Goal: Task Accomplishment & Management: Use online tool/utility

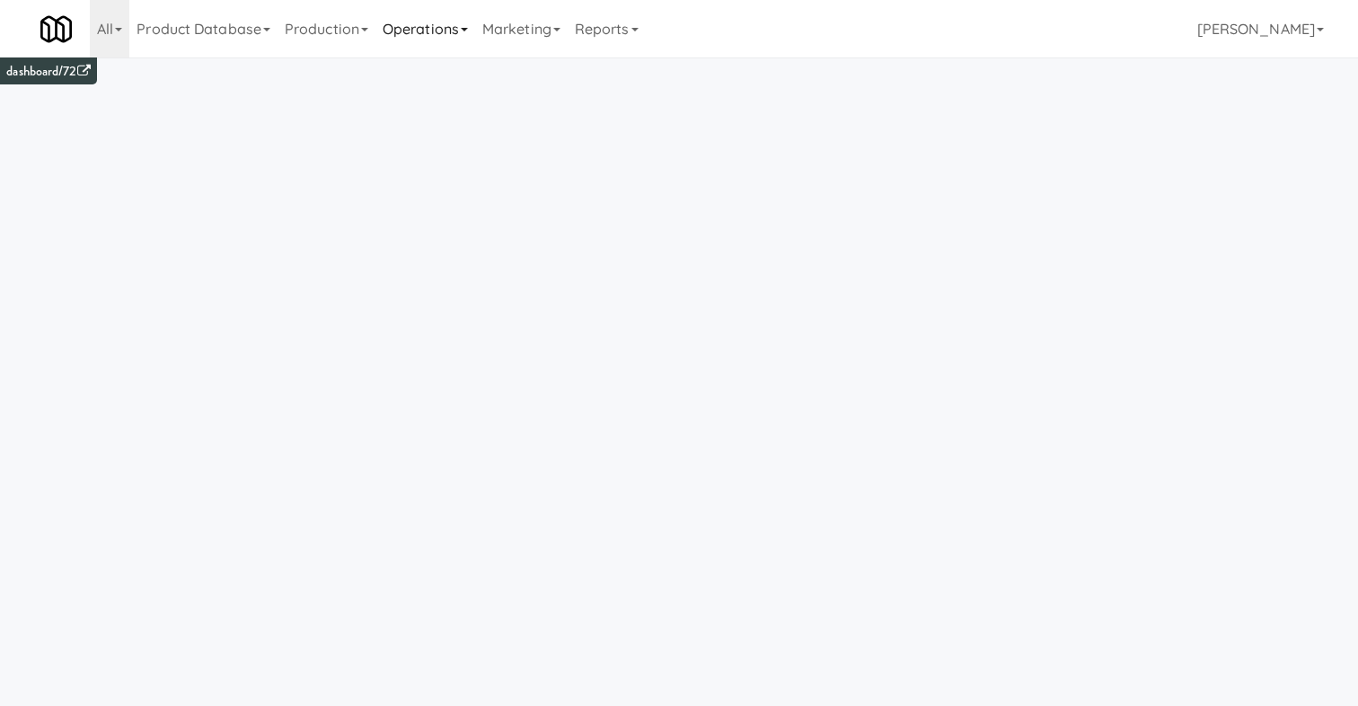
click at [442, 31] on link "Operations" at bounding box center [426, 29] width 100 height 58
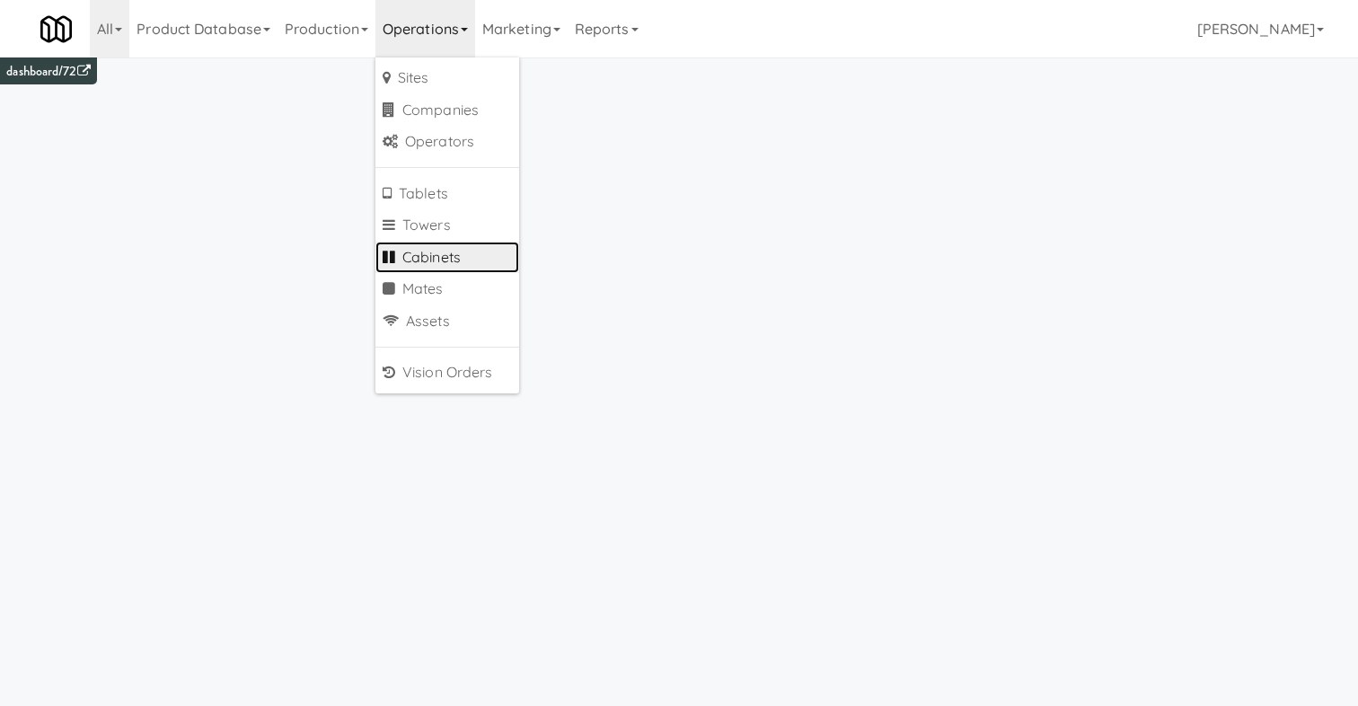
click at [438, 253] on link "Cabinets" at bounding box center [448, 258] width 144 height 32
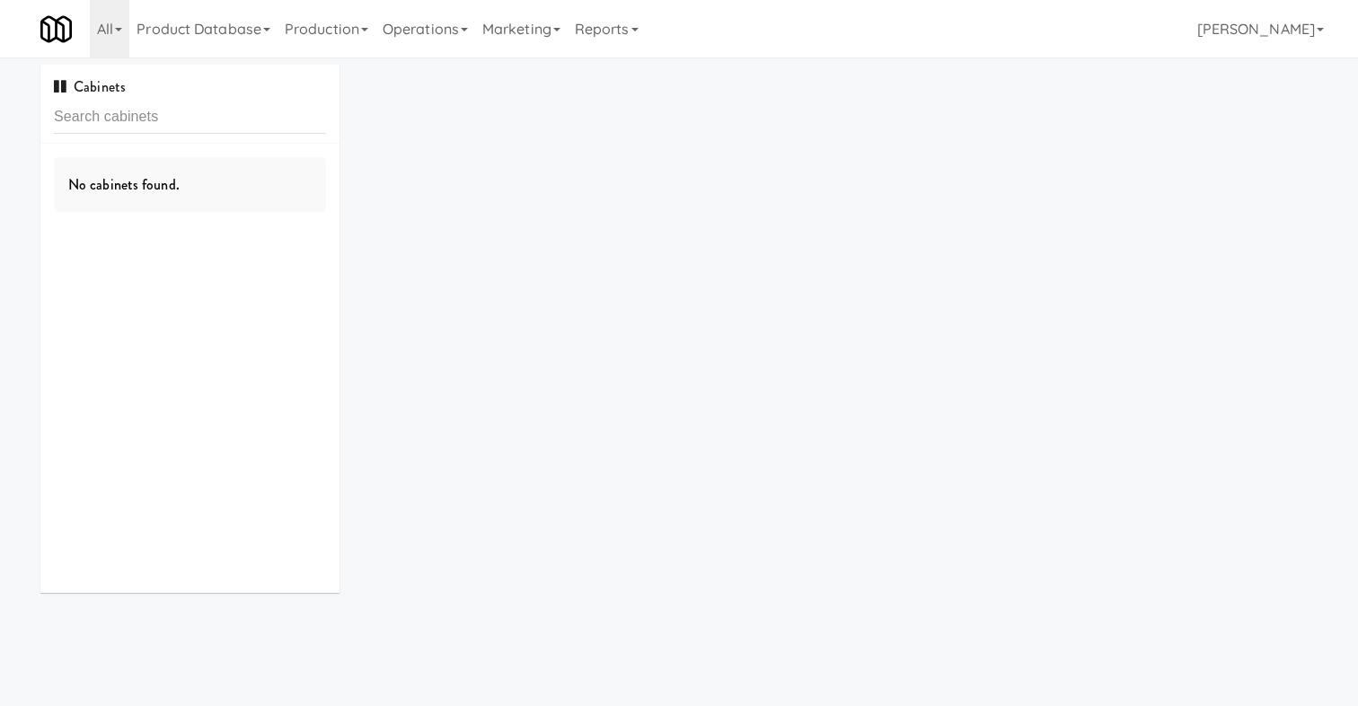
type input "M-153701"
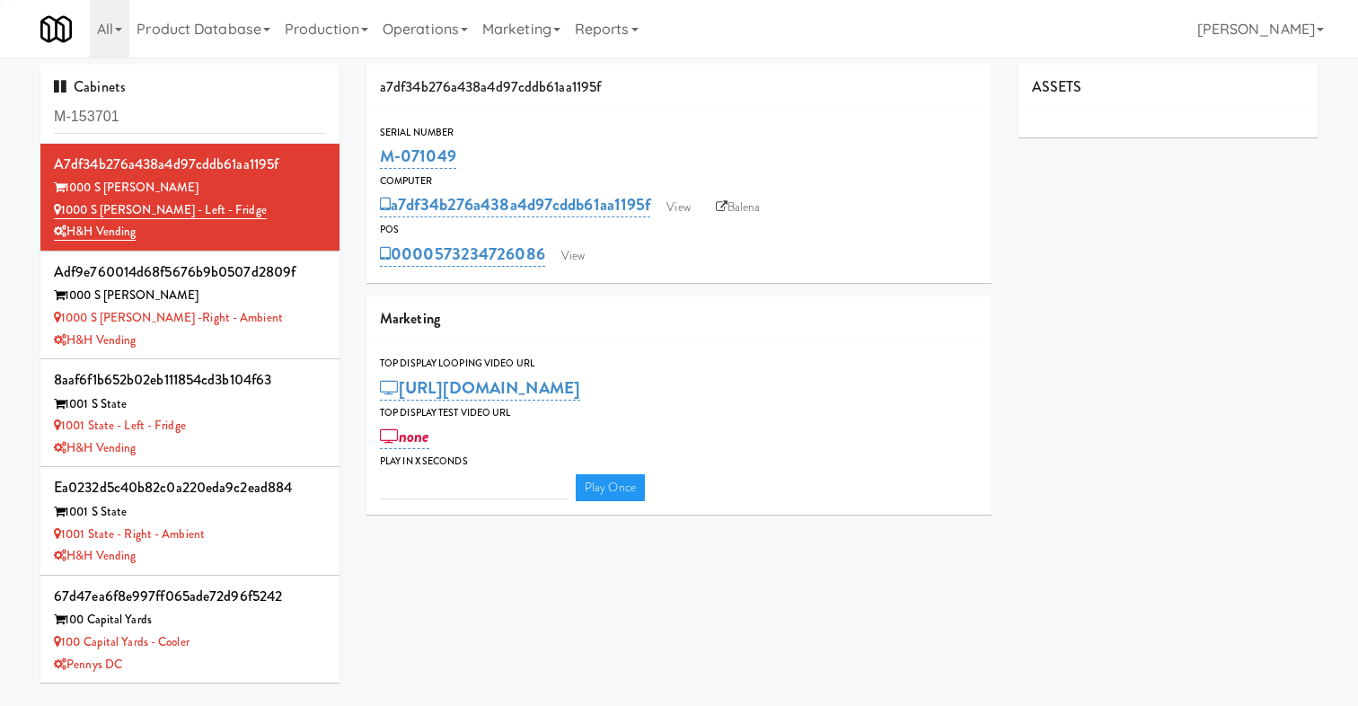
type input "3"
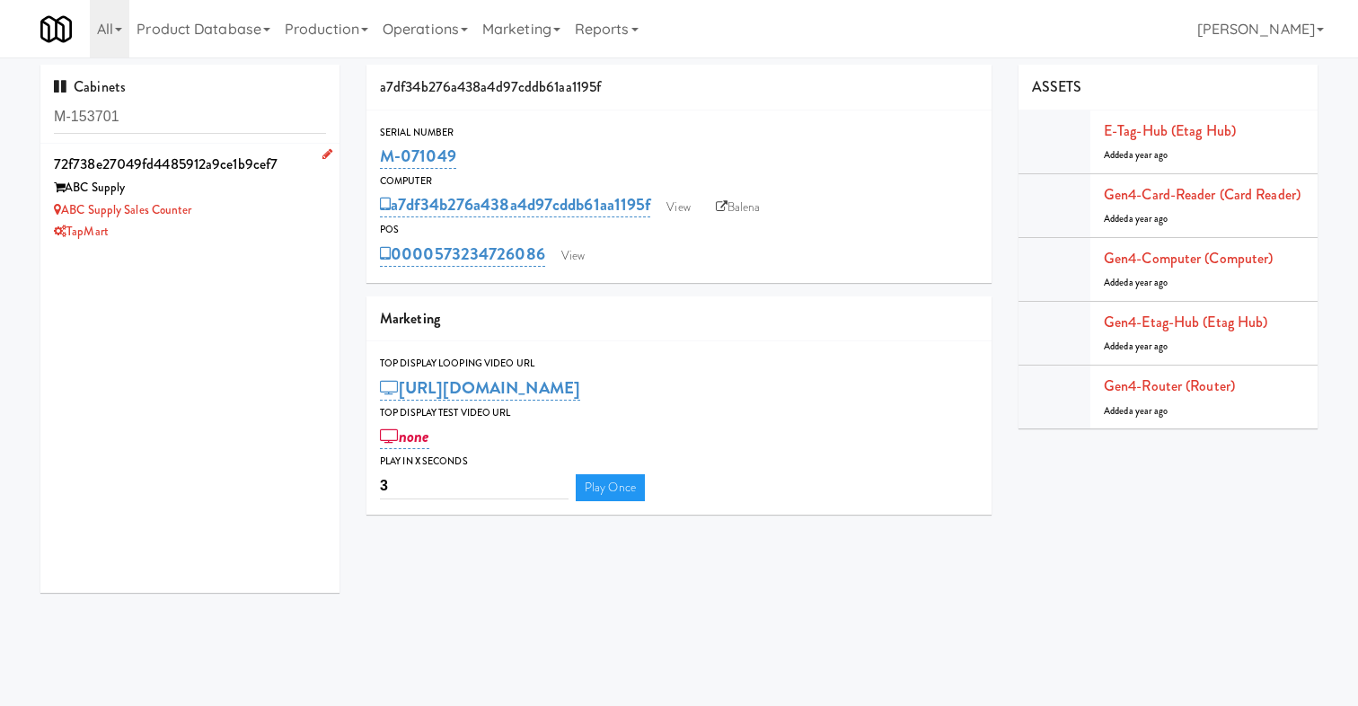
type input "M-153701"
click at [239, 240] on div "TapMart" at bounding box center [190, 232] width 272 height 22
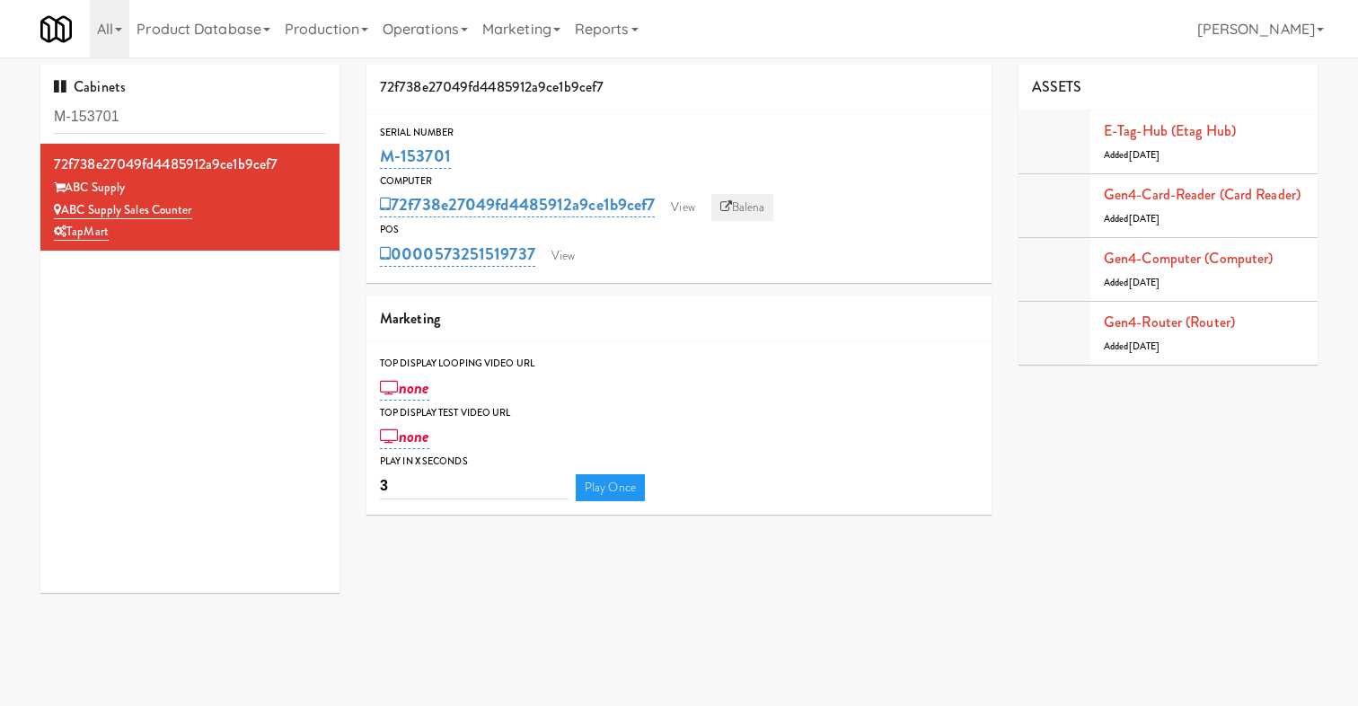
click at [736, 208] on link "Balena" at bounding box center [743, 207] width 63 height 27
click at [698, 194] on link "View" at bounding box center [682, 207] width 41 height 27
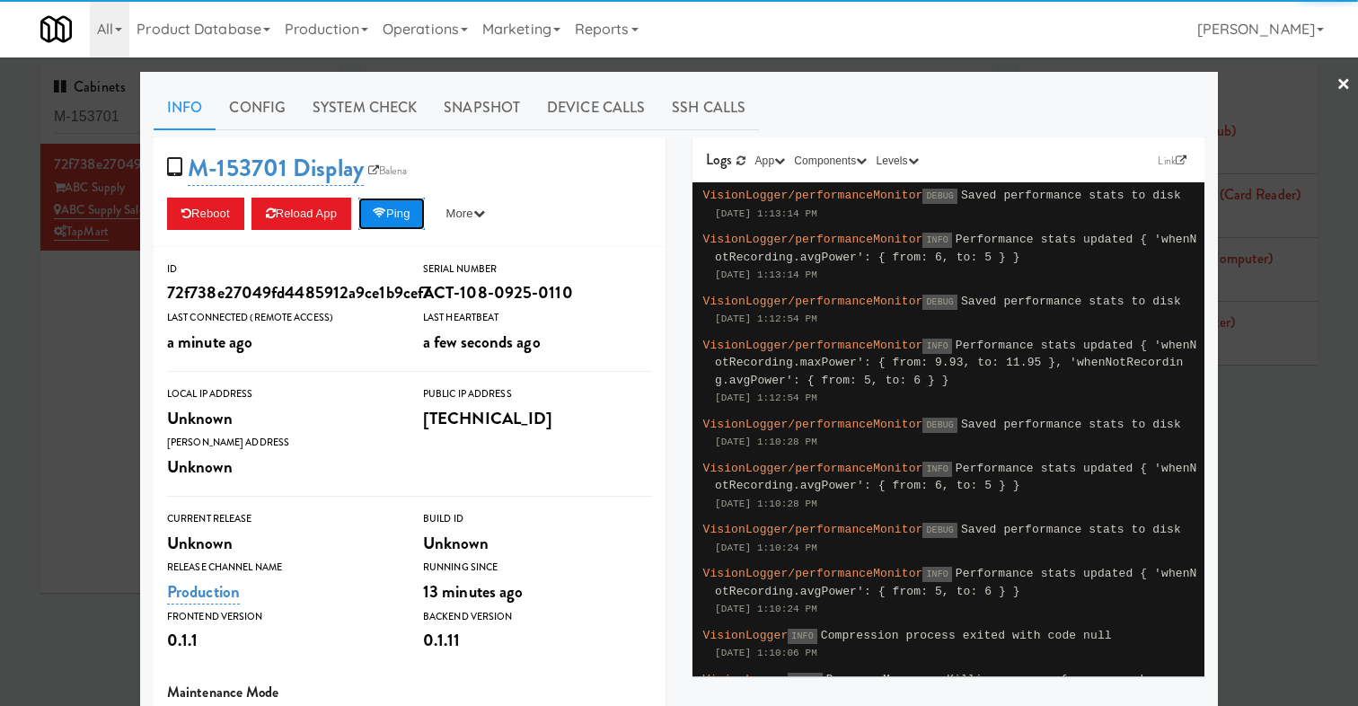
click at [412, 201] on button "Ping" at bounding box center [391, 214] width 66 height 32
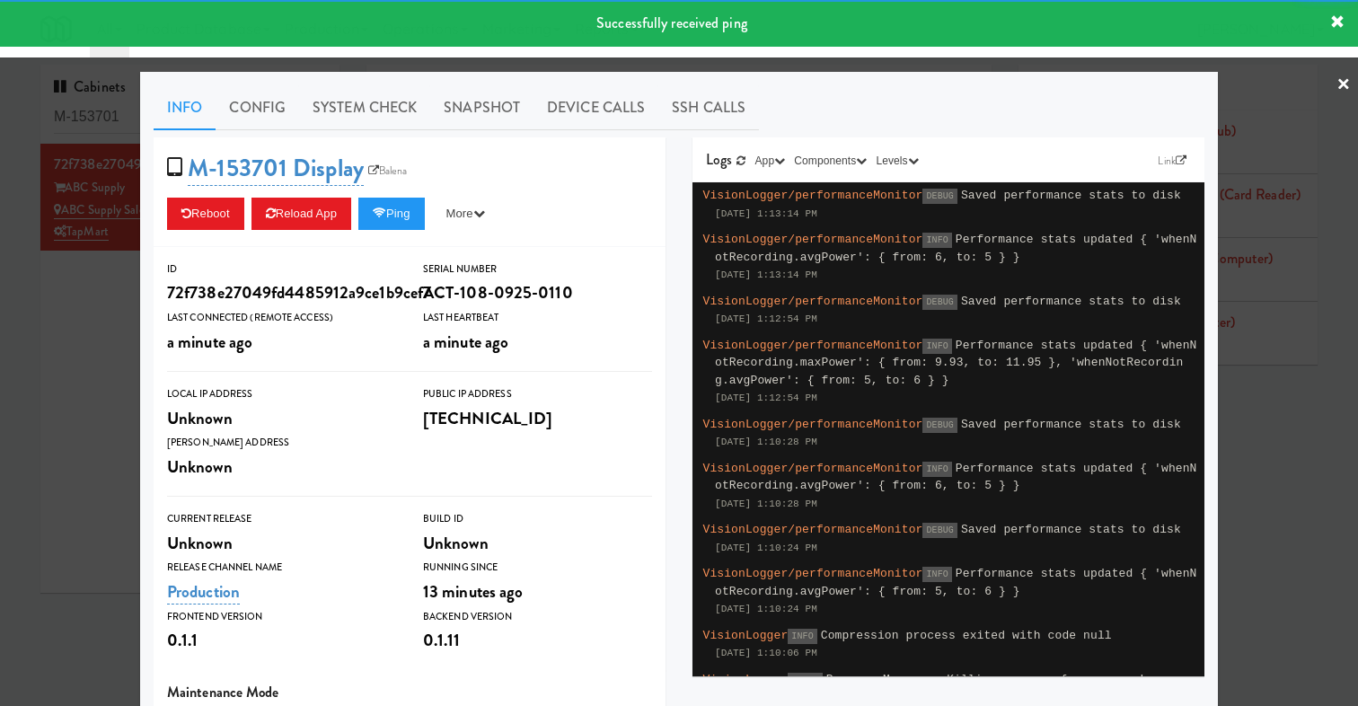
click at [595, 84] on div "Info Config System Check Snapshot Device Calls SSH Calls M-153701 Display Balen…" at bounding box center [679, 525] width 1078 height 907
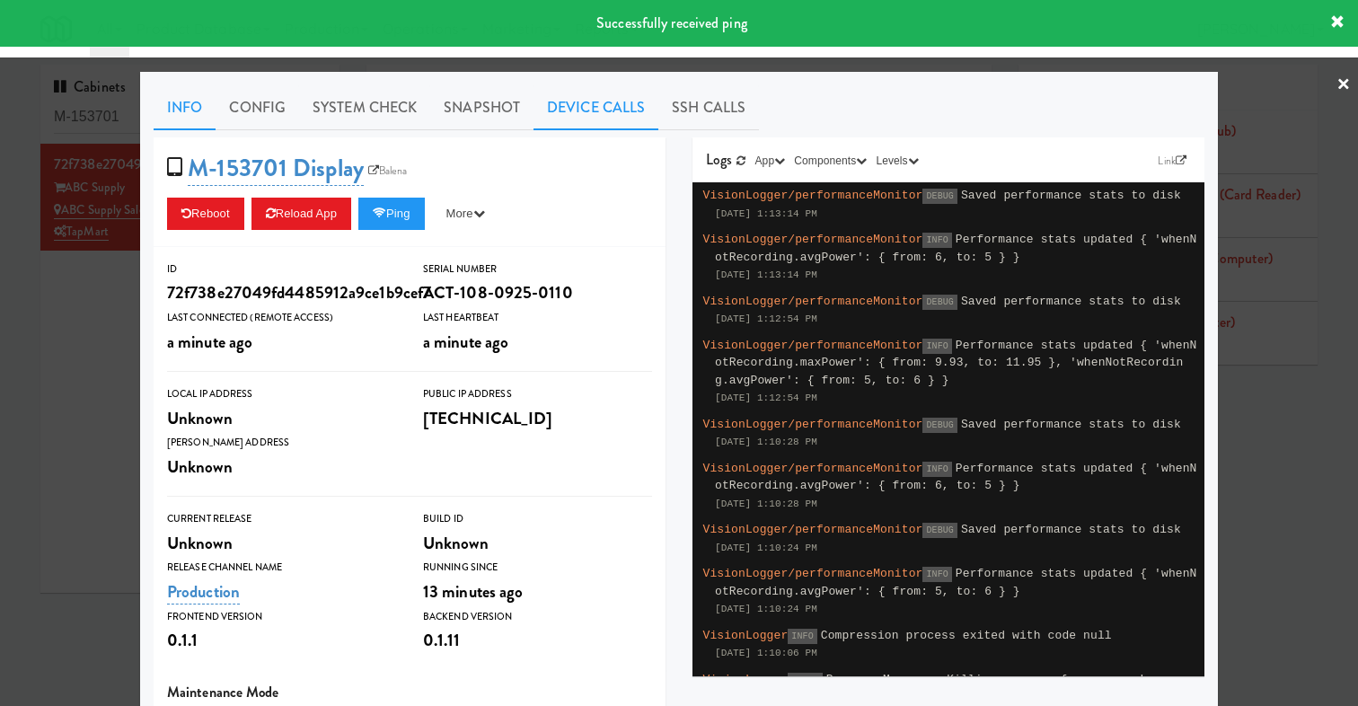
click at [561, 110] on link "Device Calls" at bounding box center [596, 107] width 125 height 45
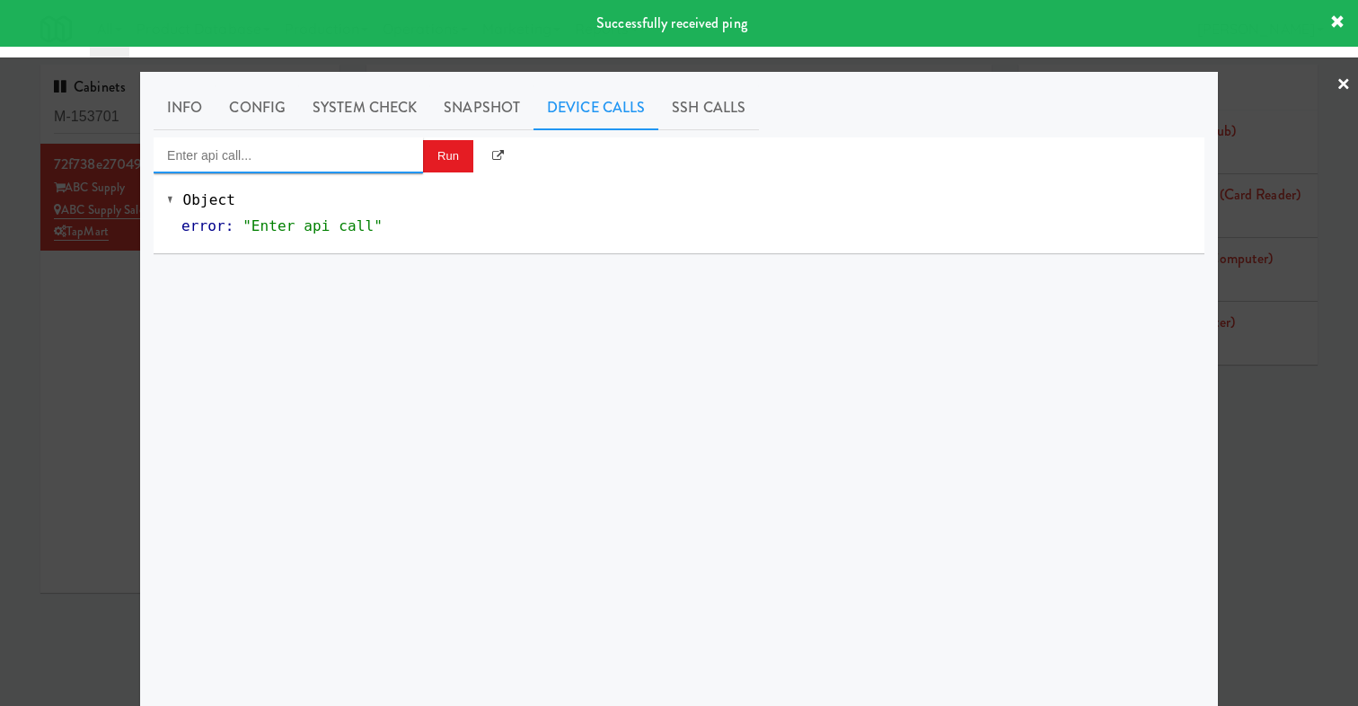
click at [328, 155] on input "Enter api call..." at bounding box center [289, 155] width 270 height 36
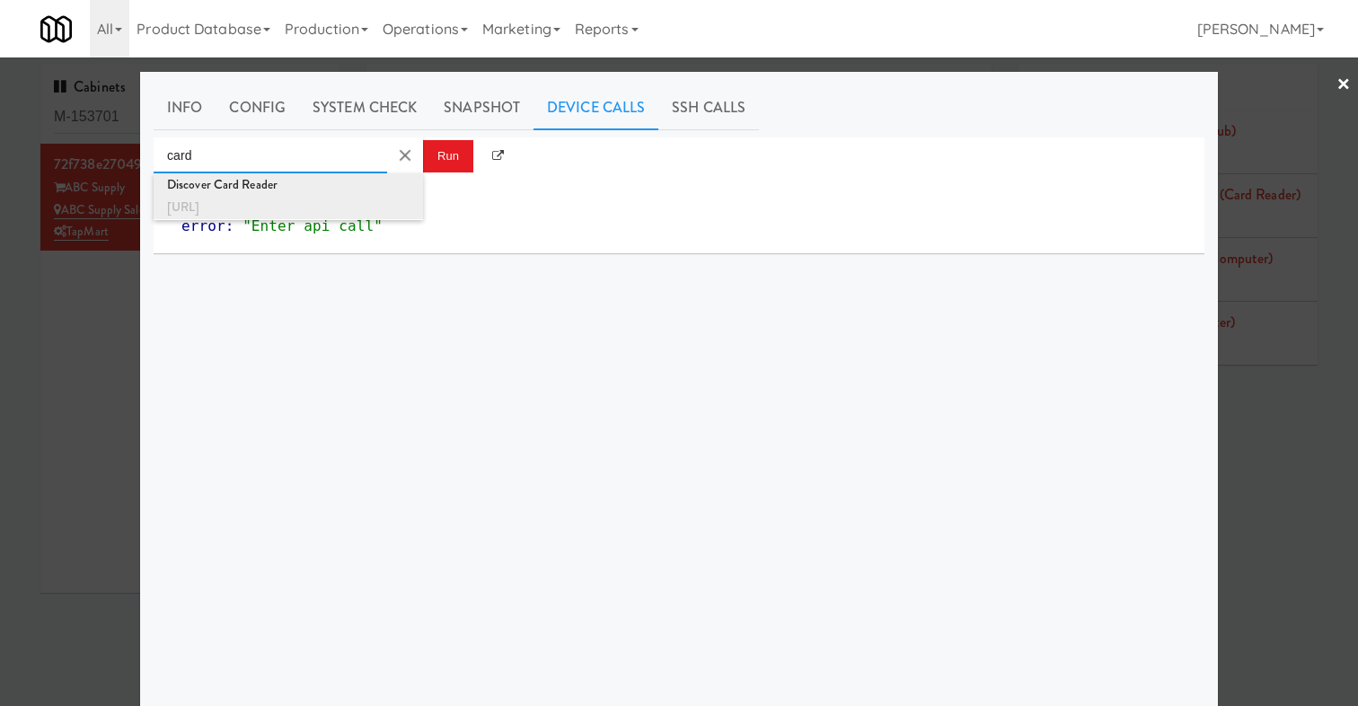
click at [311, 186] on div "Discover Card Reader" at bounding box center [288, 184] width 243 height 23
type input "Discover Card Reader"
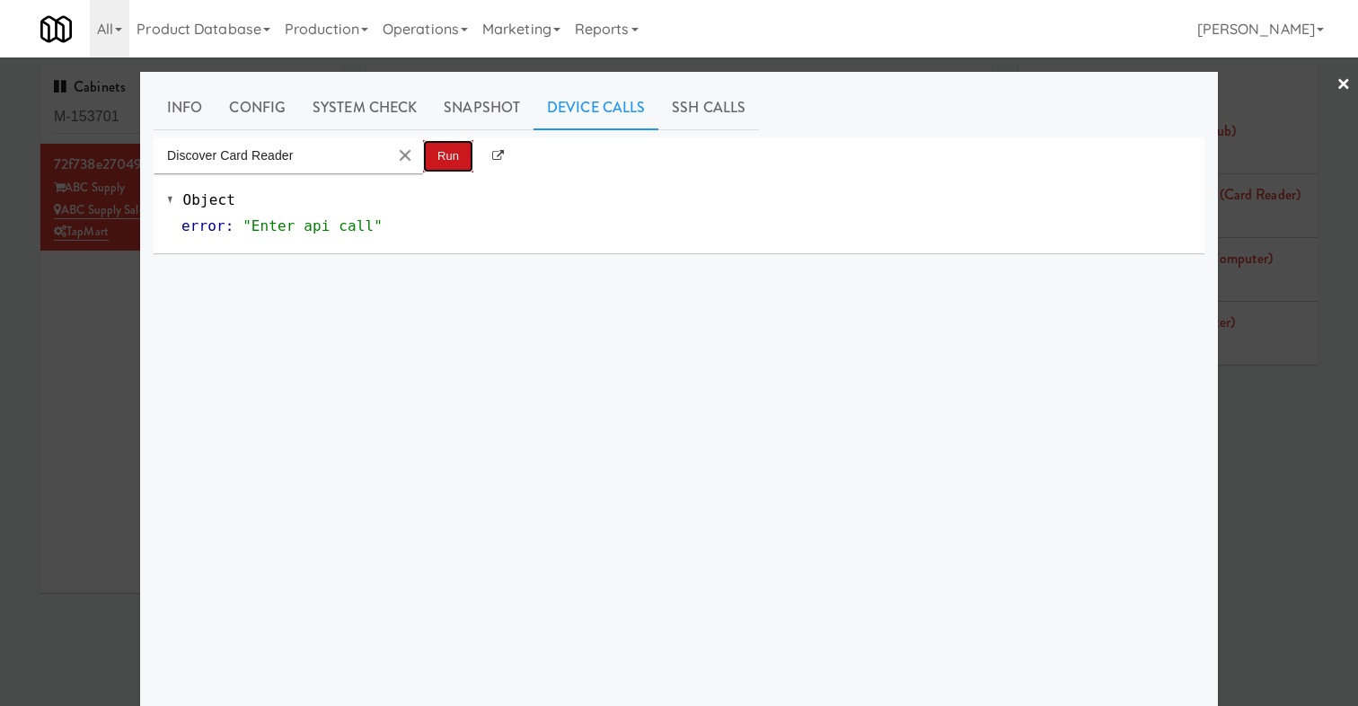
click at [452, 151] on button "Run" at bounding box center [448, 156] width 50 height 32
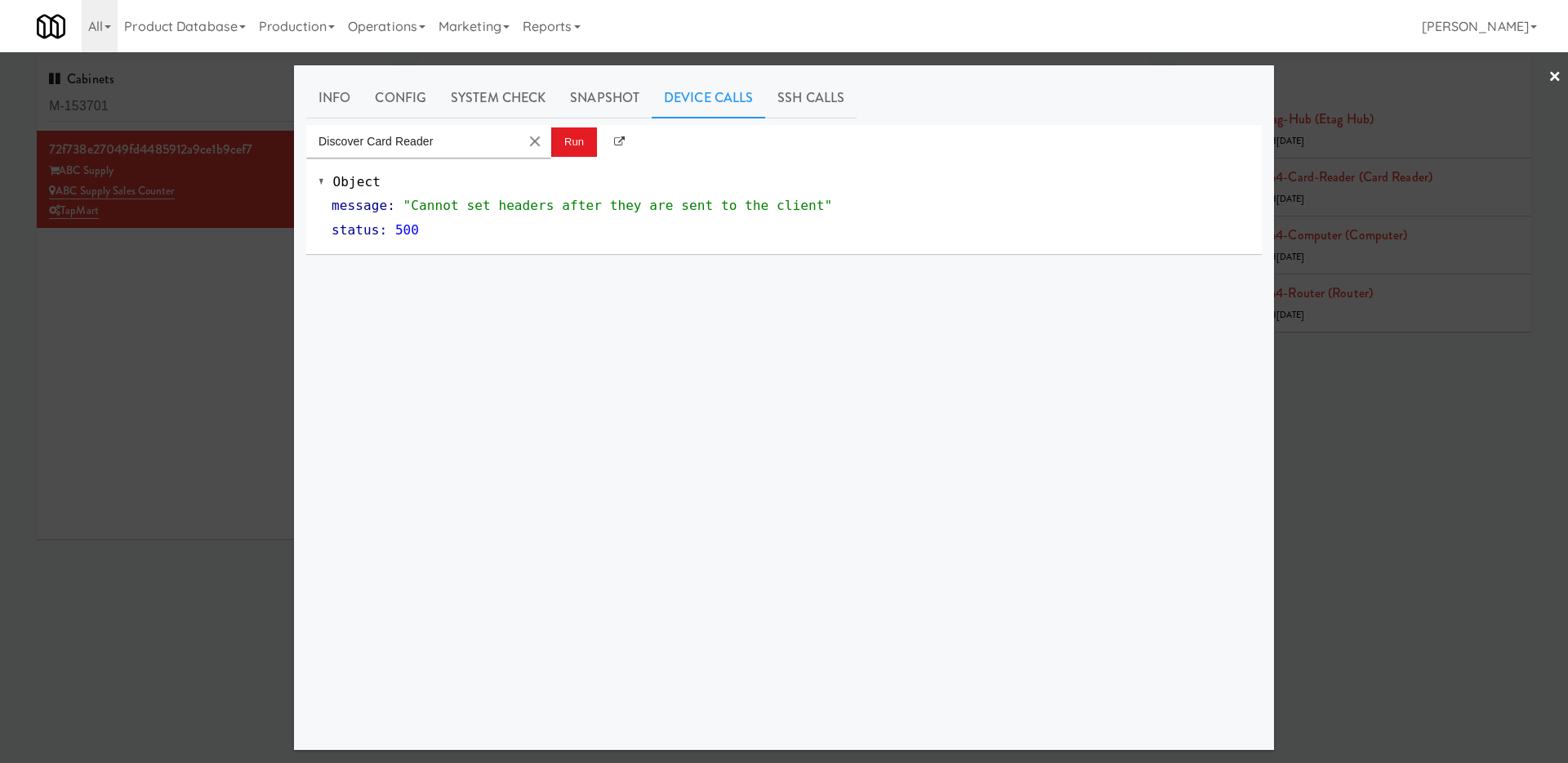
click at [270, 423] on div at bounding box center [784, 381] width 1568 height 763
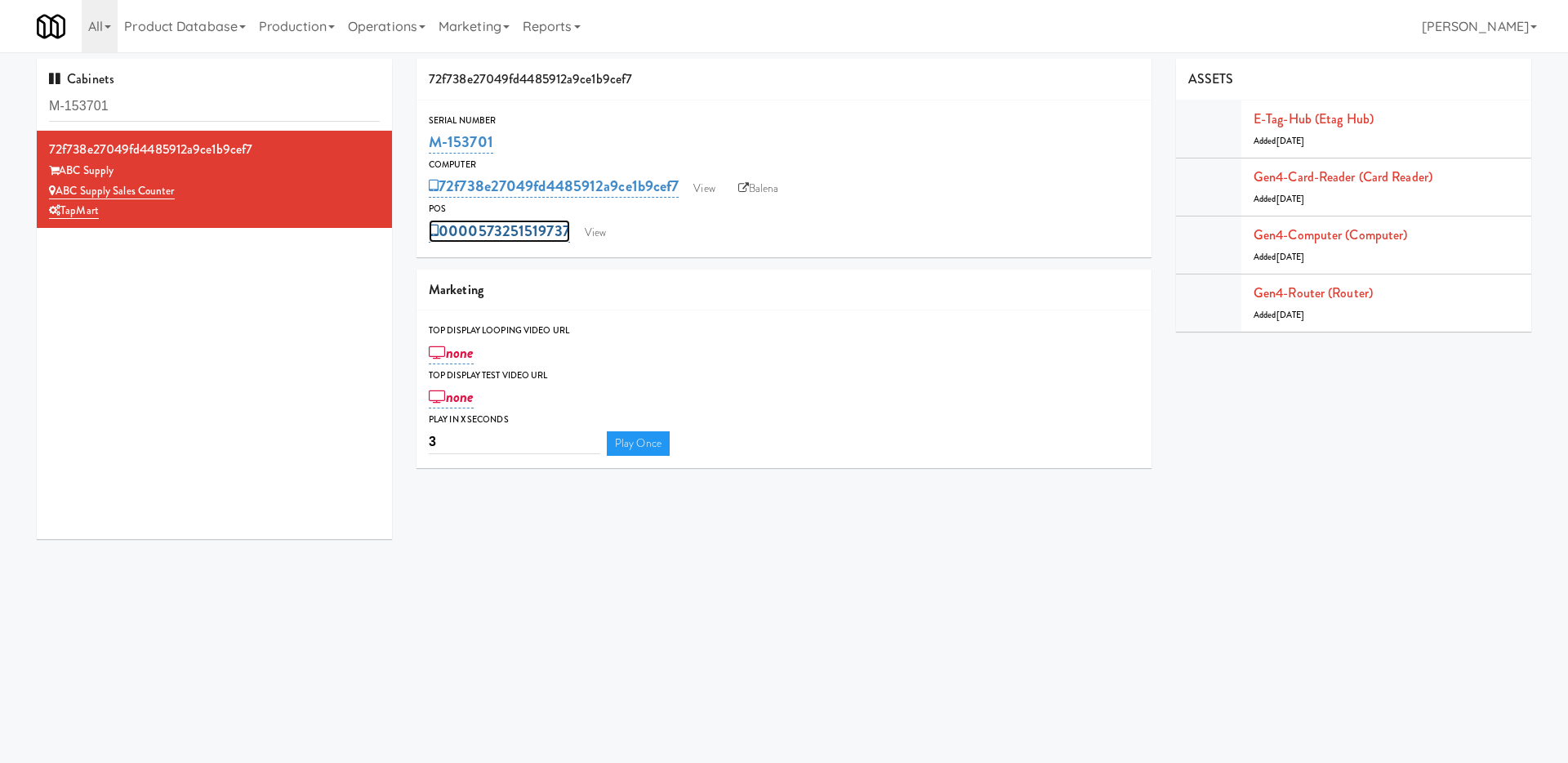
click at [522, 234] on link "0000573251519737" at bounding box center [499, 231] width 141 height 23
drag, startPoint x: 522, startPoint y: 236, endPoint x: 399, endPoint y: 236, distance: 123.0
click at [399, 236] on div "Cabinets M-153701 72f738e27049fd4485912a9ce1b9cef7 ABC Supply ABC Supply Sales …" at bounding box center [784, 306] width 1519 height 493
click at [527, 232] on link "0000573251519737" at bounding box center [499, 231] width 141 height 23
drag, startPoint x: 527, startPoint y: 232, endPoint x: 429, endPoint y: 232, distance: 98.0
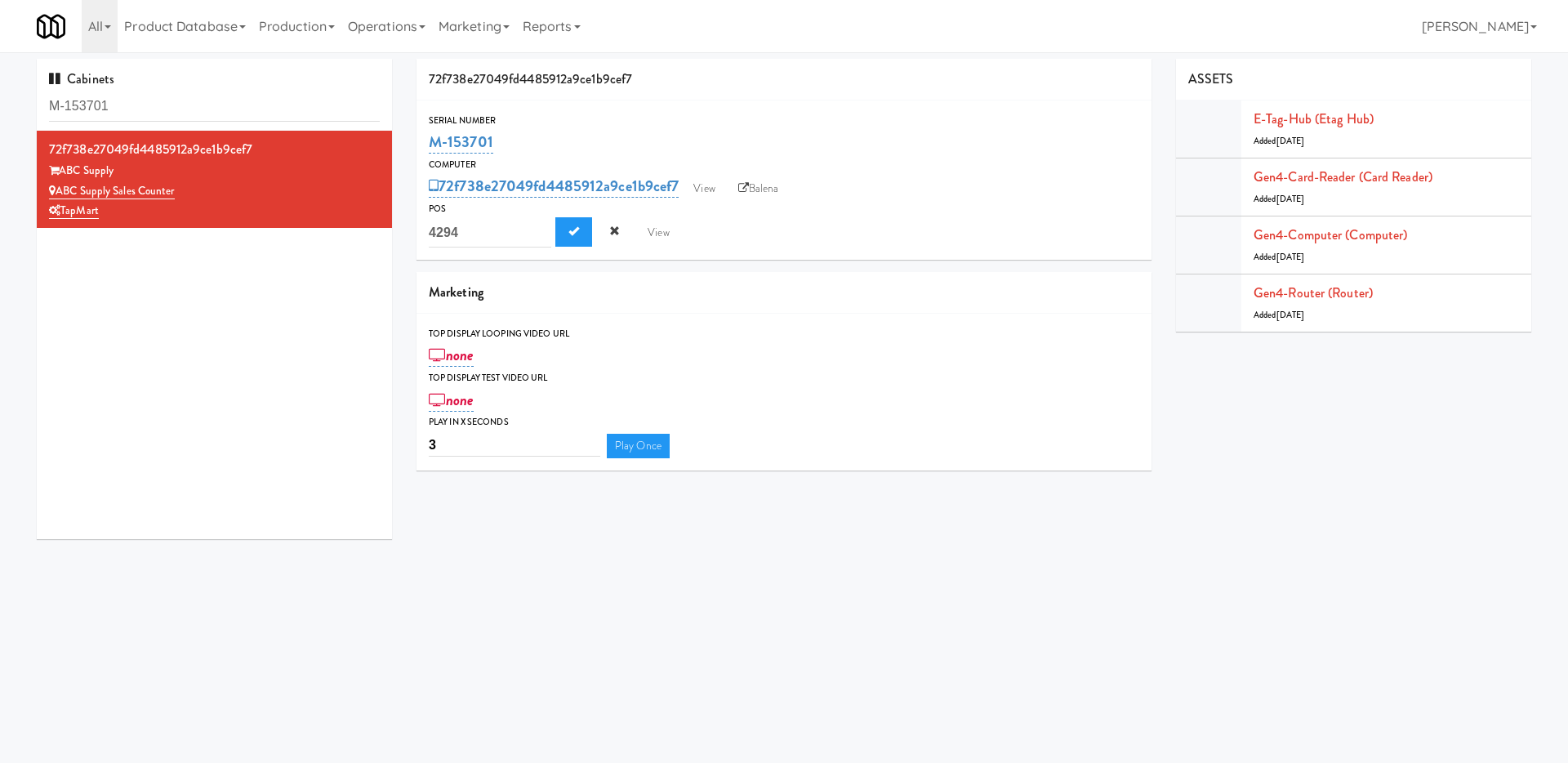
click at [429, 232] on input "4294" at bounding box center [490, 232] width 123 height 30
click at [581, 233] on button "Submit" at bounding box center [574, 232] width 36 height 29
click at [1234, 289] on link "Gen4-router (Router)" at bounding box center [1313, 293] width 119 height 19
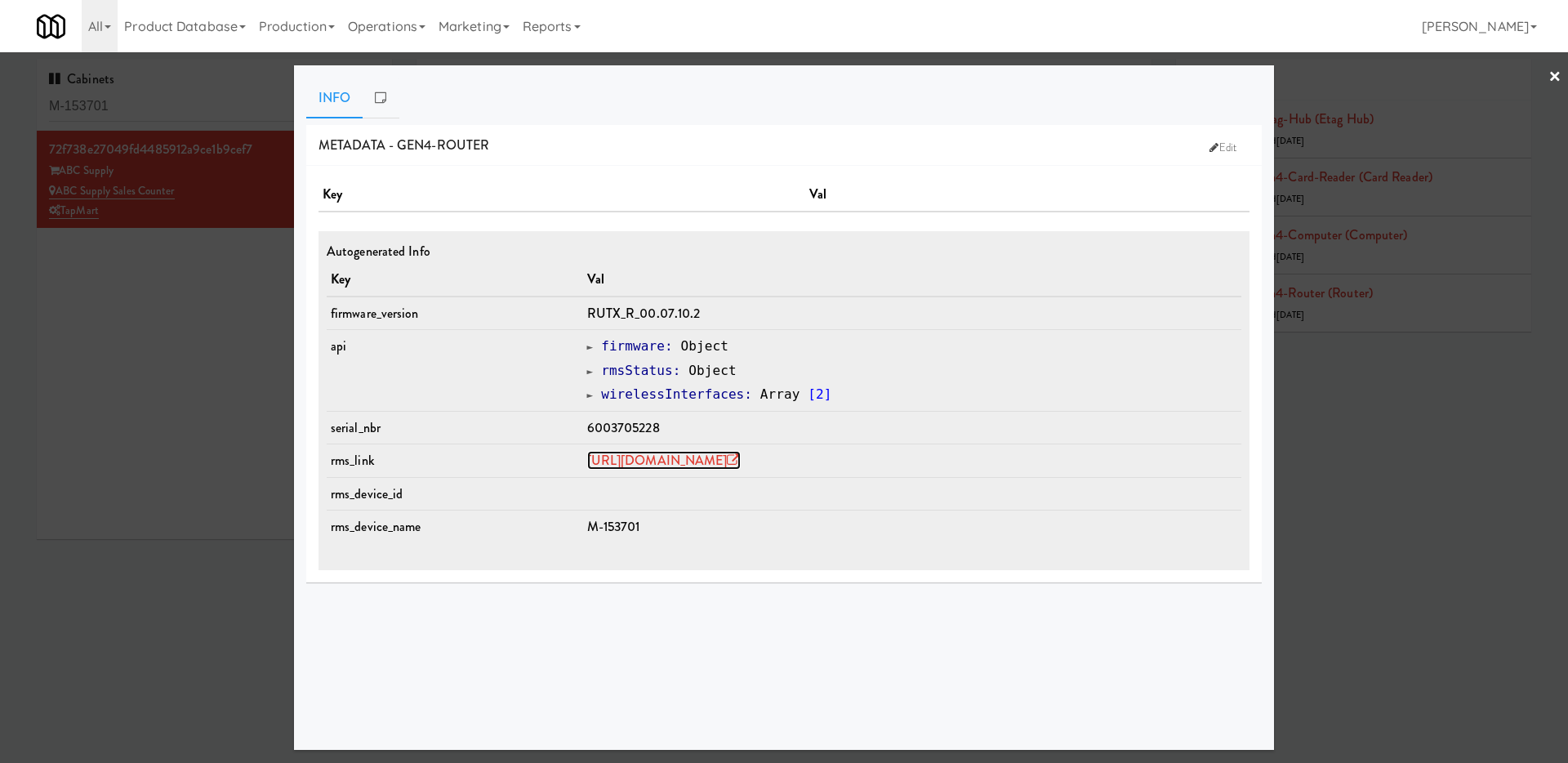
click at [741, 457] on link "https://rms.teltonika-networks.com/devices/1672132" at bounding box center [664, 460] width 154 height 19
click at [247, 366] on div at bounding box center [784, 381] width 1568 height 763
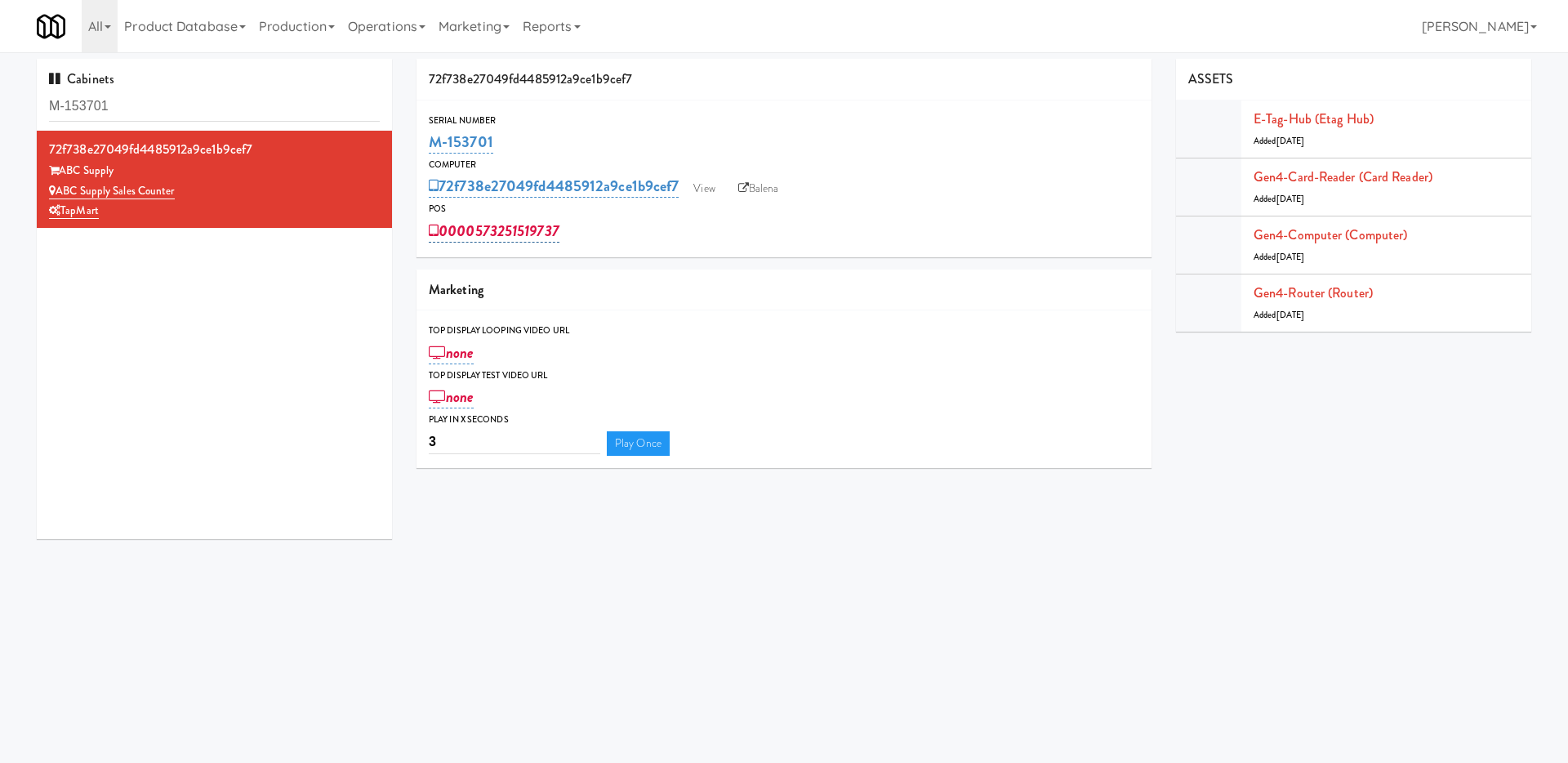
drag, startPoint x: 607, startPoint y: 234, endPoint x: 466, endPoint y: 231, distance: 141.0
click at [466, 231] on div "0000573251519737" at bounding box center [784, 231] width 711 height 28
copy link "0573251519737"
click at [713, 190] on link "View" at bounding box center [704, 188] width 37 height 25
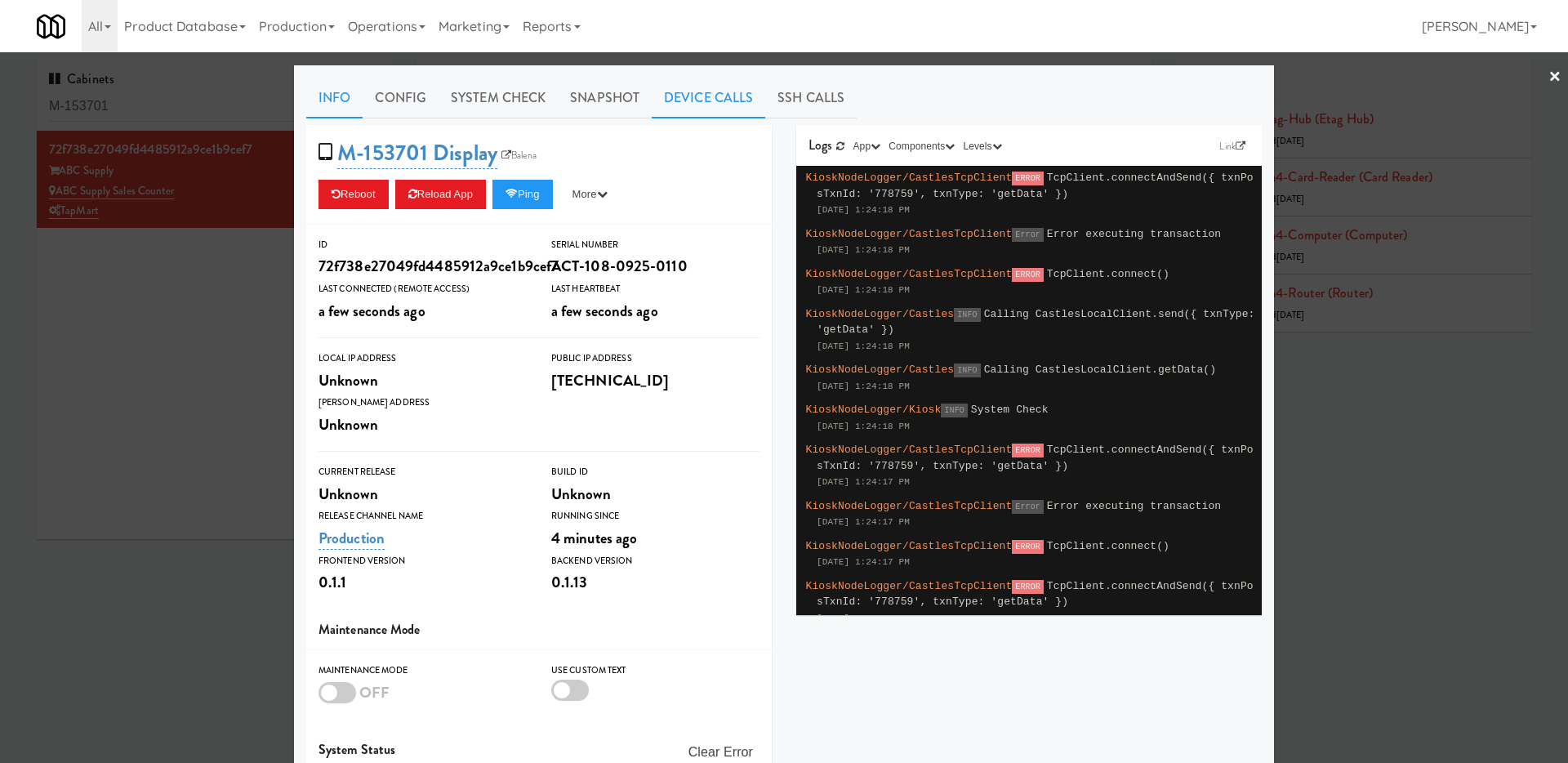
click at [675, 94] on link "Device Calls" at bounding box center [708, 97] width 114 height 41
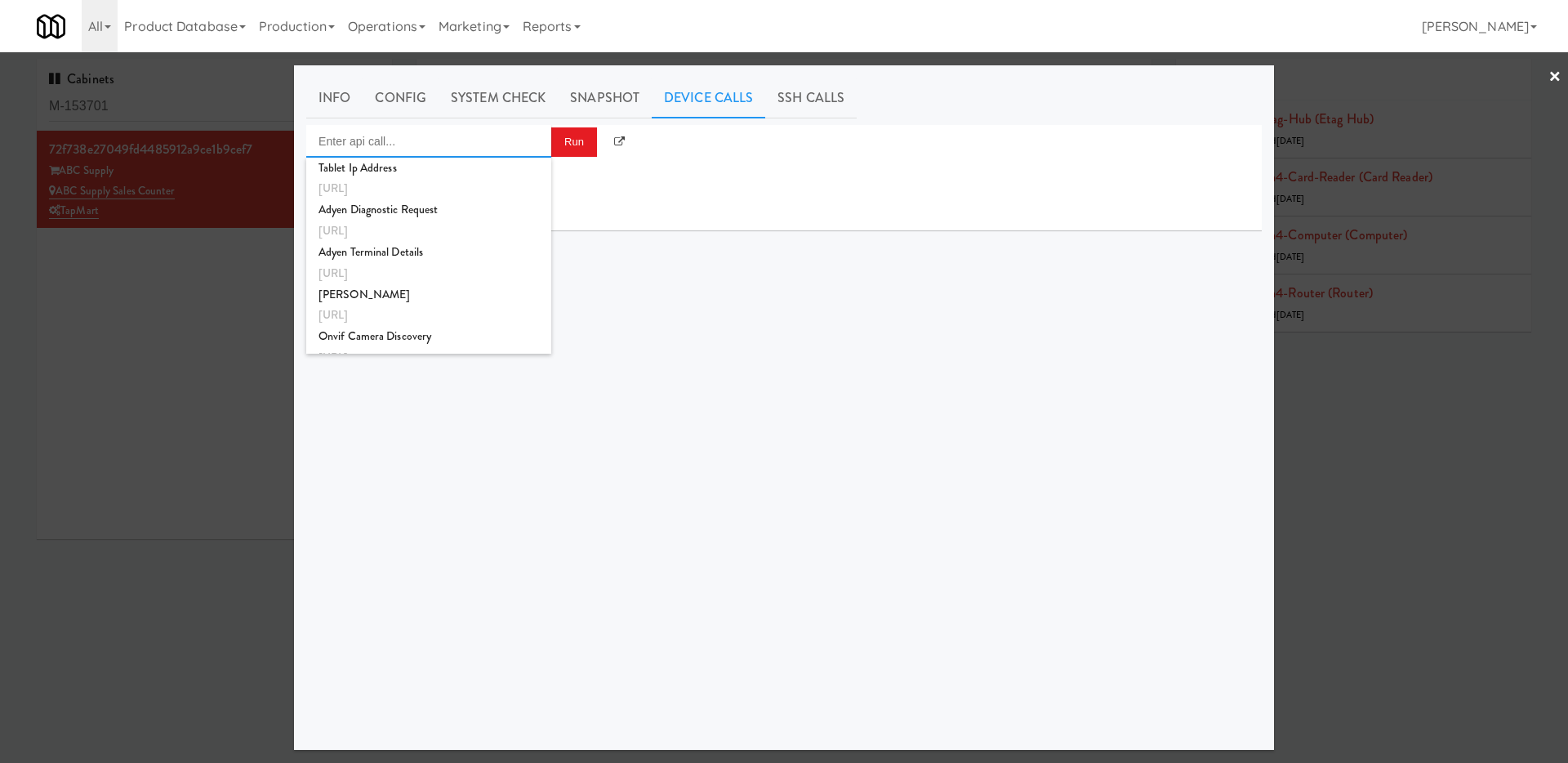
drag, startPoint x: 451, startPoint y: 142, endPoint x: 451, endPoint y: 158, distance: 16.0
click at [451, 142] on input "Enter api call..." at bounding box center [429, 141] width 245 height 33
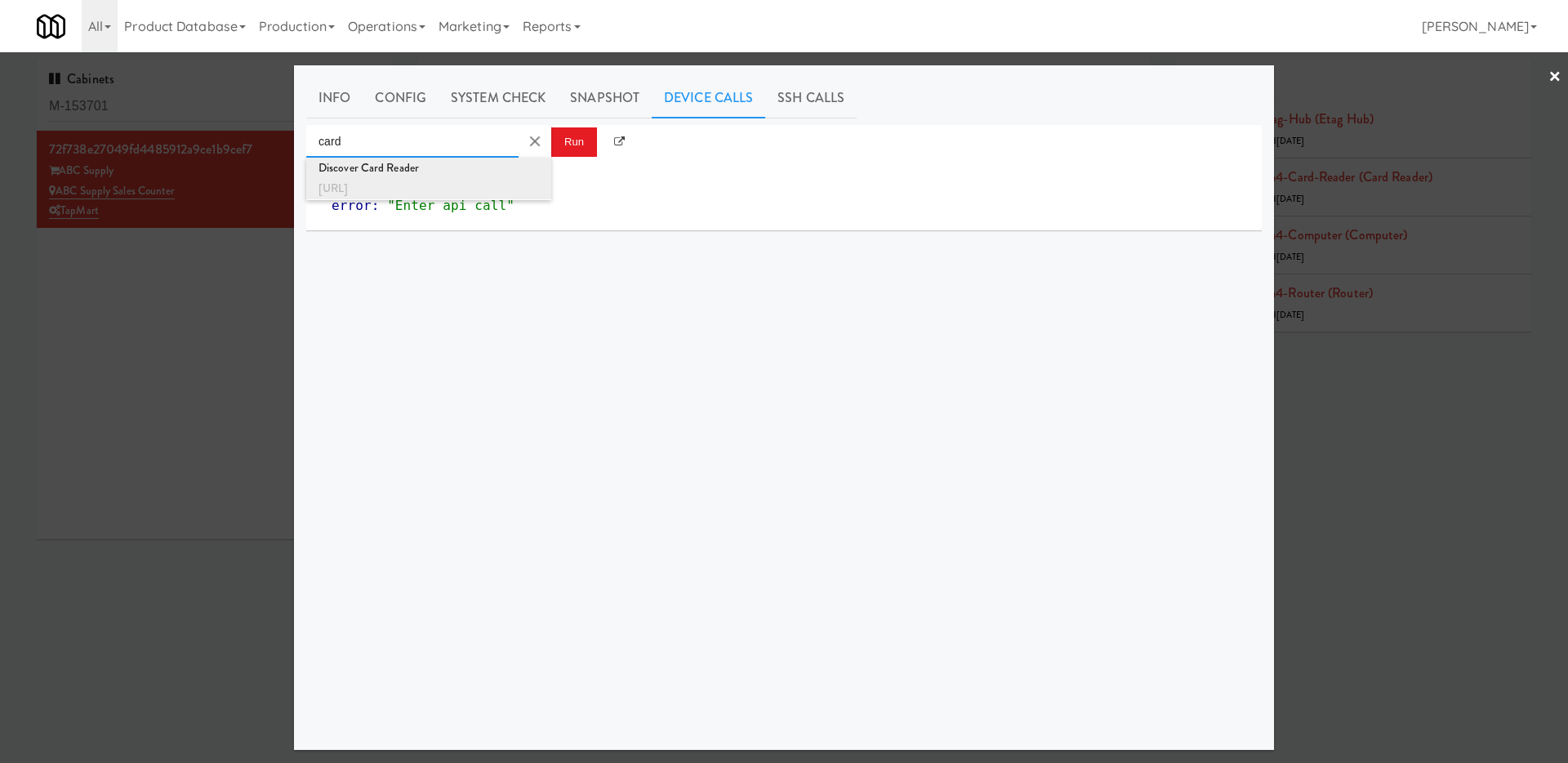
click at [471, 187] on div "http://localhost:3000/card-reader" at bounding box center [428, 188] width 221 height 21
type input "Discover Card Reader"
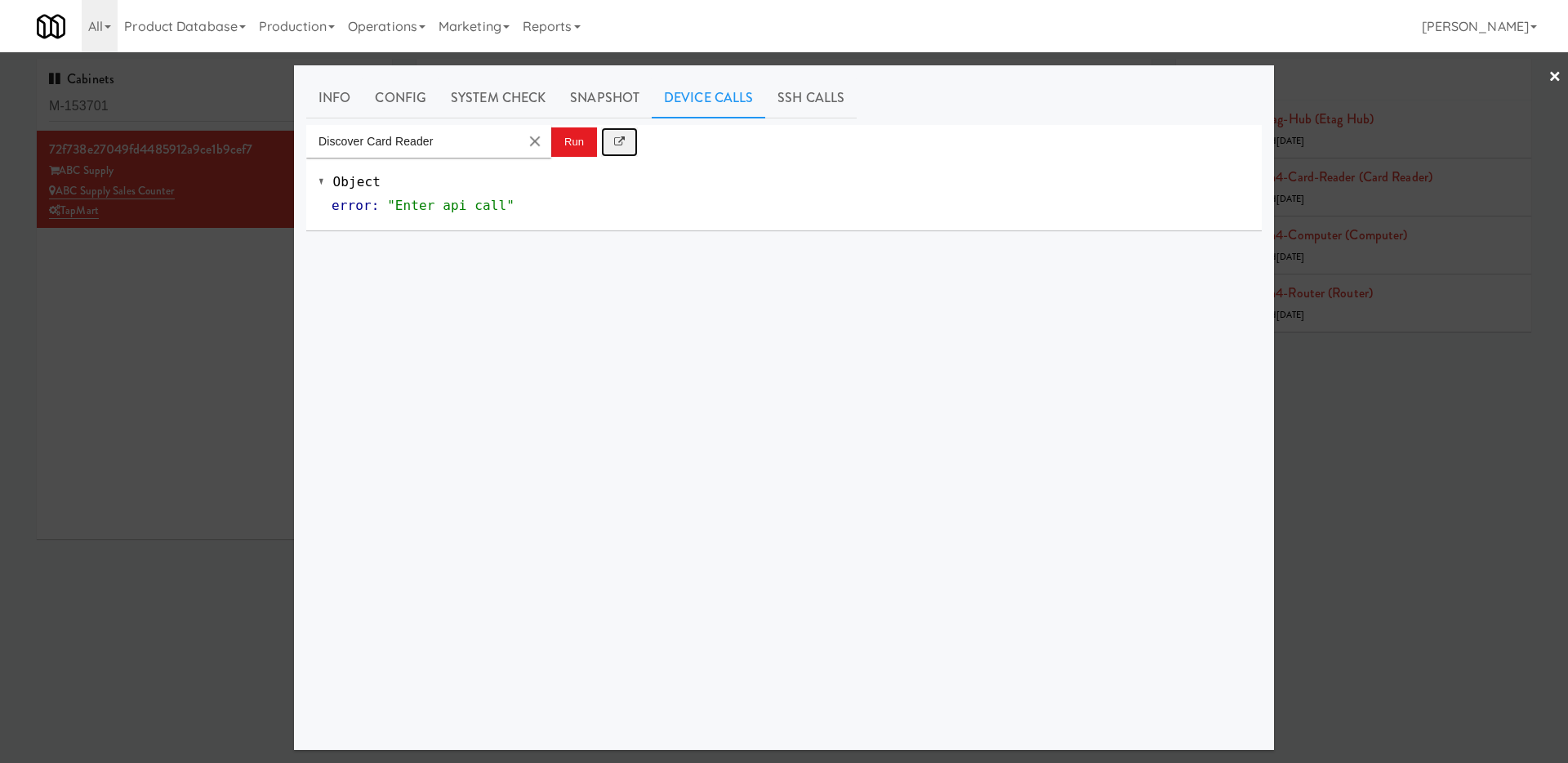
click at [615, 139] on icon at bounding box center [620, 142] width 11 height 11
click at [568, 154] on button "Run" at bounding box center [574, 142] width 45 height 29
click at [491, 85] on link "System Check" at bounding box center [497, 97] width 119 height 41
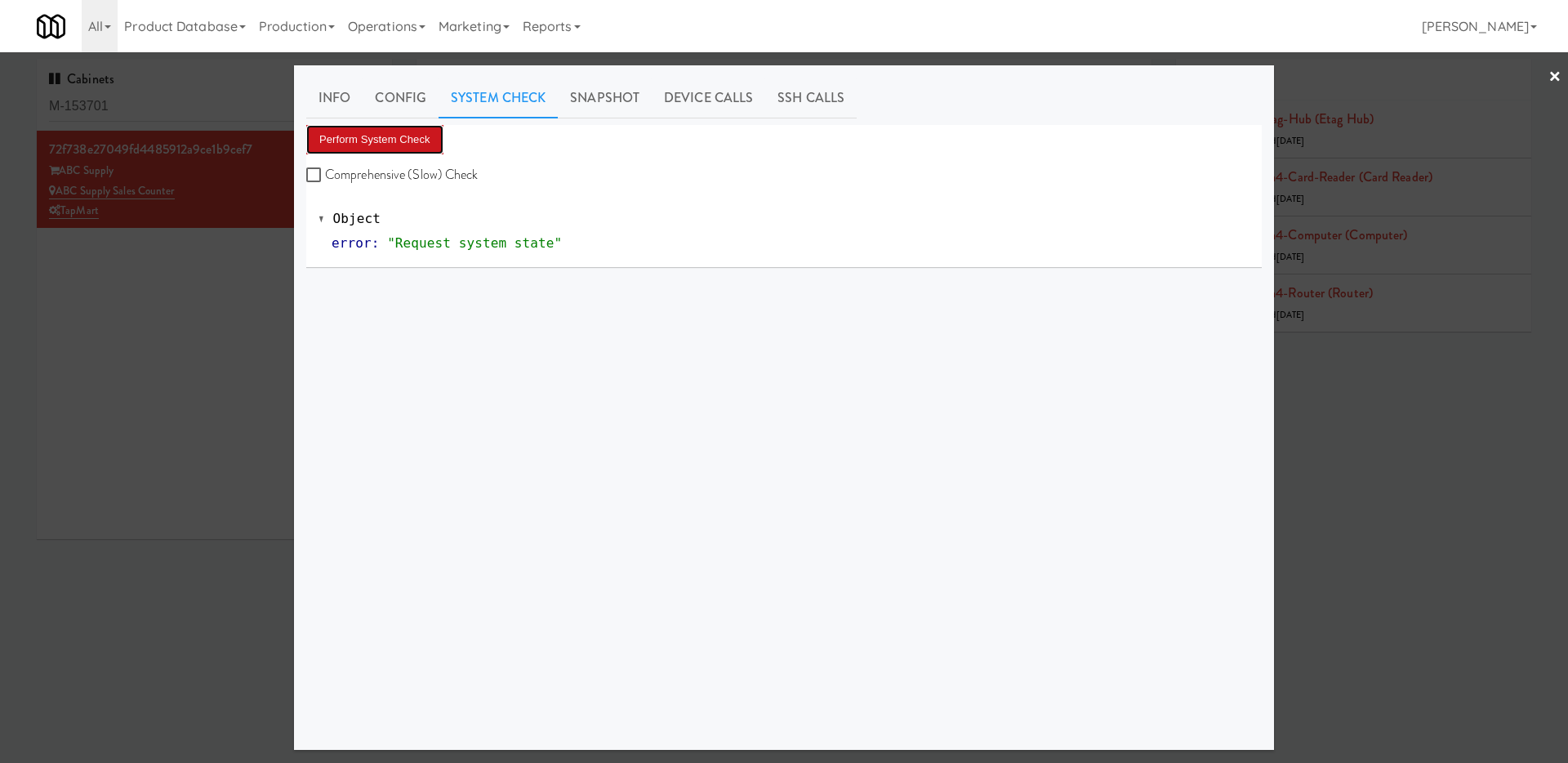
click at [391, 147] on button "Perform System Check" at bounding box center [375, 139] width 137 height 29
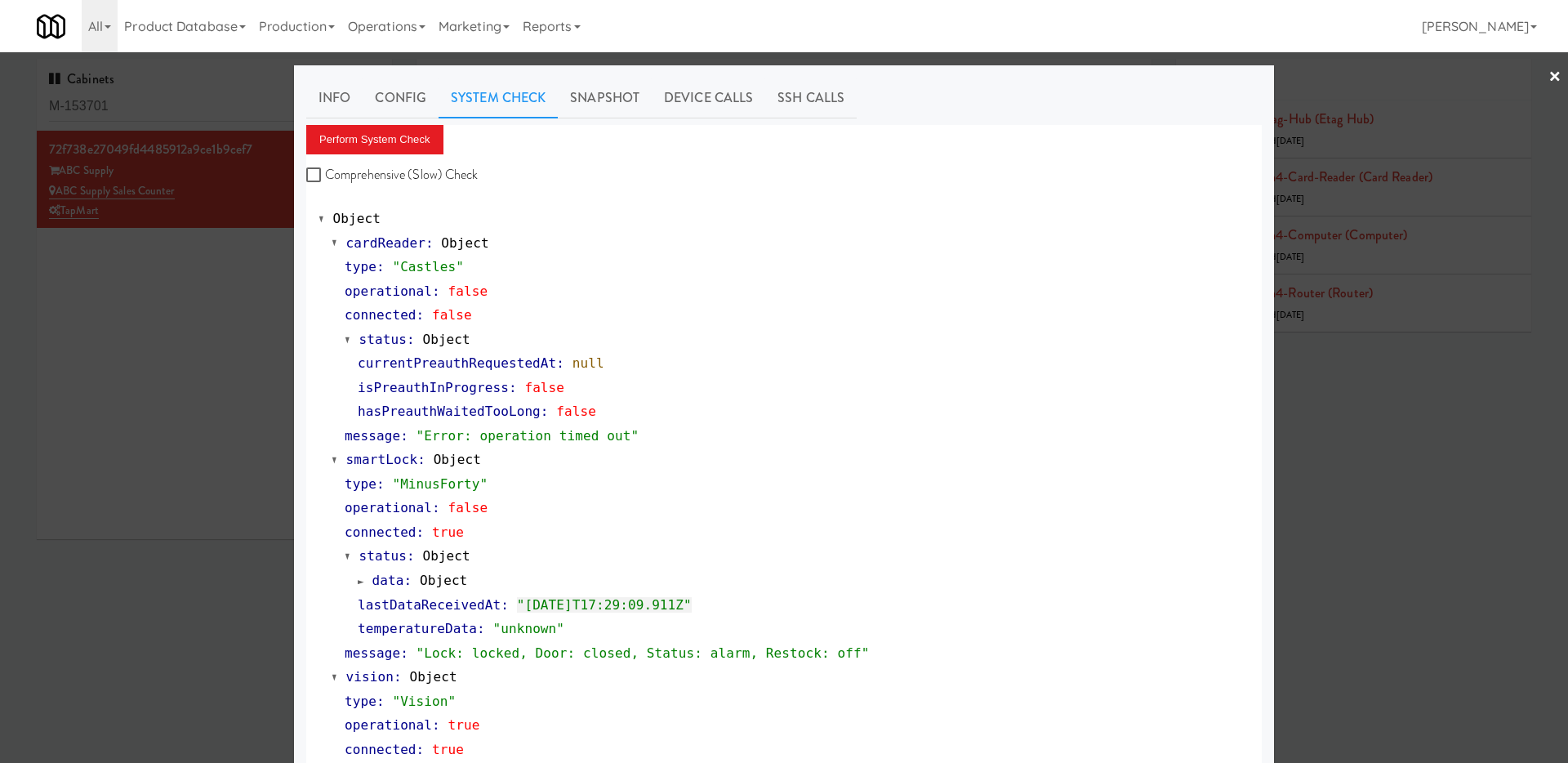
click at [169, 362] on div at bounding box center [784, 381] width 1568 height 763
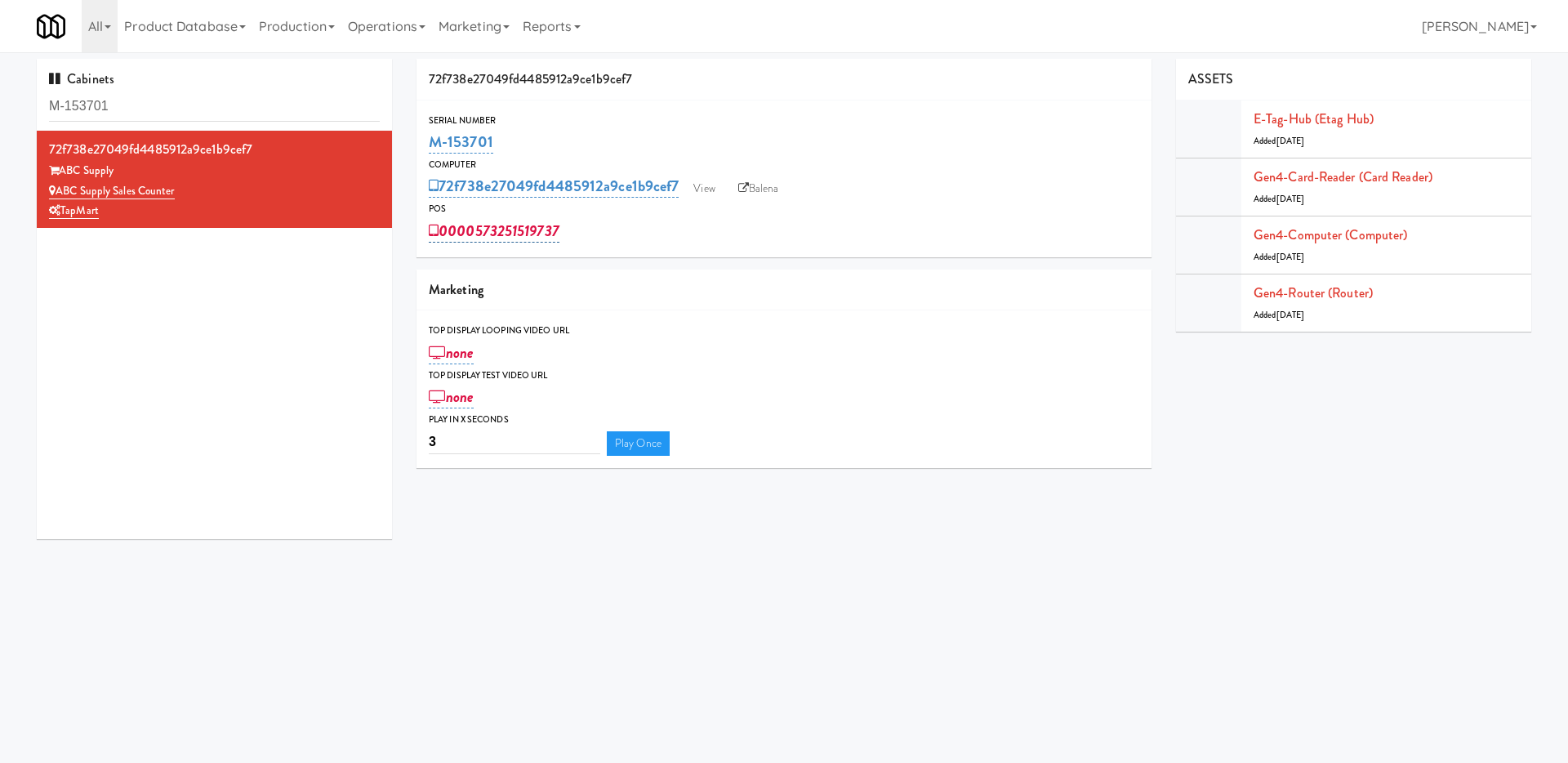
drag, startPoint x: 604, startPoint y: 231, endPoint x: 477, endPoint y: 229, distance: 127.0
click at [477, 229] on div "0000573251519737" at bounding box center [784, 231] width 711 height 28
copy link "573251519737"
click at [423, 20] on link "Operations" at bounding box center [387, 26] width 91 height 53
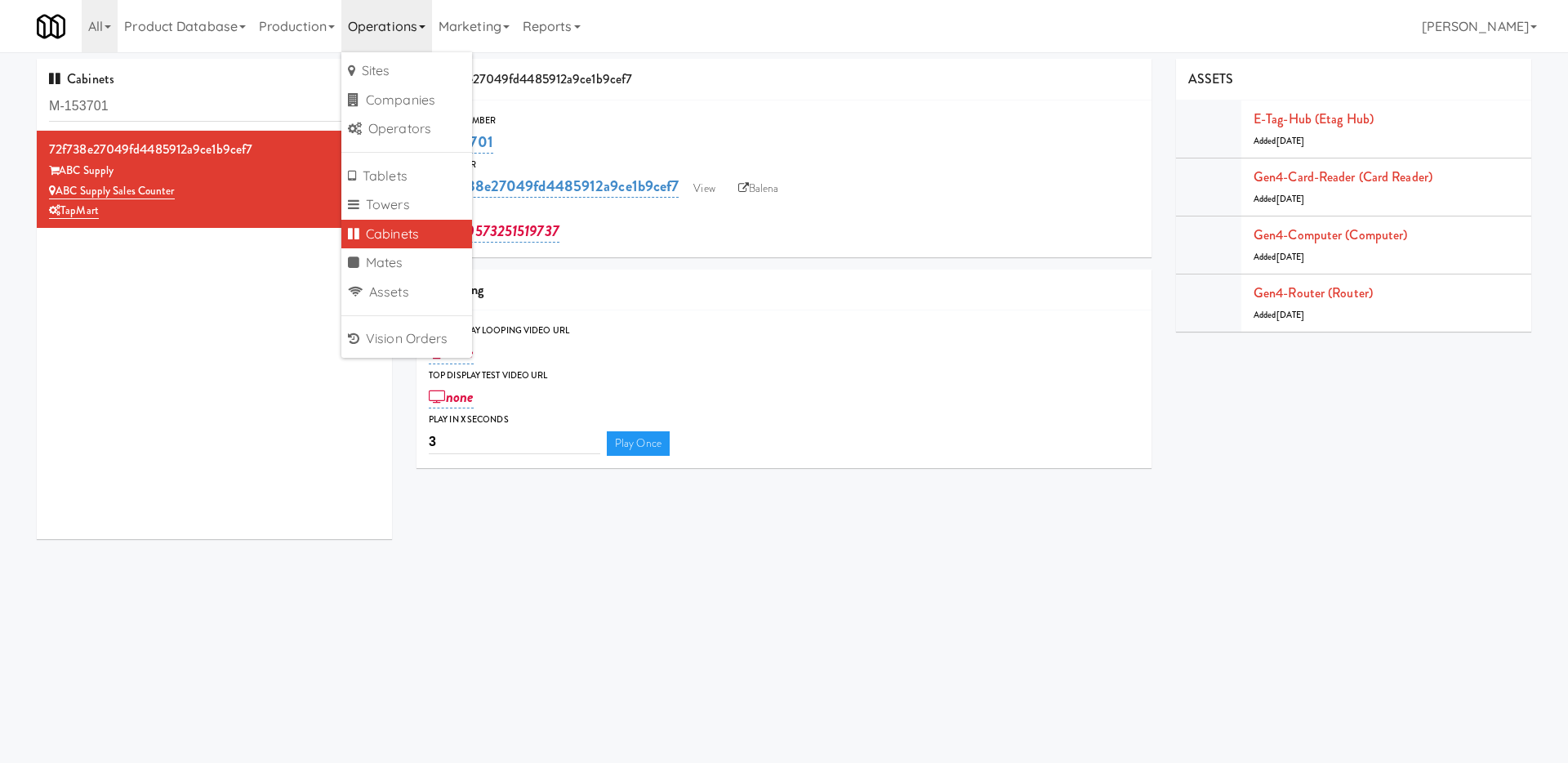
click at [423, 225] on link "Cabinets" at bounding box center [407, 235] width 131 height 29
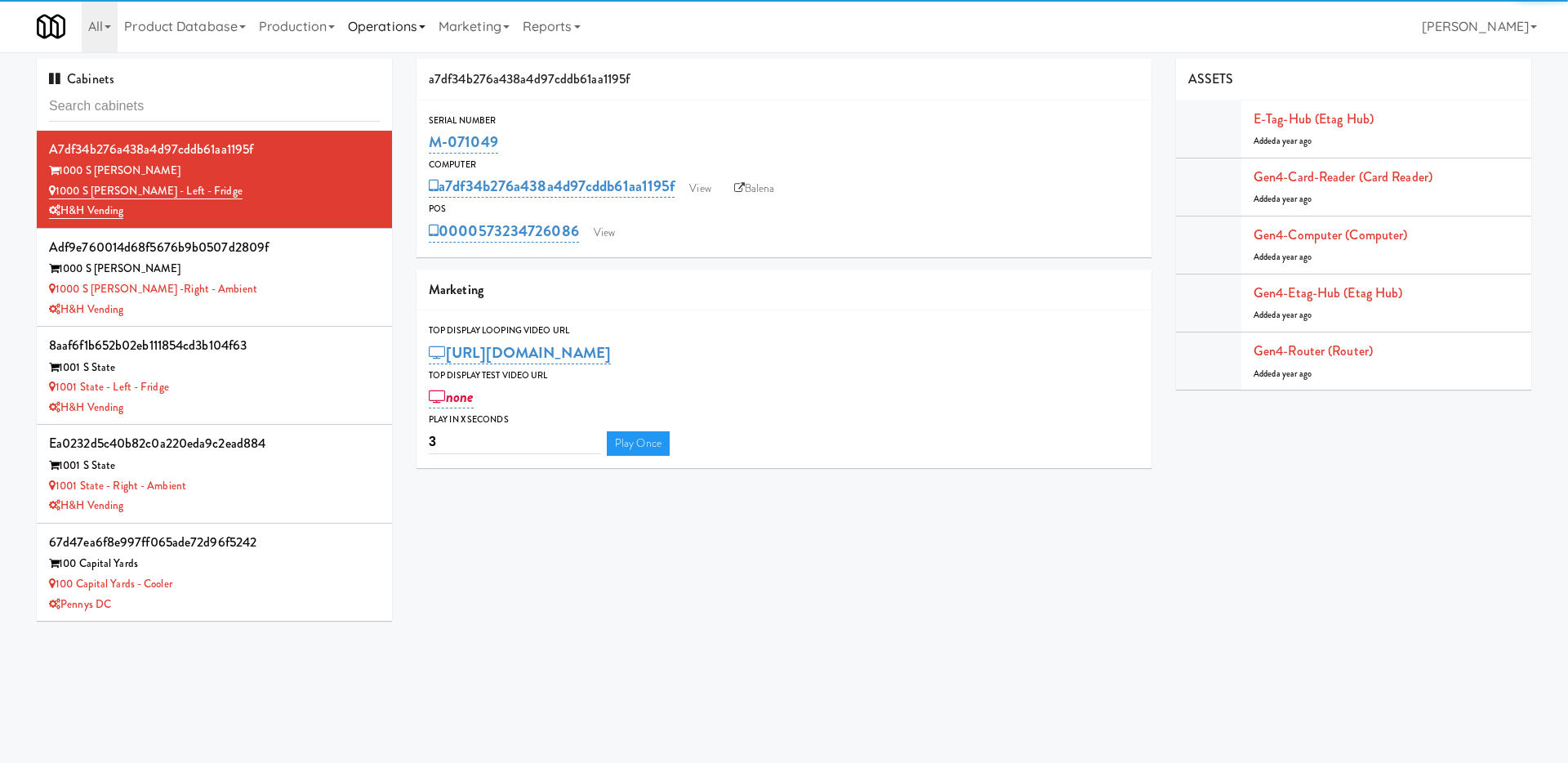
drag, startPoint x: 421, startPoint y: 28, endPoint x: 394, endPoint y: 22, distance: 27.7
click at [420, 28] on link "Operations" at bounding box center [387, 26] width 91 height 53
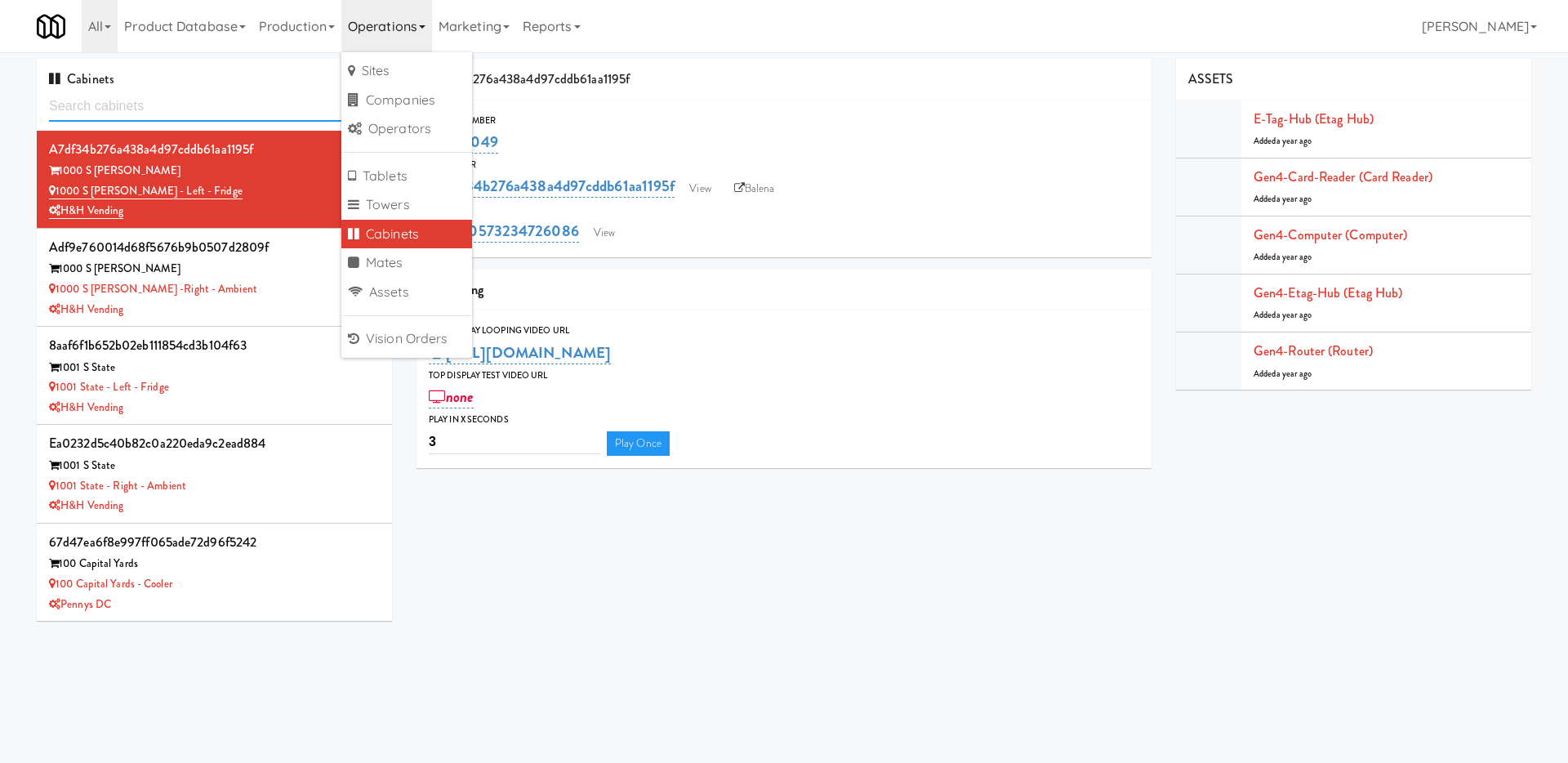
click at [245, 99] on input "text" at bounding box center [215, 106] width 331 height 30
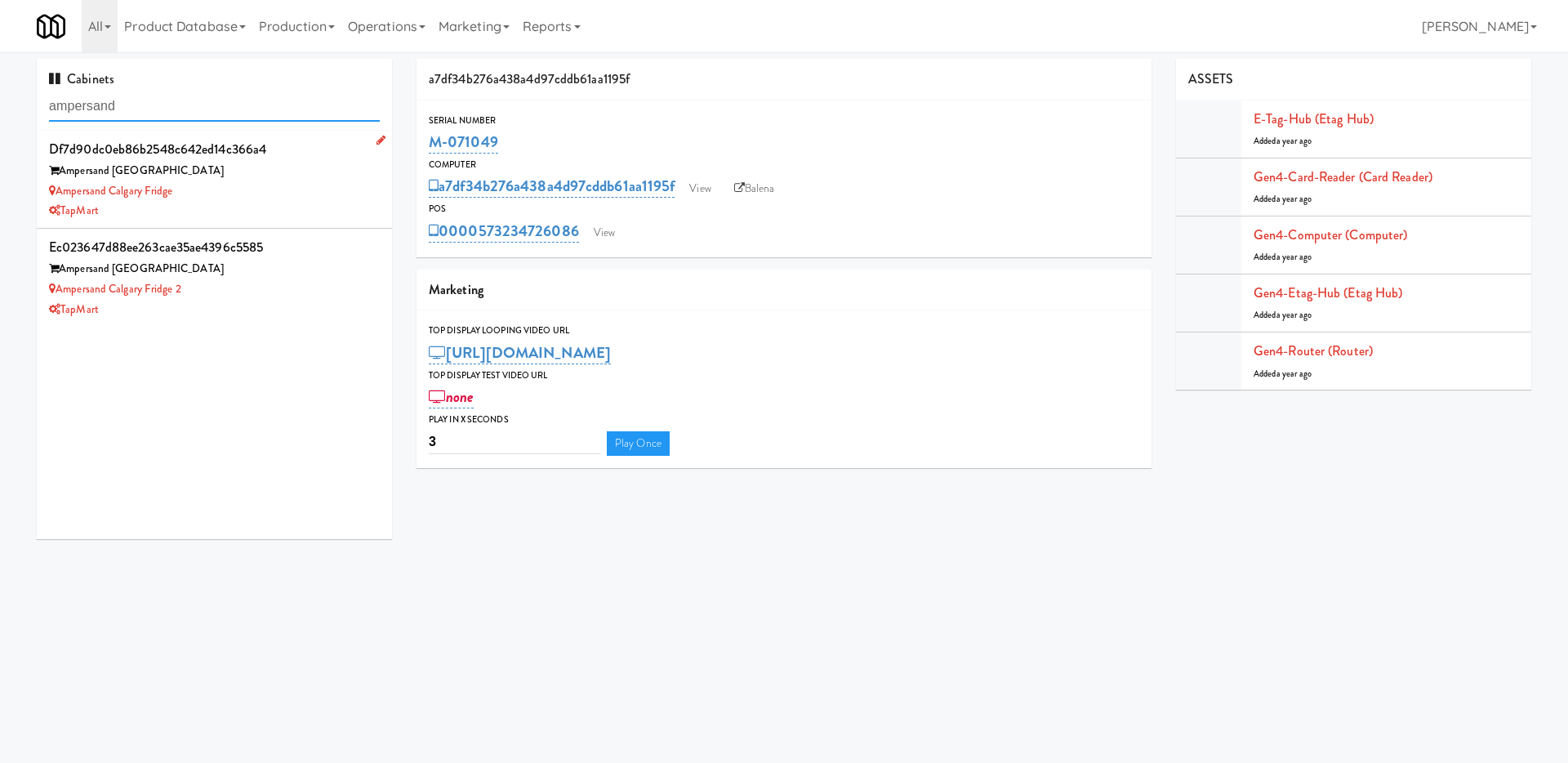
type input "ampersand"
click at [280, 187] on div "Ampersand Calgary Fridge" at bounding box center [215, 191] width 331 height 20
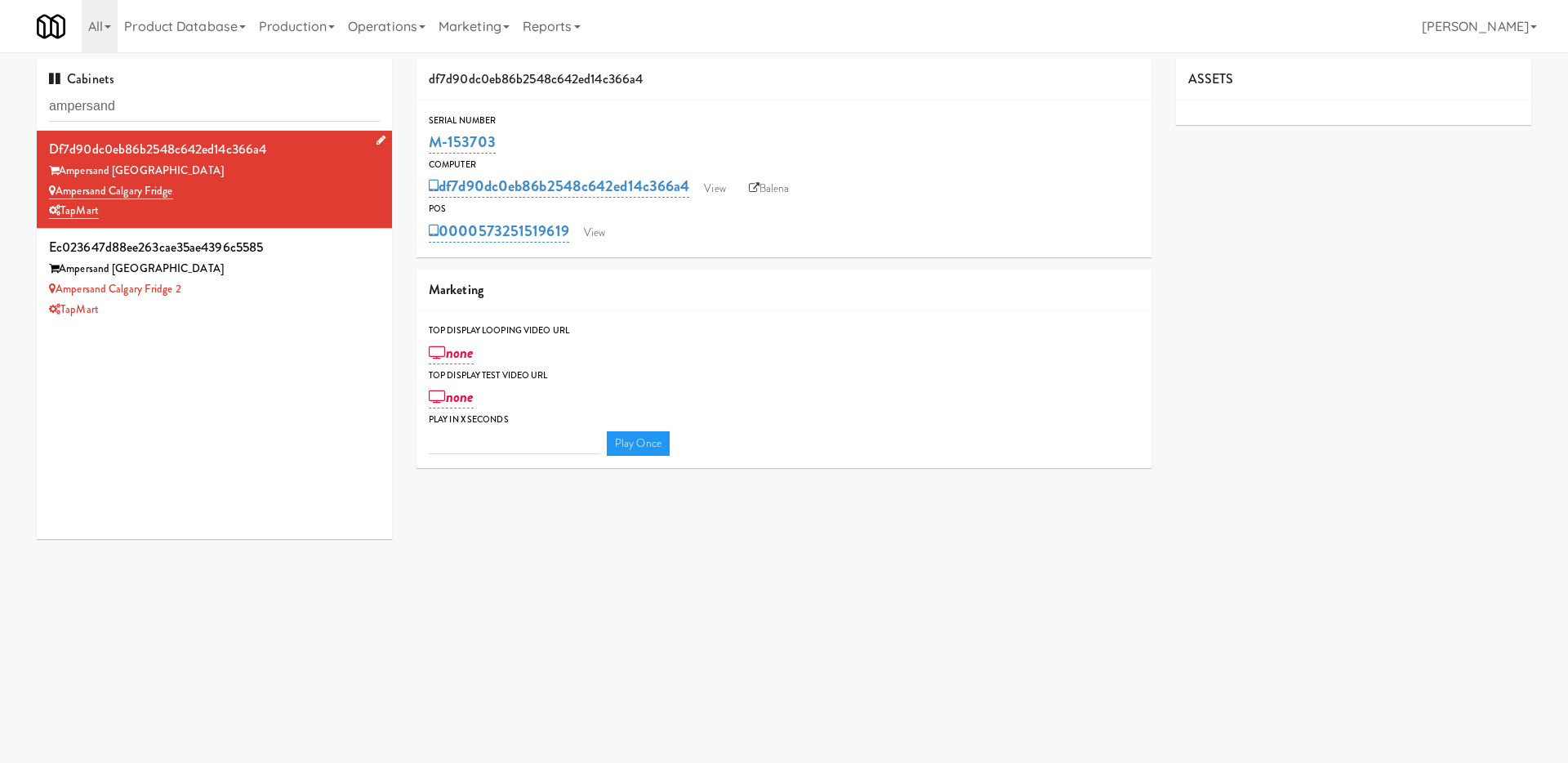
type input "3"
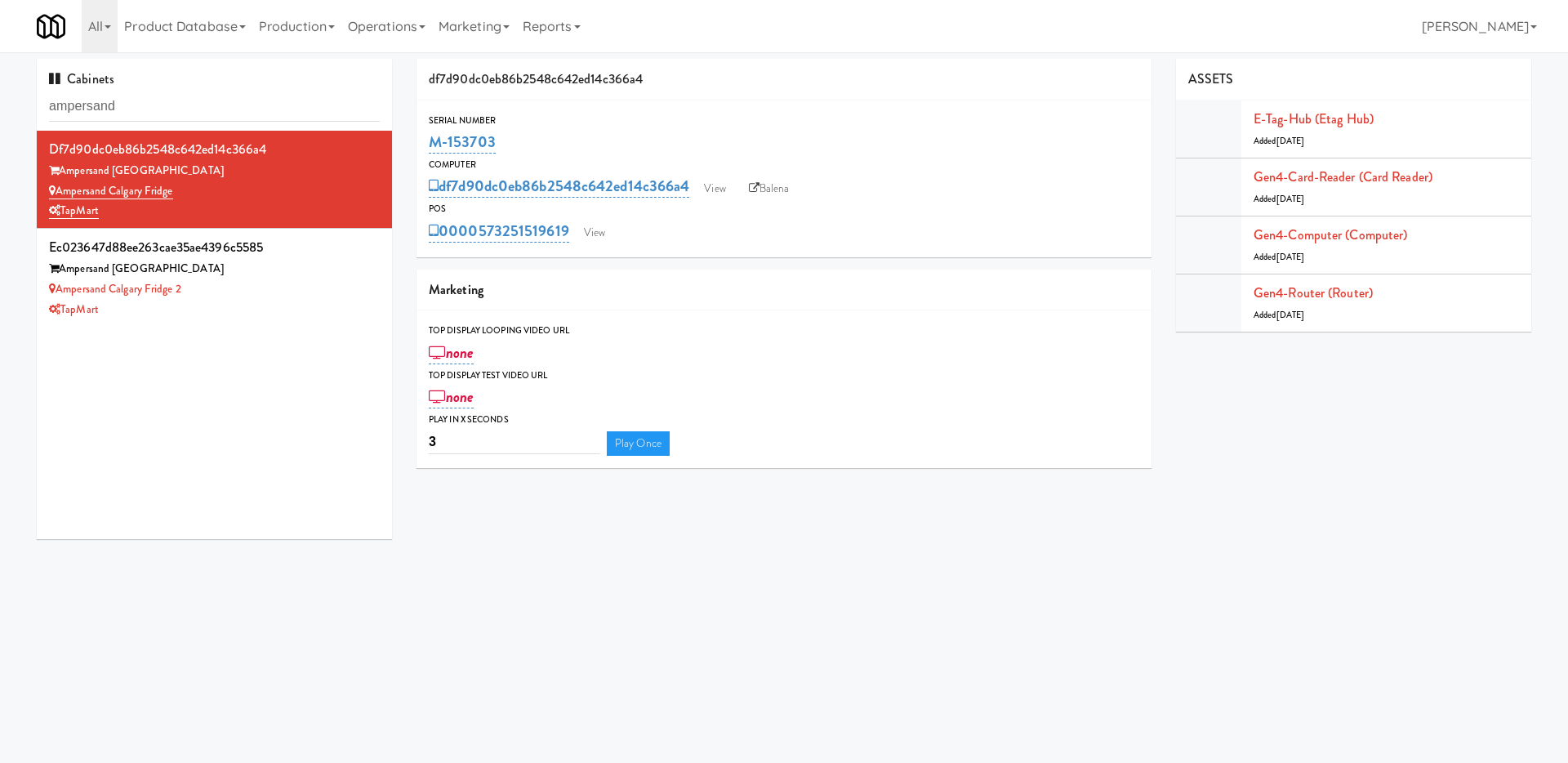
click at [870, 306] on div "Marketing" at bounding box center [784, 290] width 735 height 42
click at [593, 223] on link "View" at bounding box center [594, 233] width 37 height 25
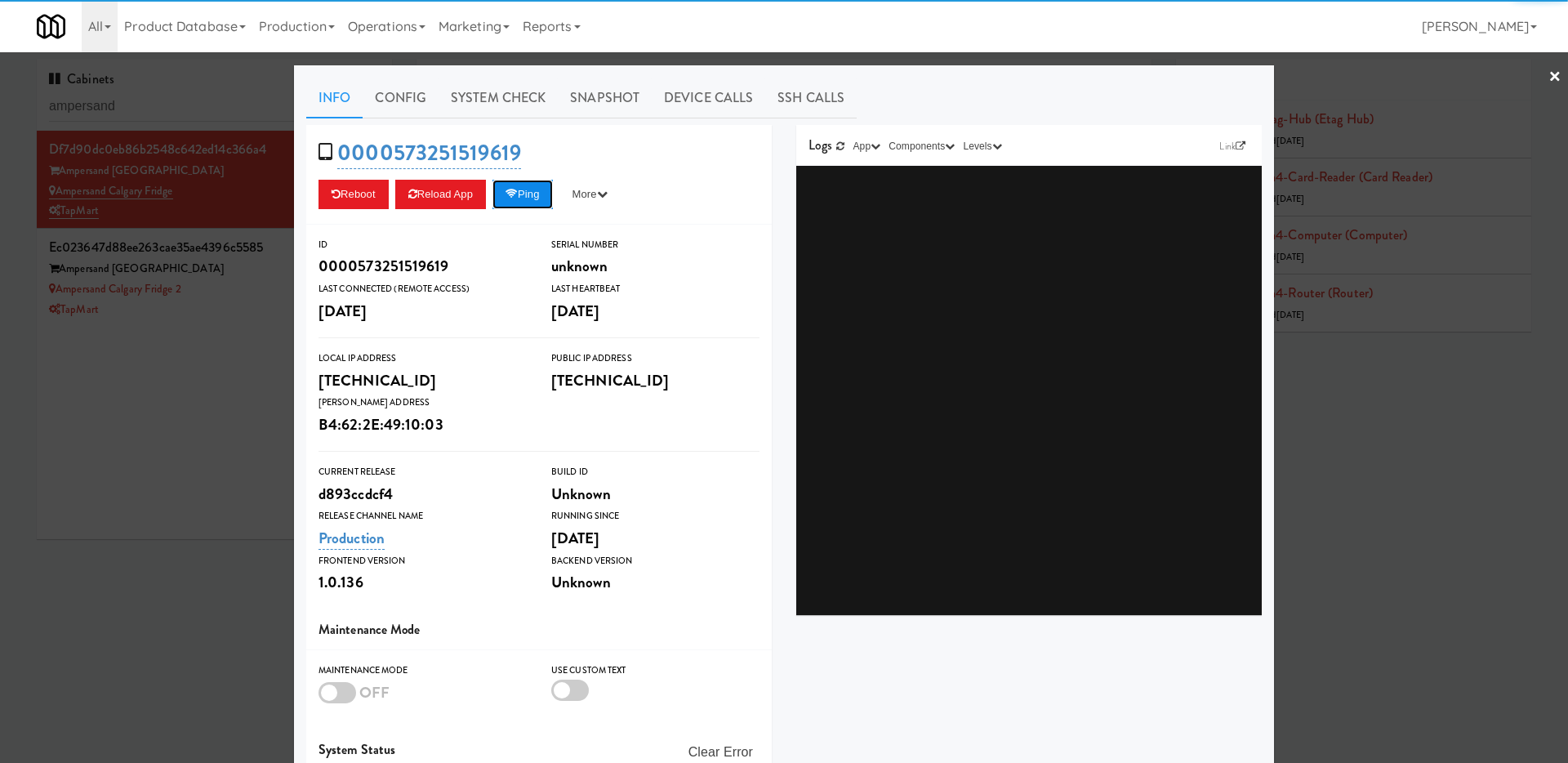
click at [518, 194] on icon at bounding box center [511, 195] width 12 height 11
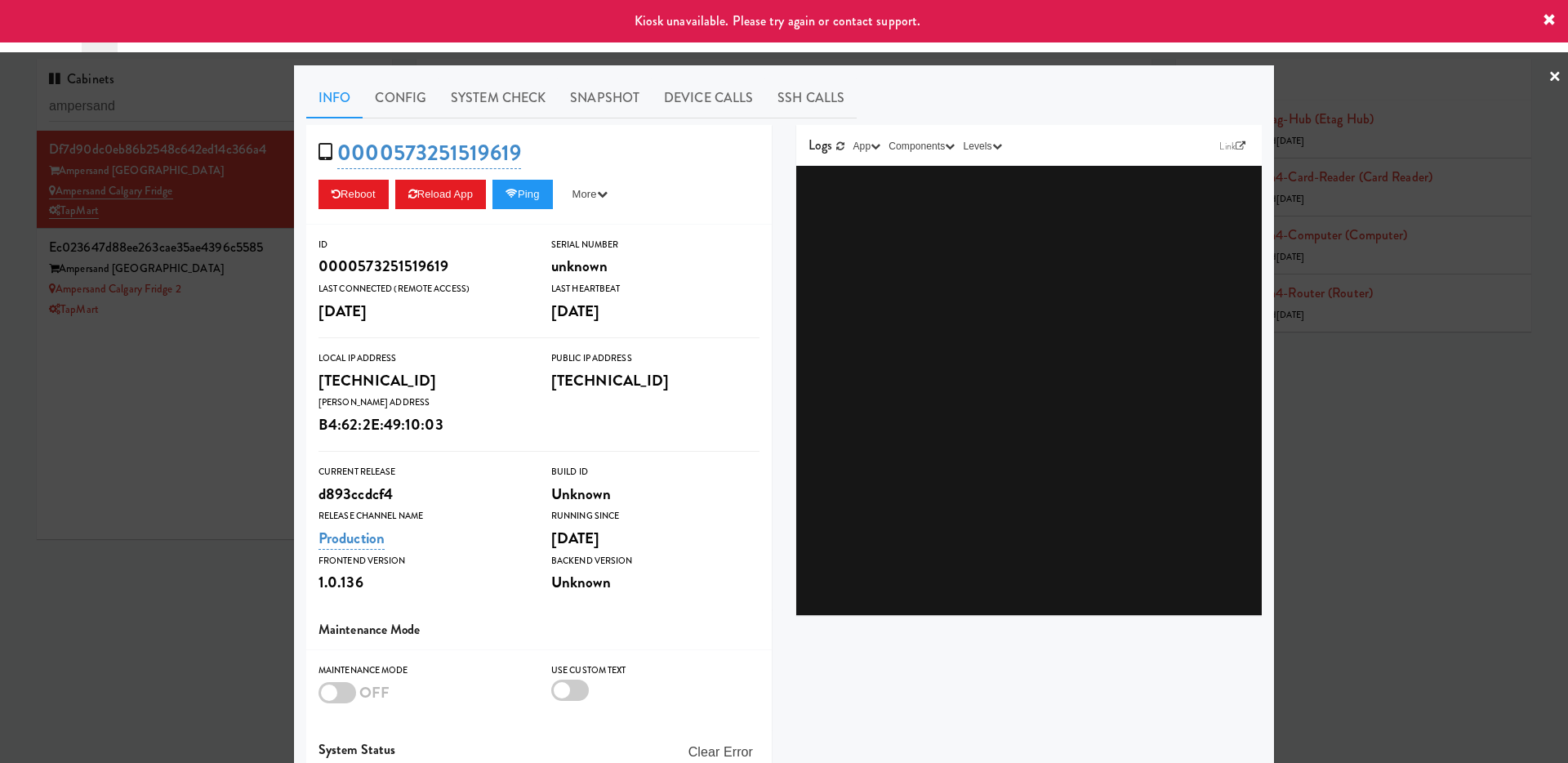
click at [125, 464] on div at bounding box center [784, 381] width 1568 height 763
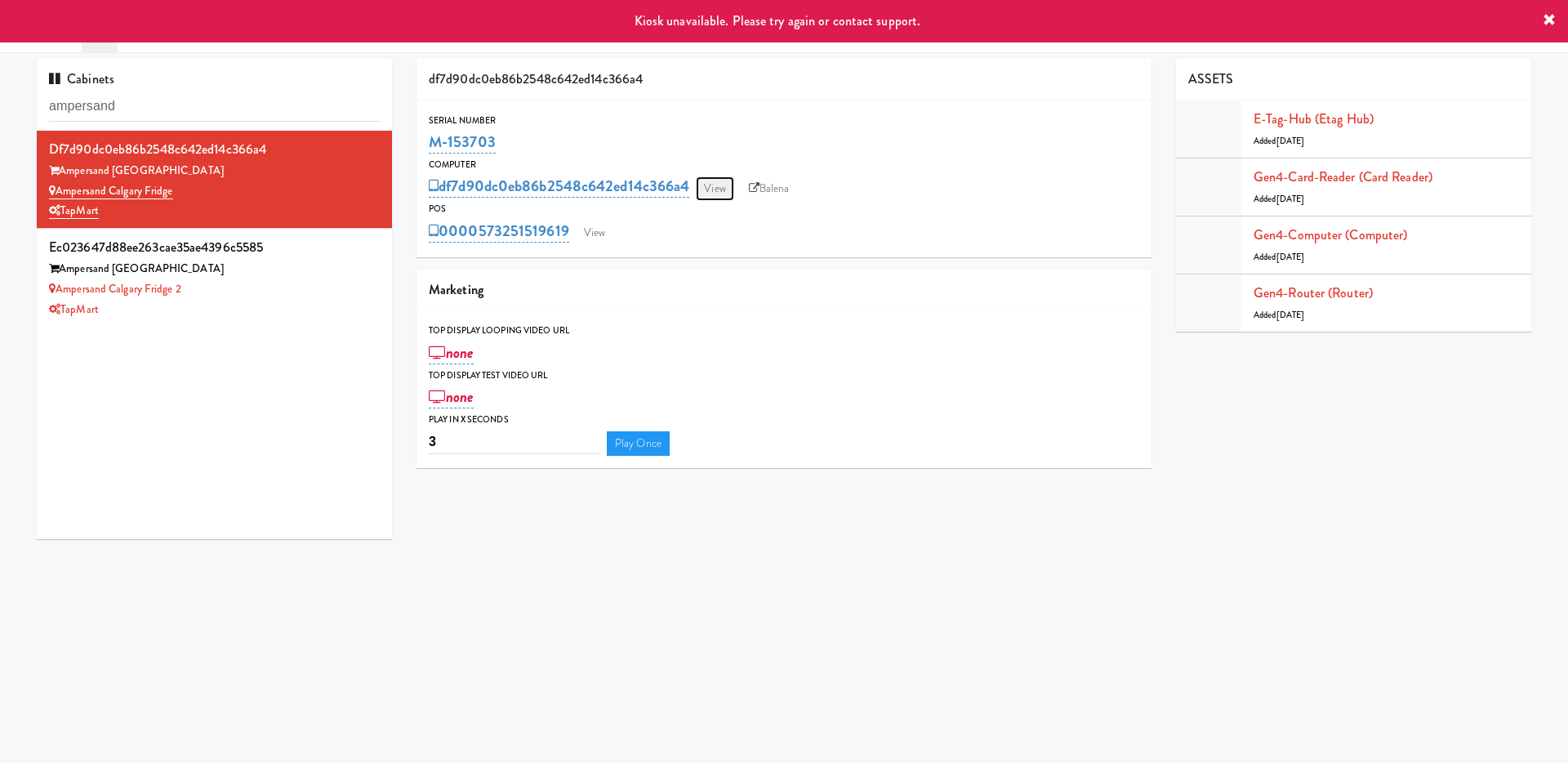
click at [728, 197] on link "View" at bounding box center [714, 188] width 37 height 25
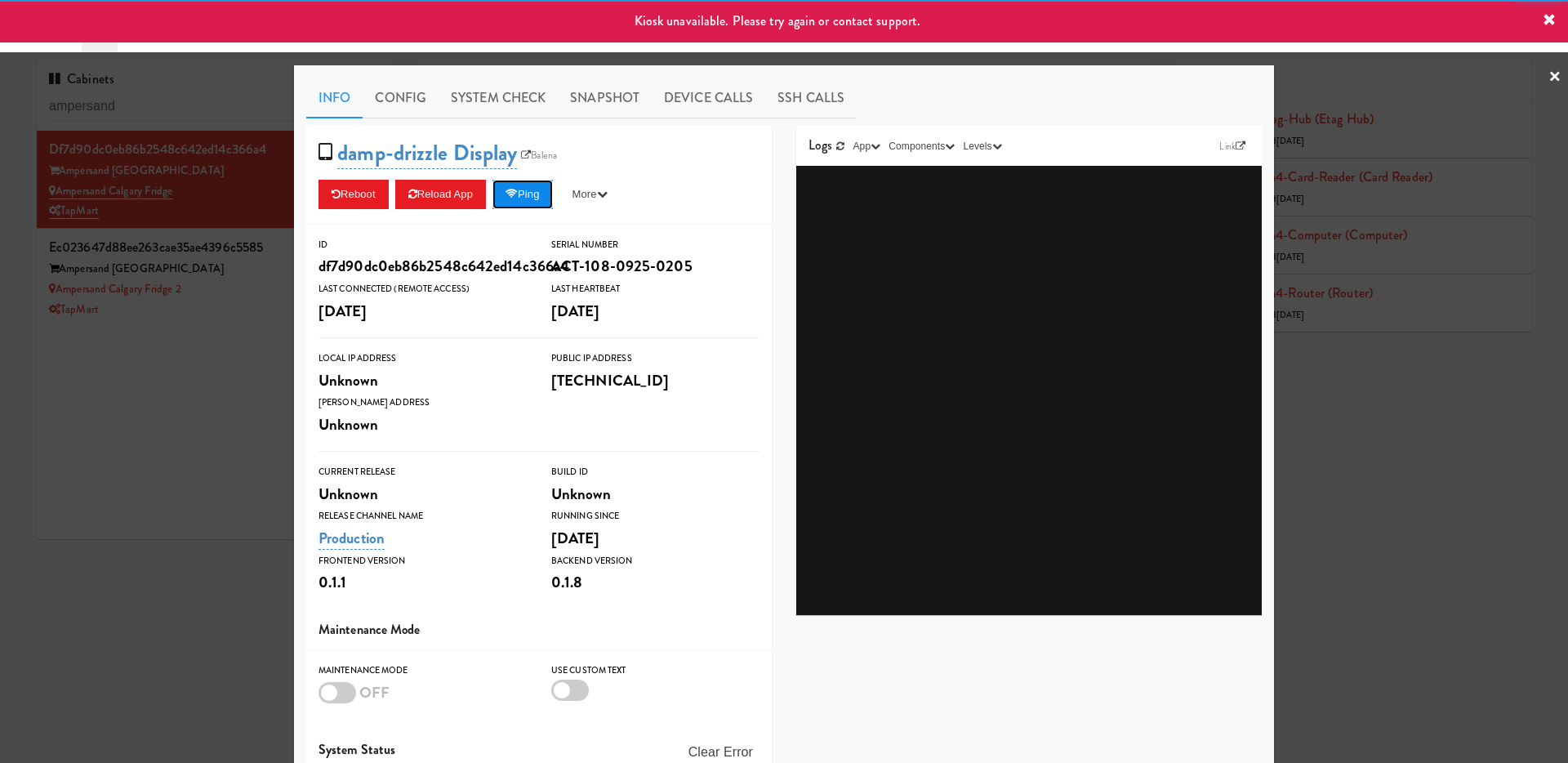
click at [538, 186] on button "Ping" at bounding box center [523, 195] width 60 height 29
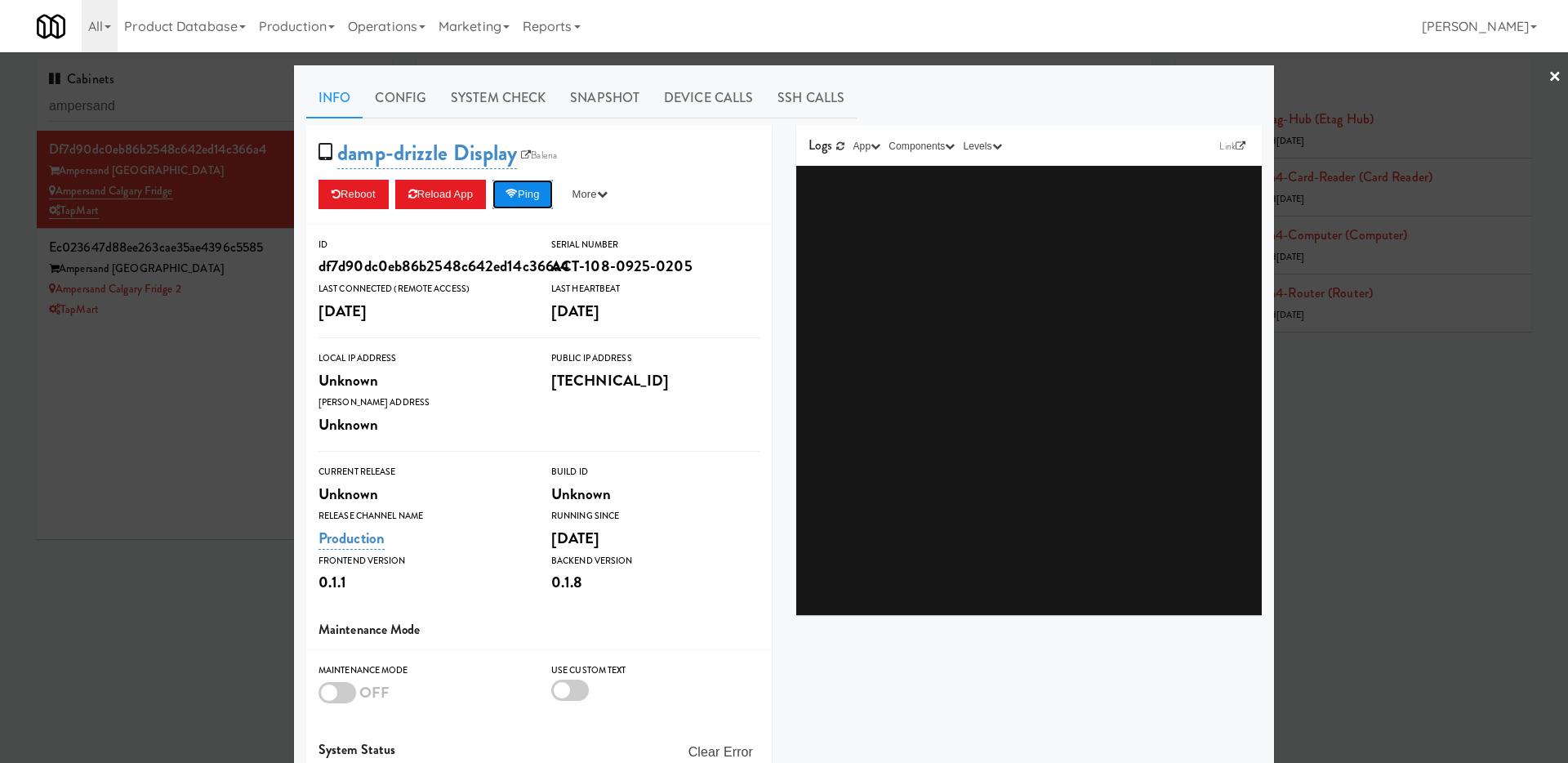
click at [527, 185] on button "Ping" at bounding box center [523, 195] width 60 height 29
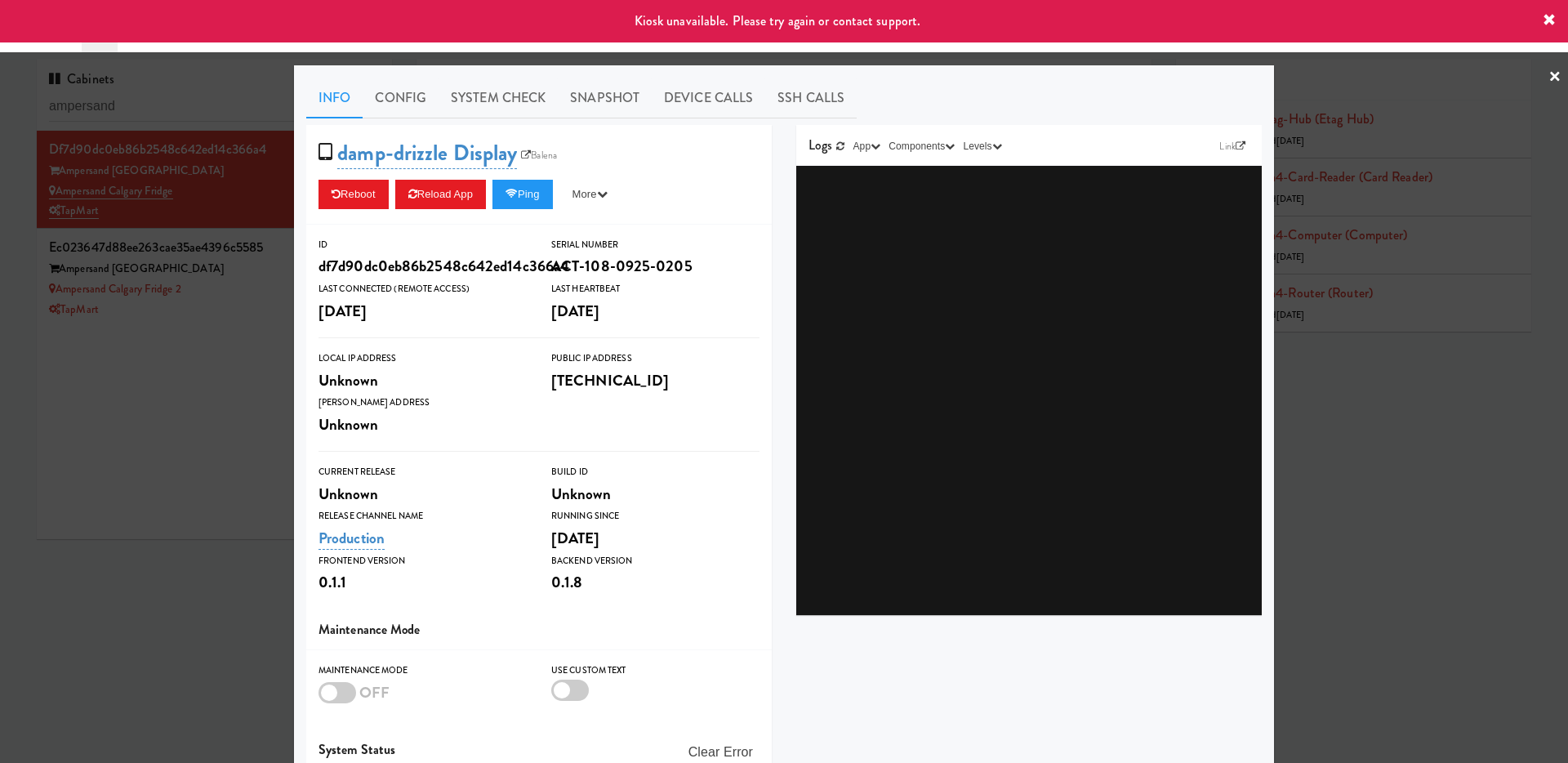
click at [225, 419] on div at bounding box center [784, 381] width 1568 height 763
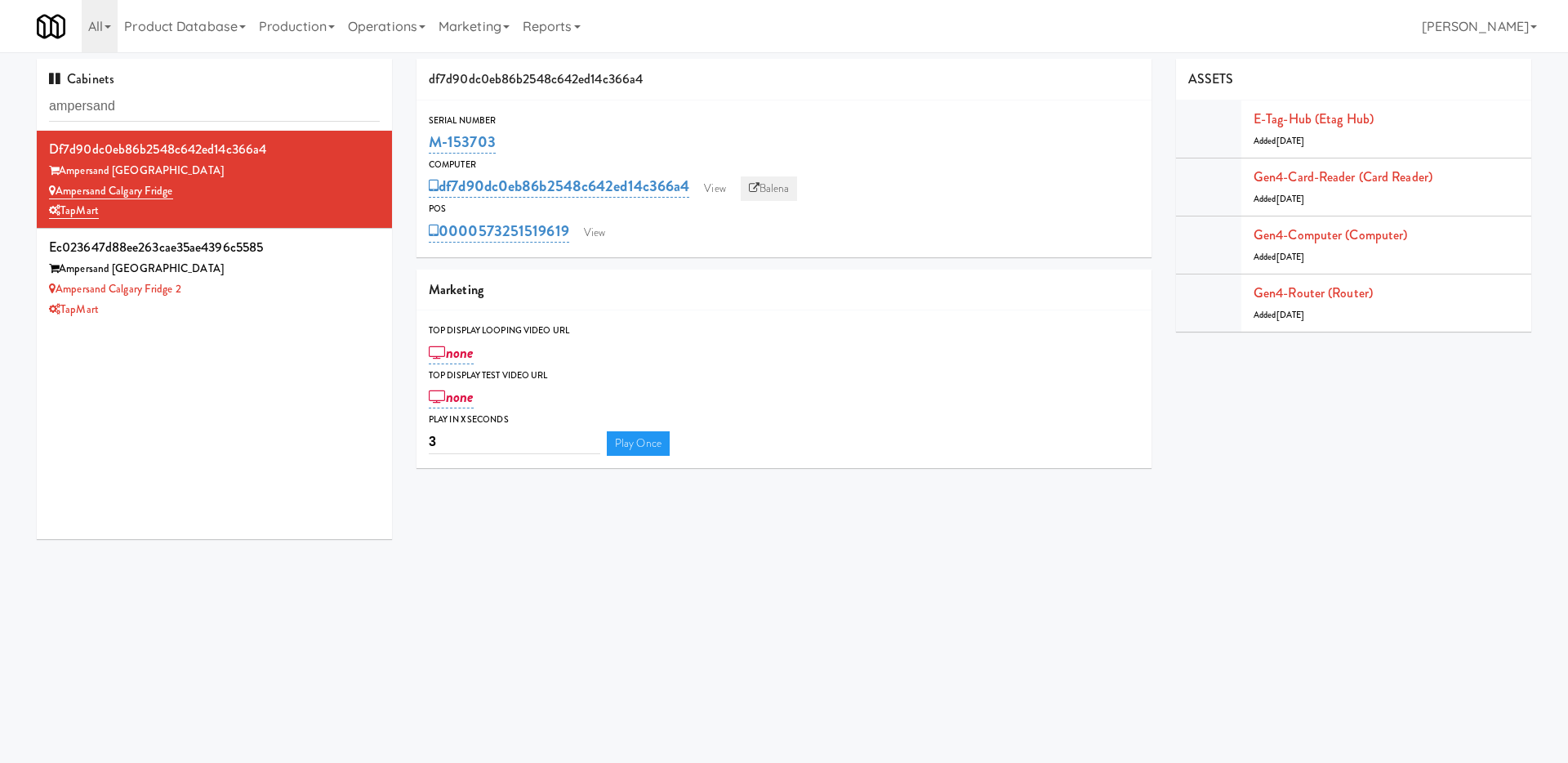
click at [750, 189] on link "Balena" at bounding box center [769, 188] width 57 height 25
click at [397, 25] on link "Operations" at bounding box center [387, 26] width 91 height 53
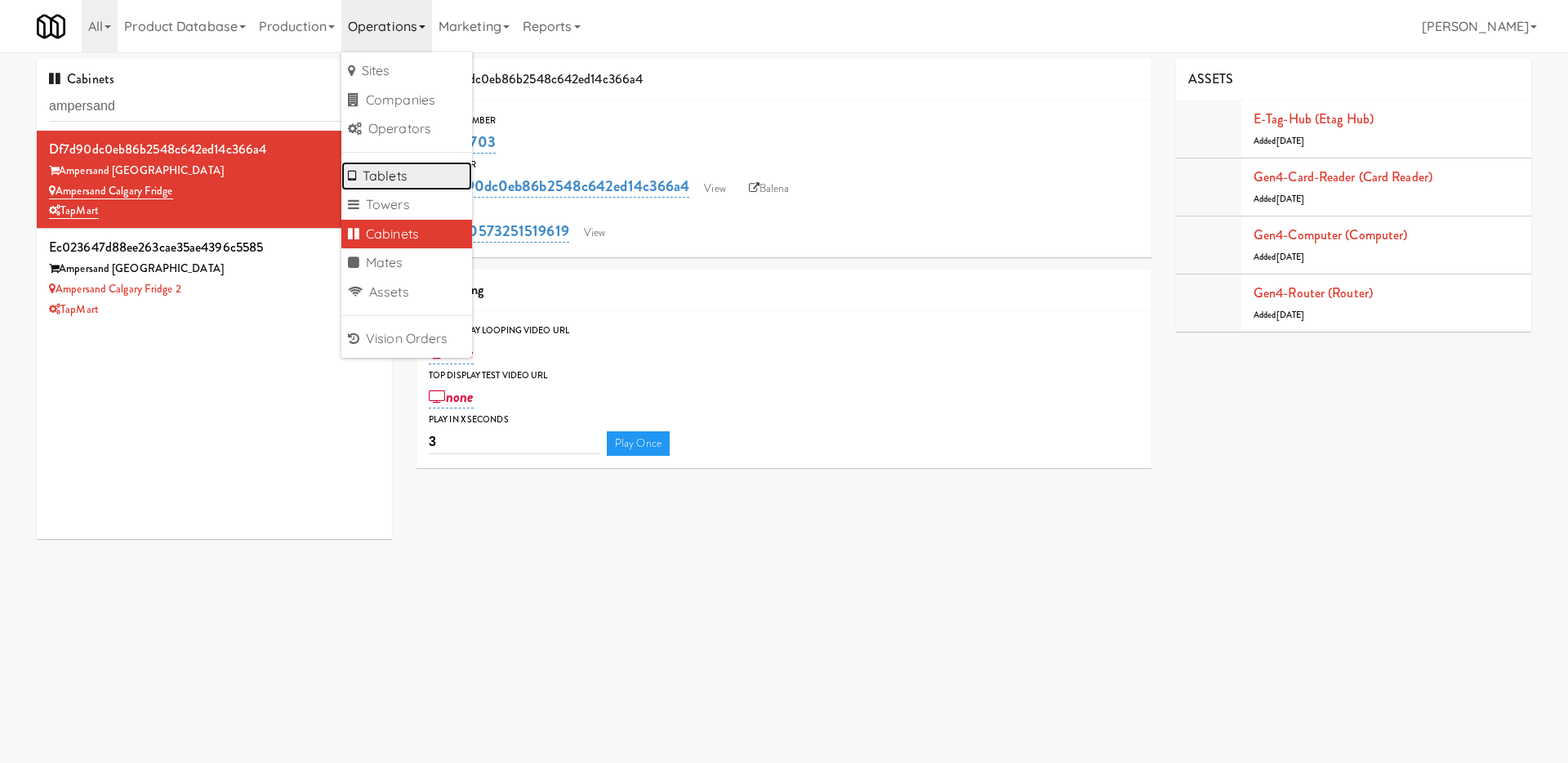
click at [403, 172] on link "Tablets" at bounding box center [407, 176] width 131 height 29
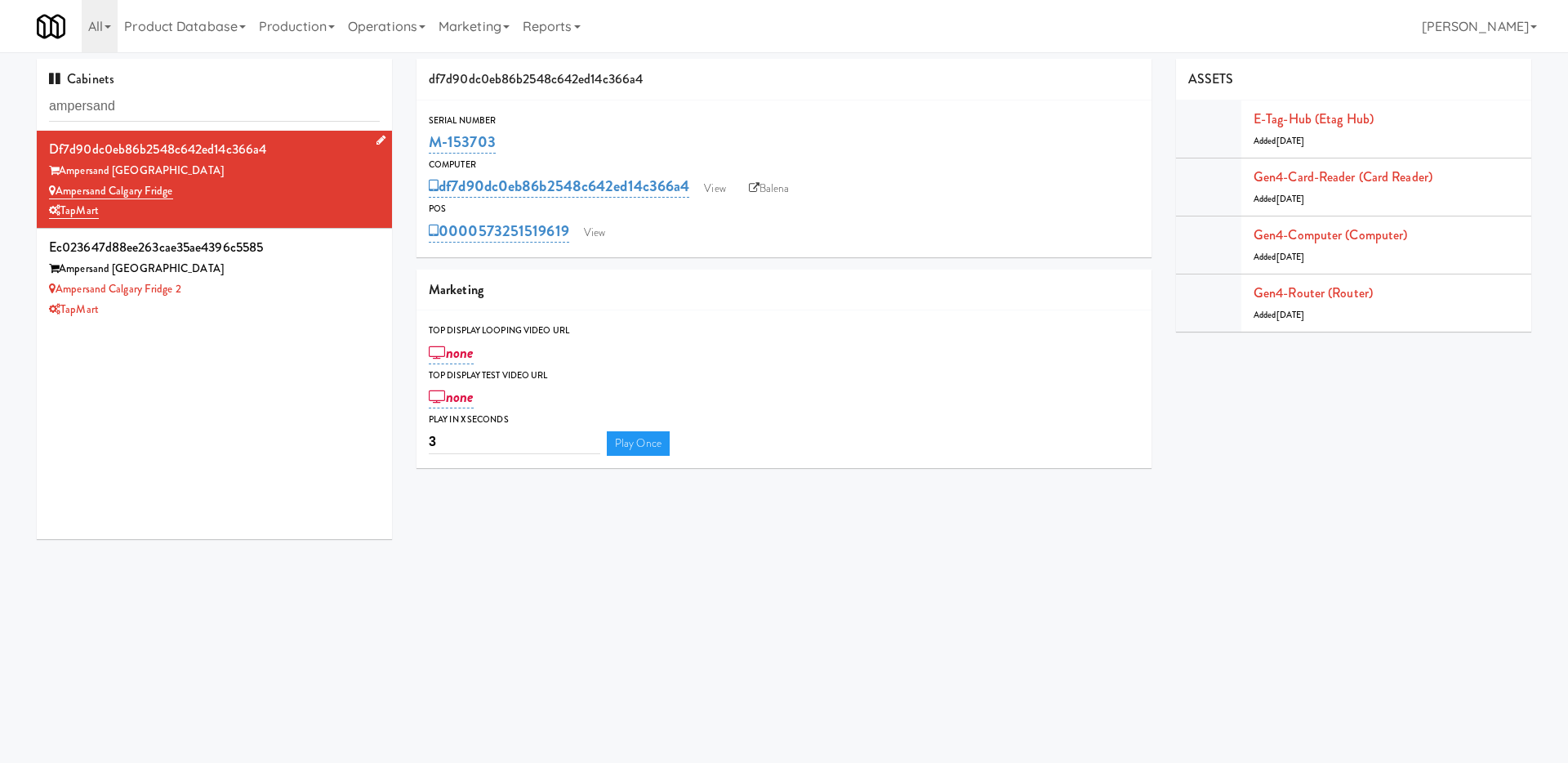
drag, startPoint x: 203, startPoint y: 196, endPoint x: 60, endPoint y: 196, distance: 143.0
click at [60, 196] on div "Ampersand Calgary Fridge" at bounding box center [215, 191] width 331 height 20
copy link "Ampersand Calgary Fridge"
click at [410, 20] on link "Operations" at bounding box center [387, 26] width 91 height 53
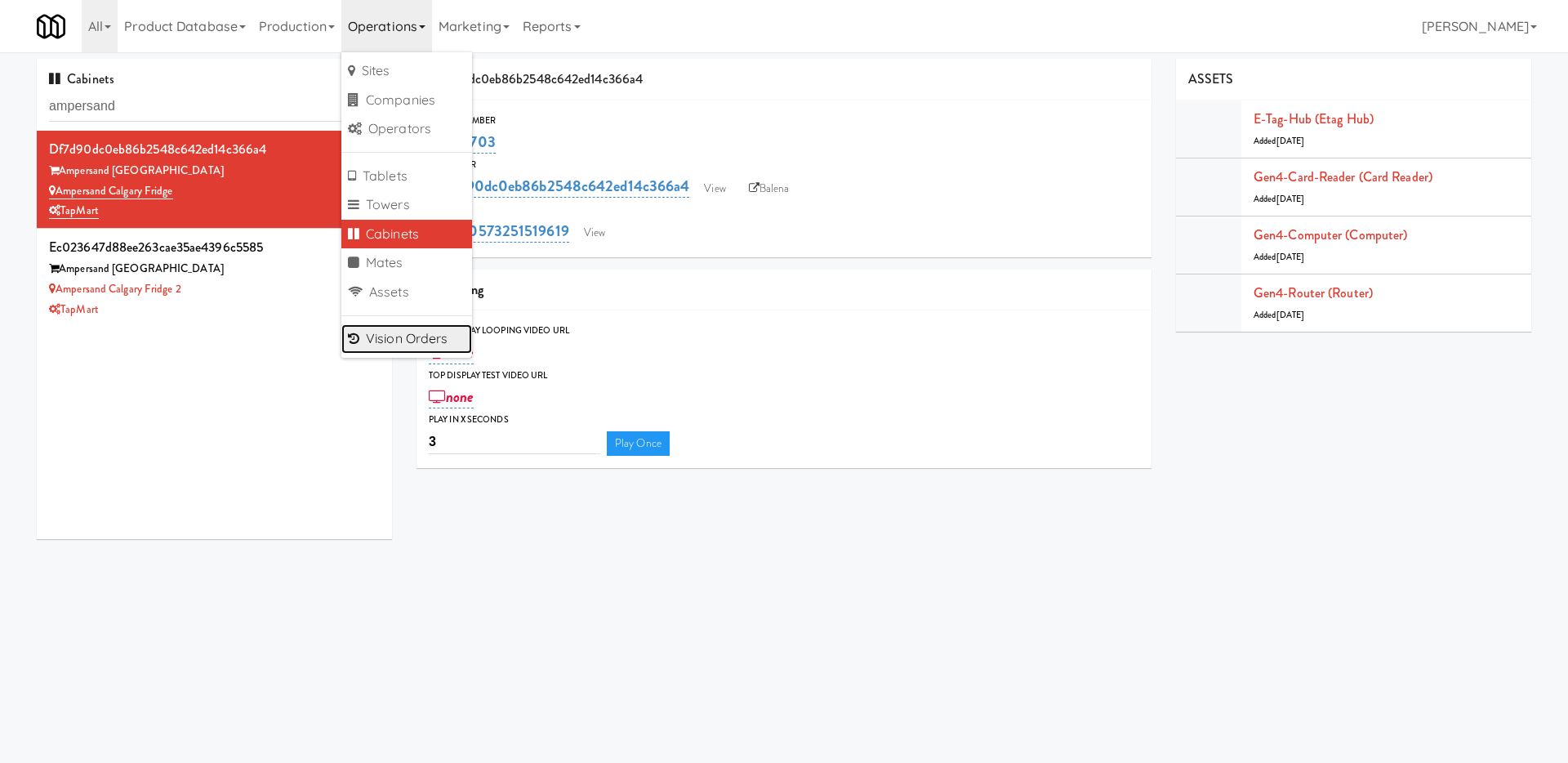
click at [436, 341] on link "Vision Orders" at bounding box center [407, 339] width 131 height 29
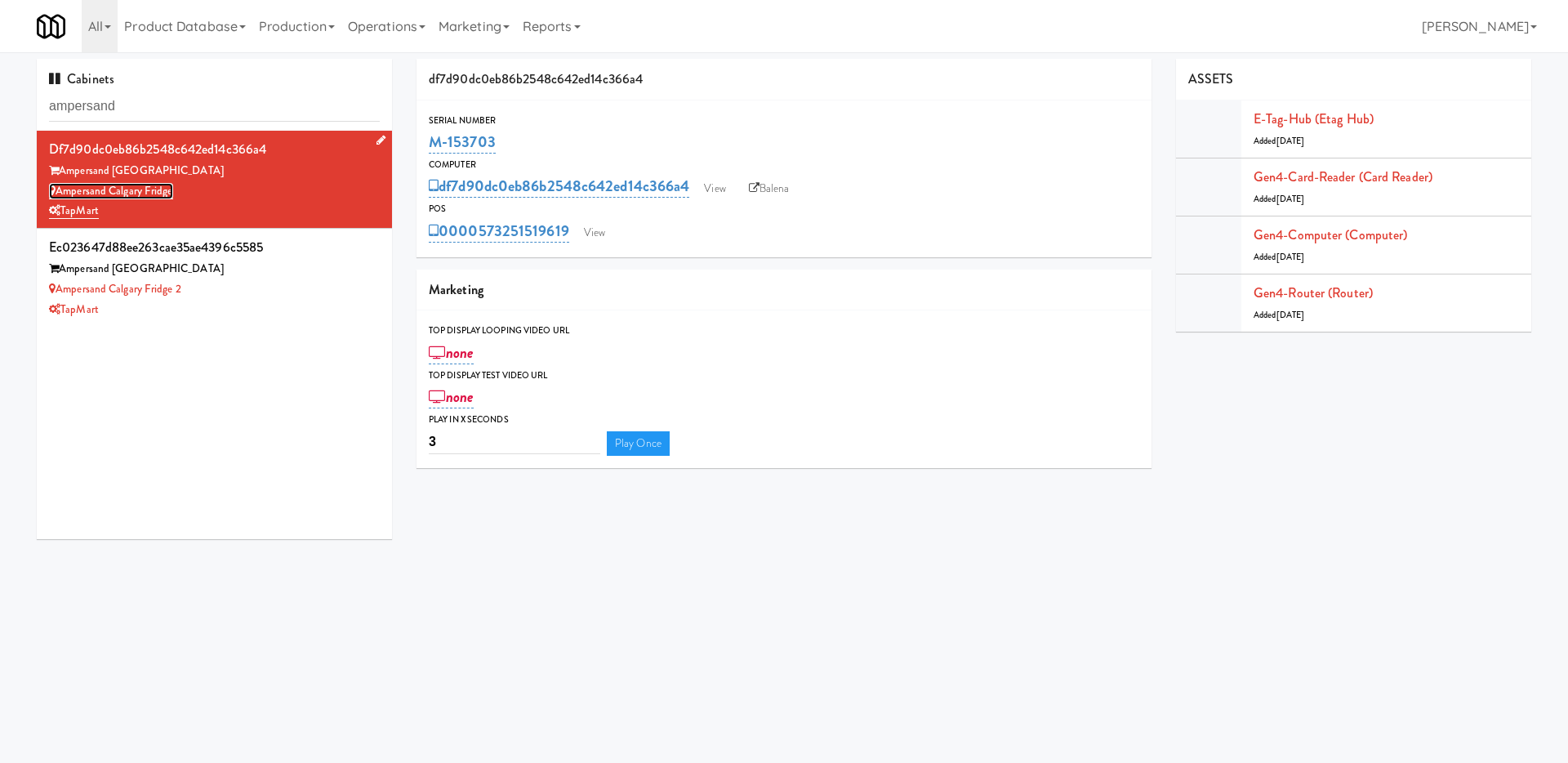
click at [115, 189] on link "Ampersand Calgary Fridge" at bounding box center [111, 191] width 125 height 16
click at [721, 189] on link "View" at bounding box center [714, 188] width 37 height 25
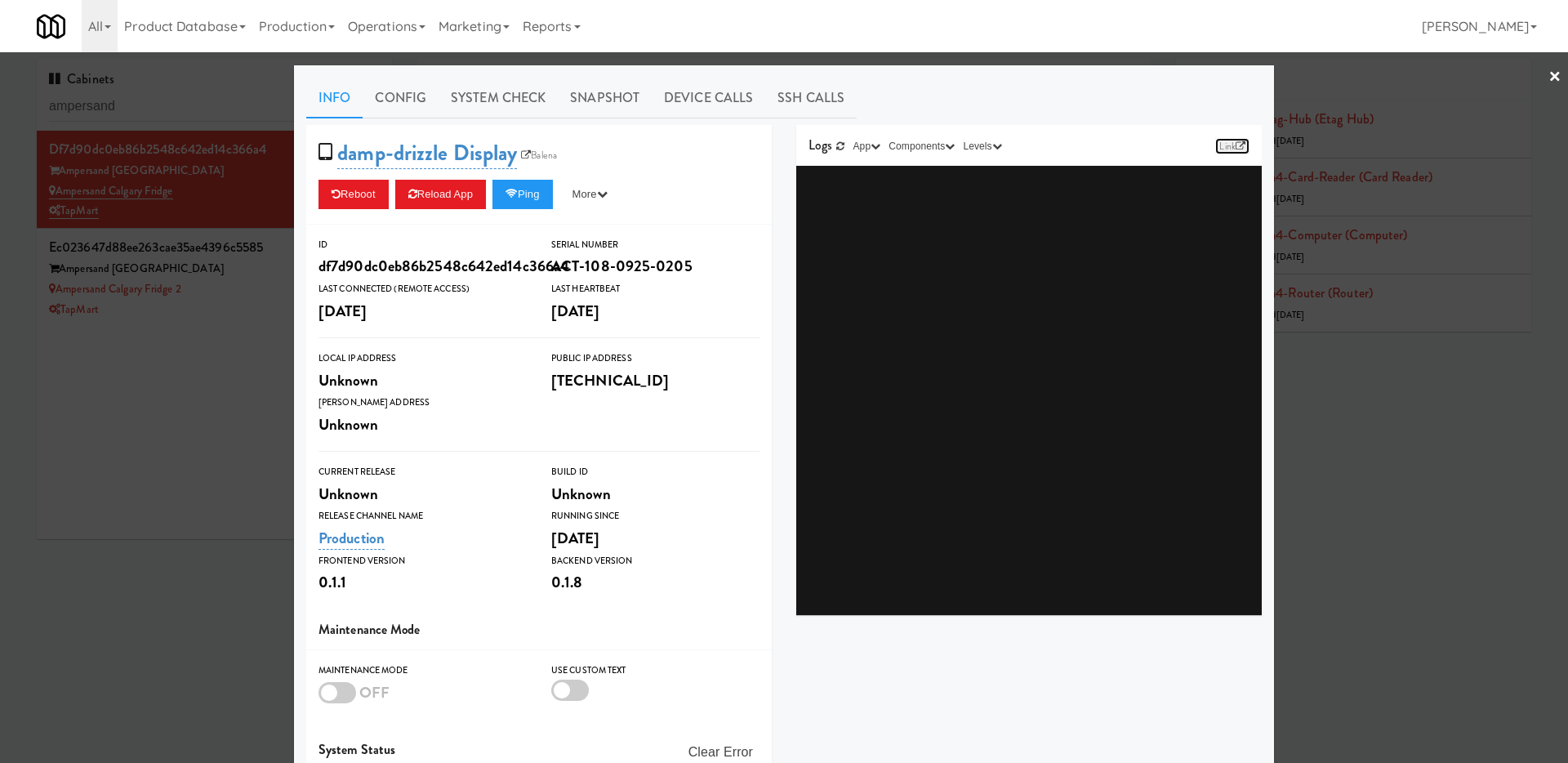
click at [1236, 141] on icon at bounding box center [1240, 146] width 10 height 10
click at [206, 346] on div at bounding box center [784, 381] width 1568 height 763
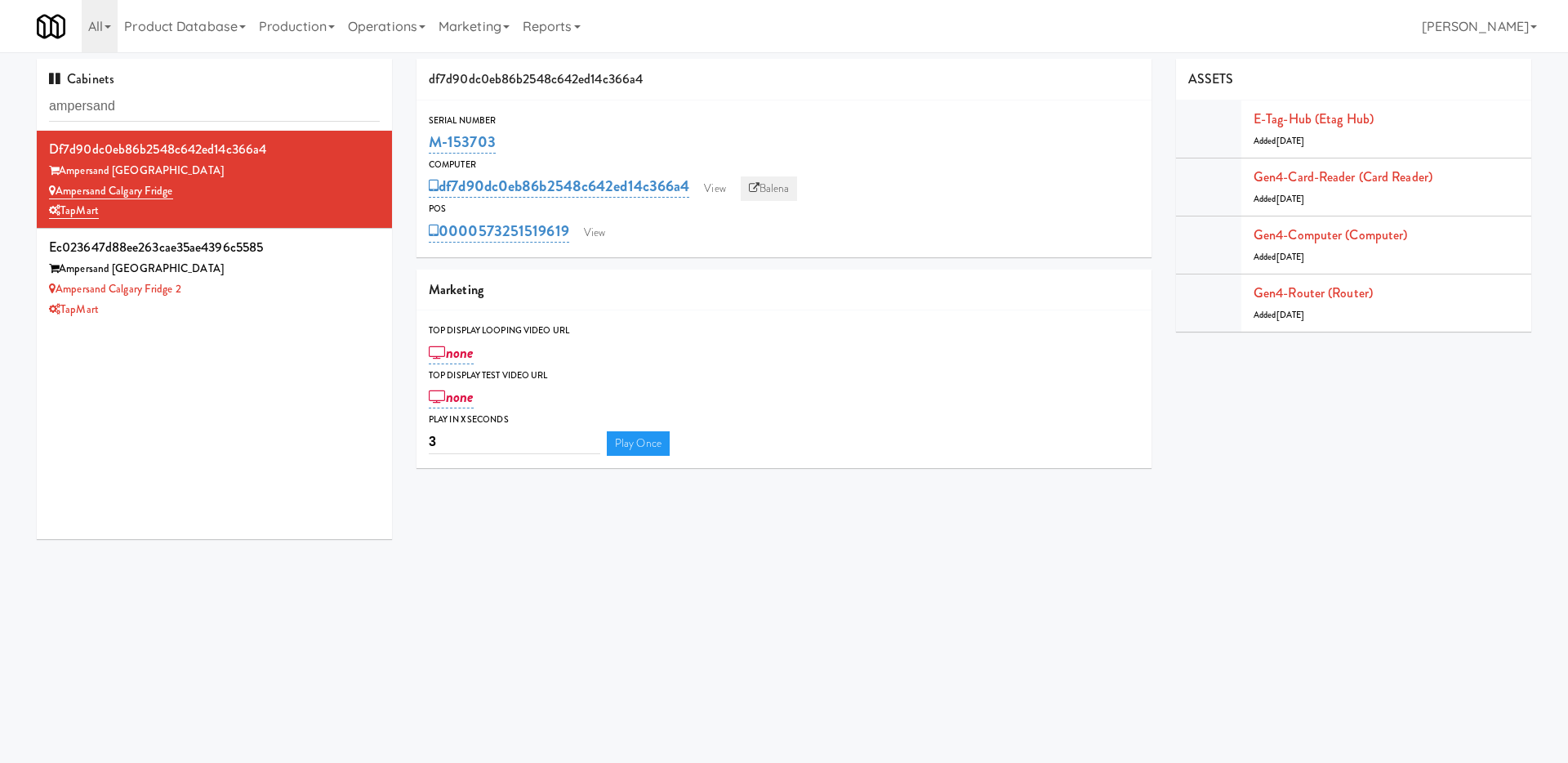
click at [777, 190] on link "Balena" at bounding box center [769, 188] width 57 height 25
click at [325, 285] on div "Ampersand Calgary Fridge 2" at bounding box center [215, 289] width 331 height 20
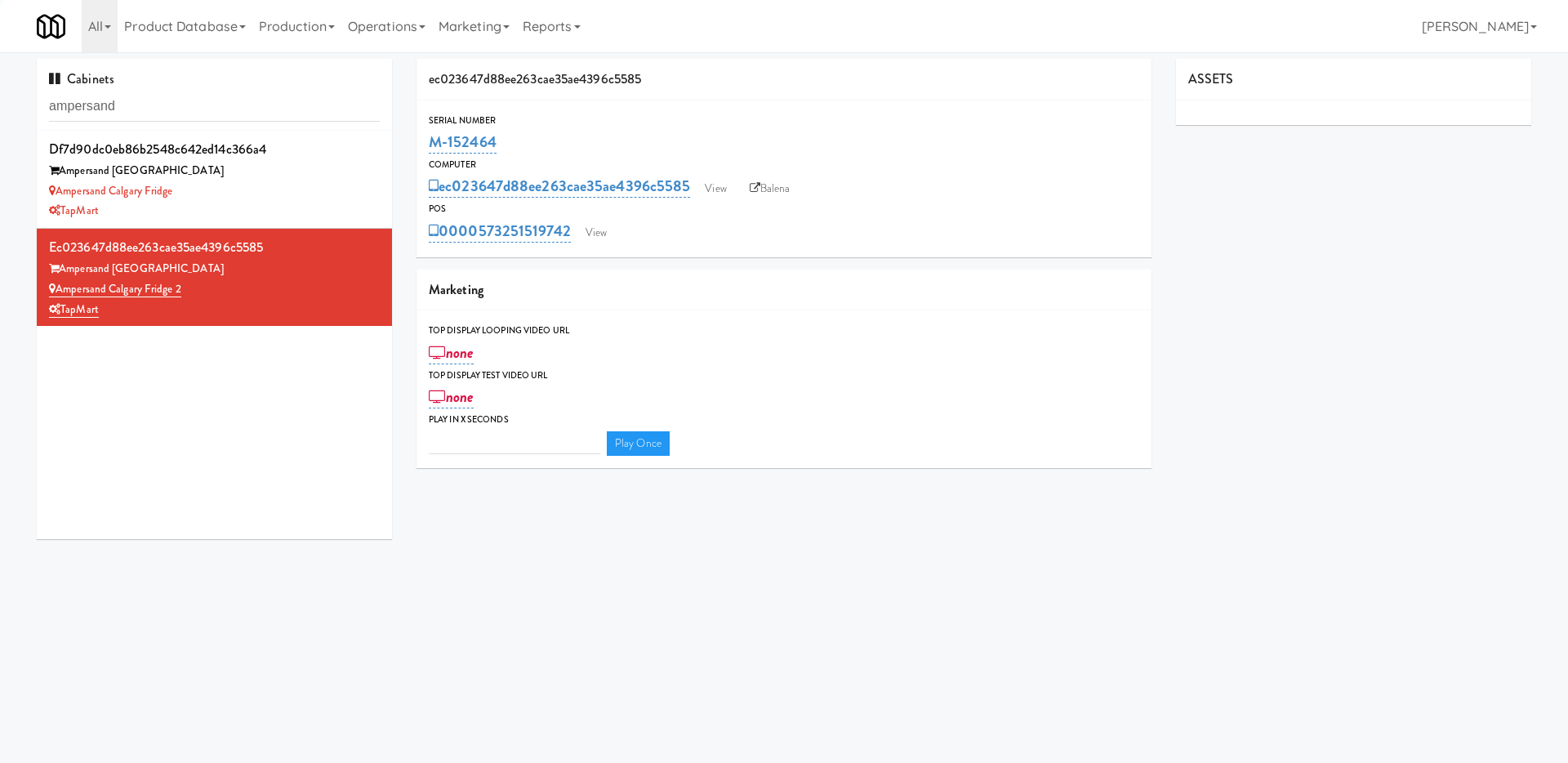
type input "3"
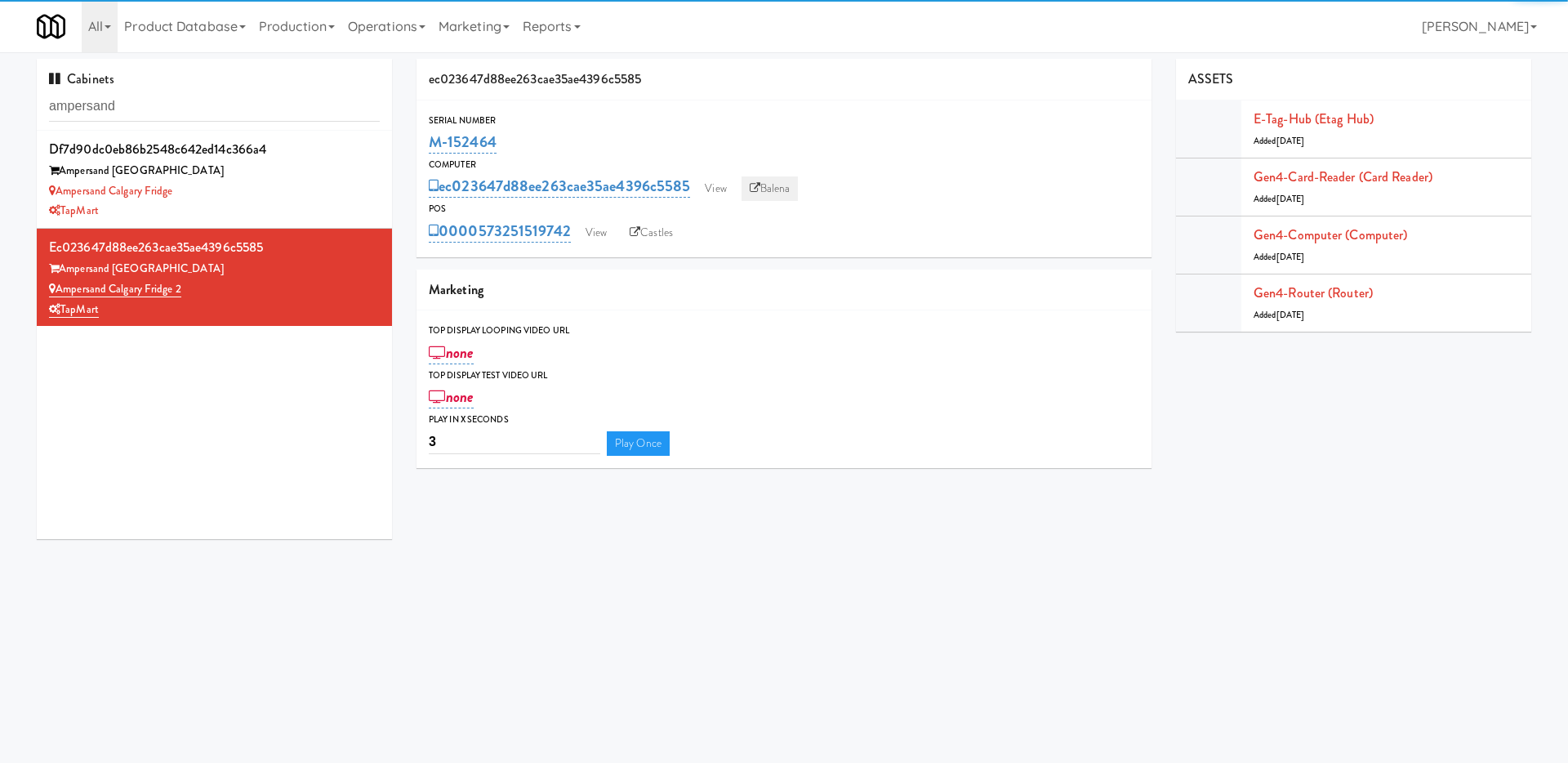
click at [794, 189] on link "Balena" at bounding box center [770, 188] width 57 height 25
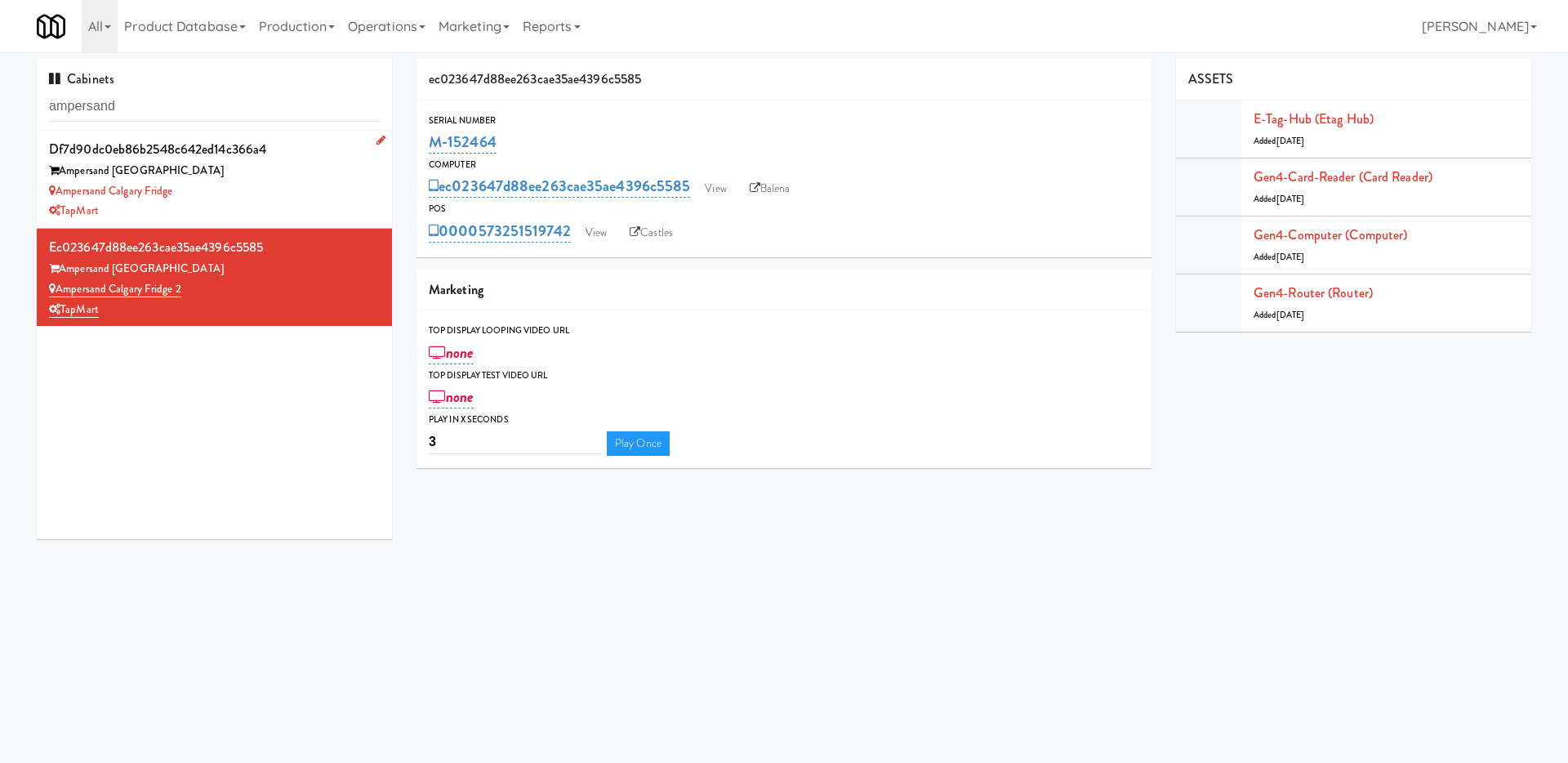
click at [321, 173] on div "Ampersand Calgary" at bounding box center [215, 171] width 331 height 20
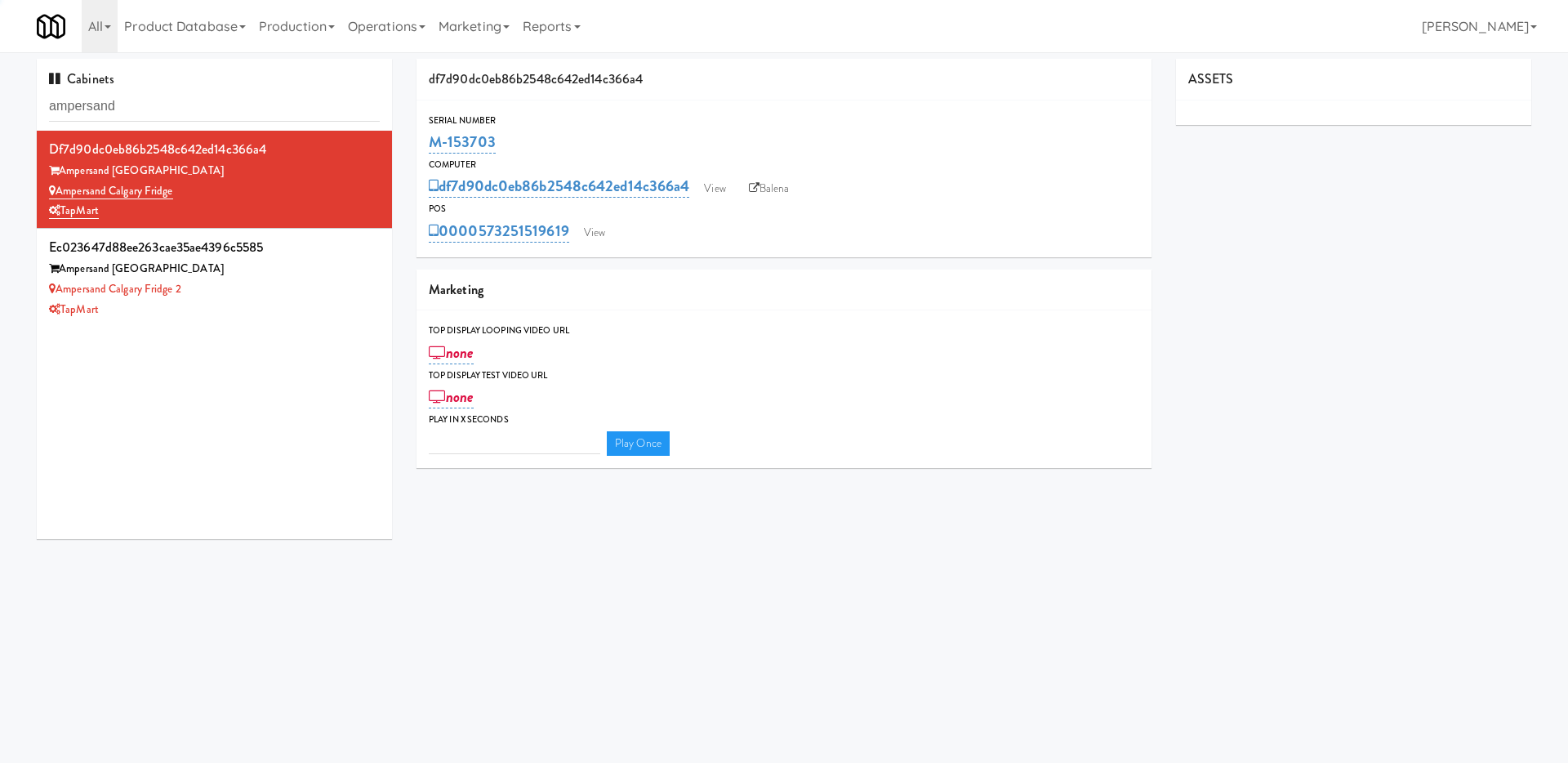
type input "3"
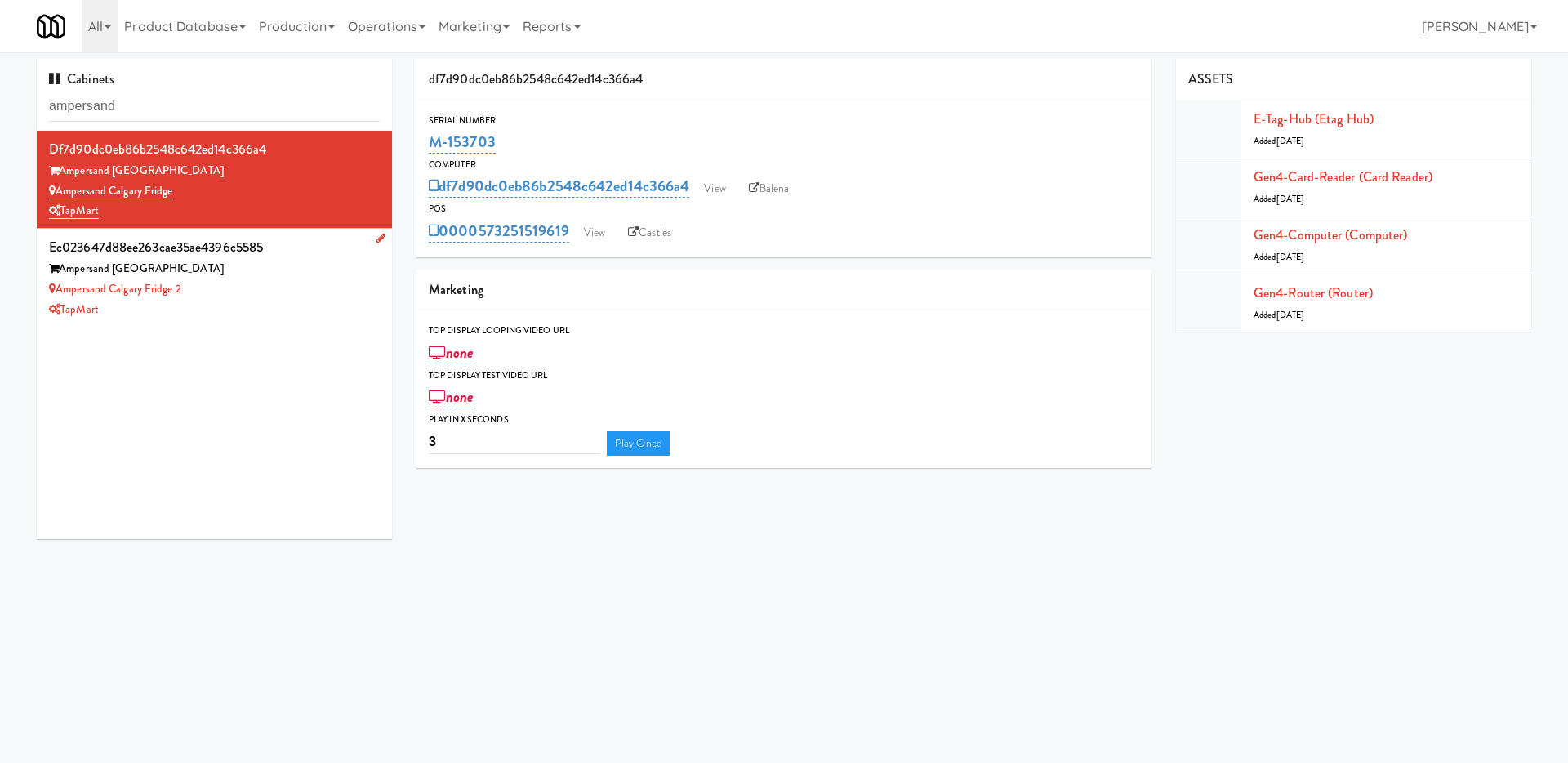
click at [303, 283] on div "Ampersand Calgary Fridge 2" at bounding box center [215, 289] width 331 height 20
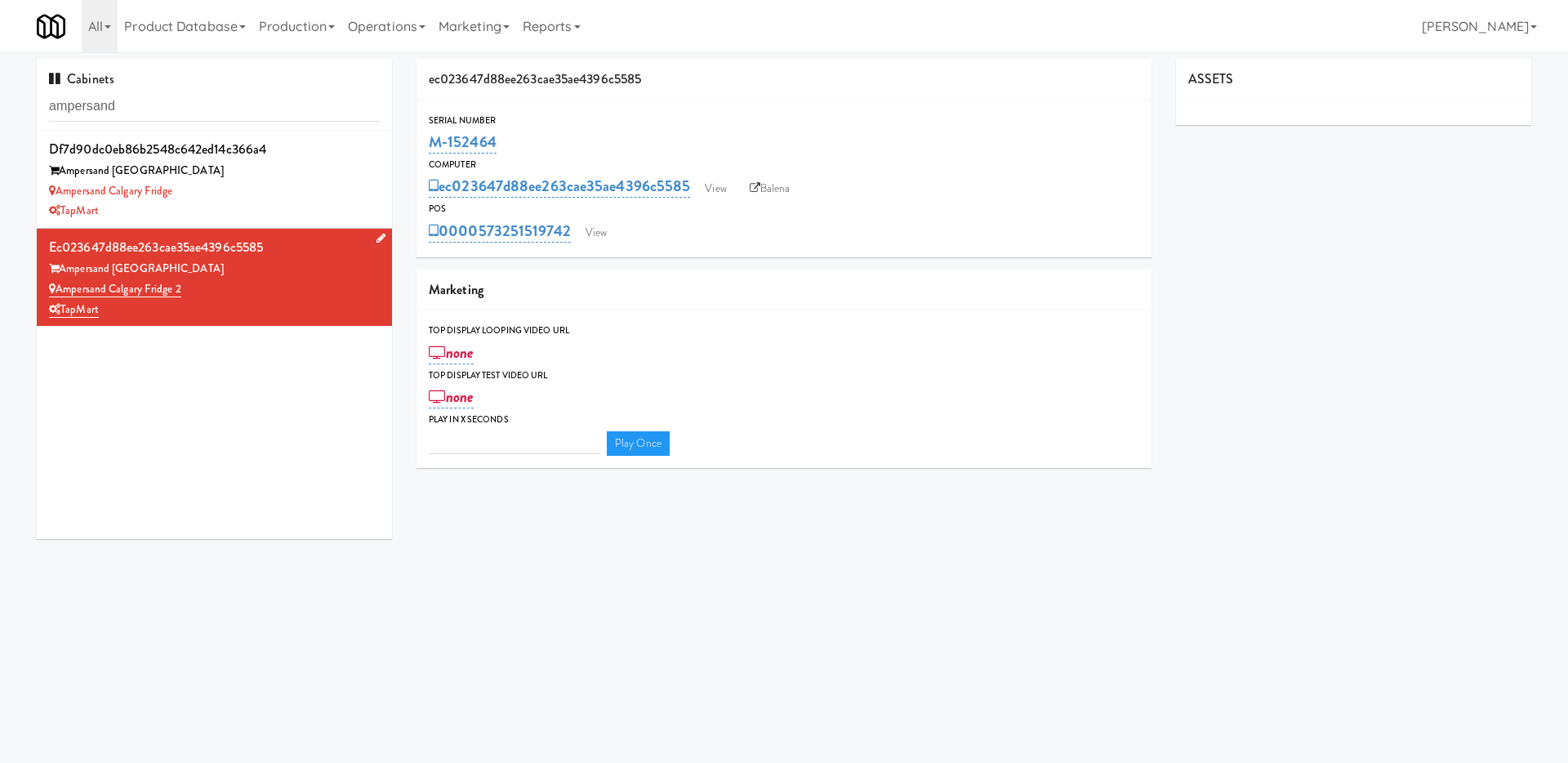
type input "3"
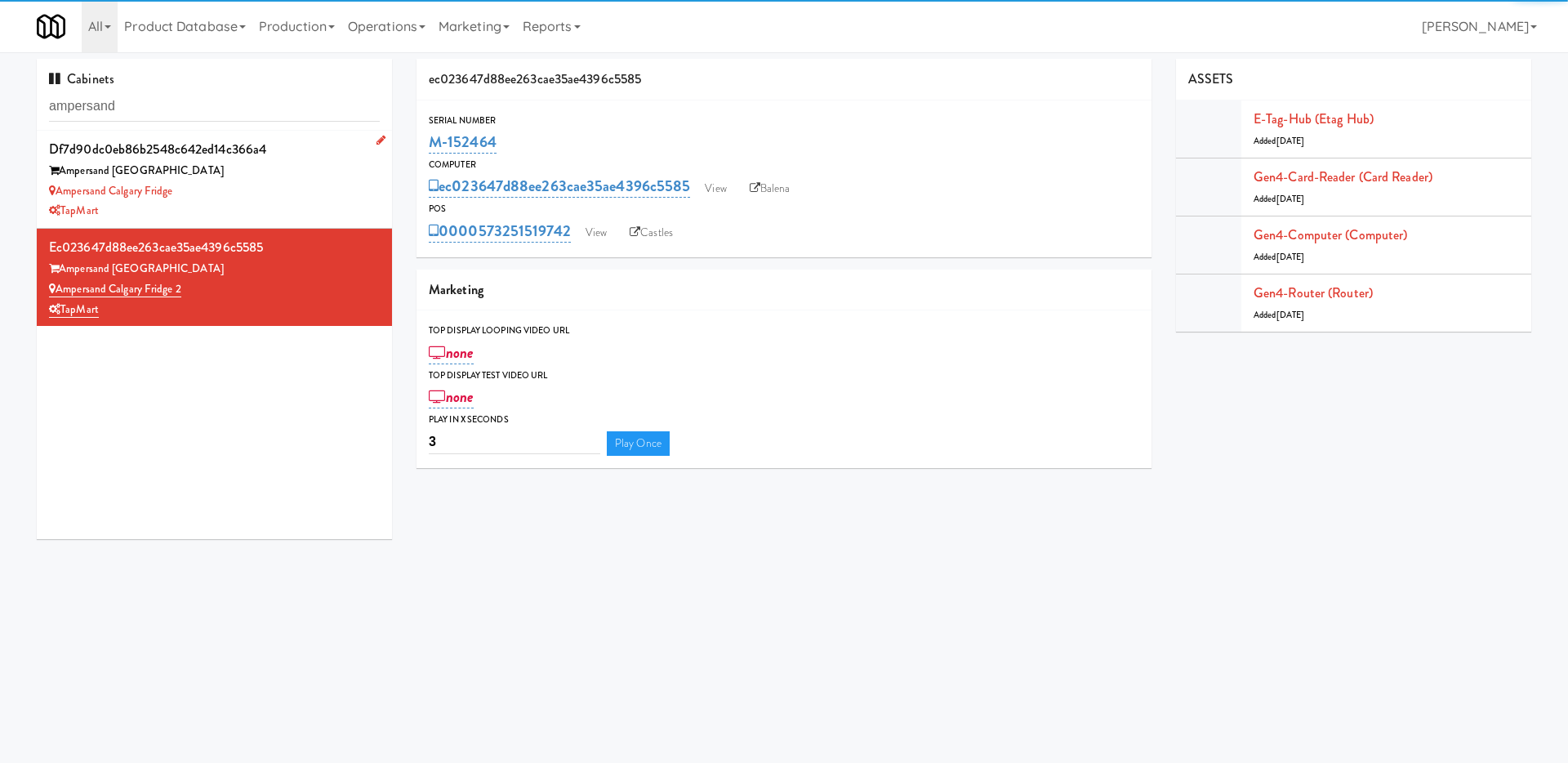
click at [305, 203] on div "TapMart" at bounding box center [215, 211] width 331 height 20
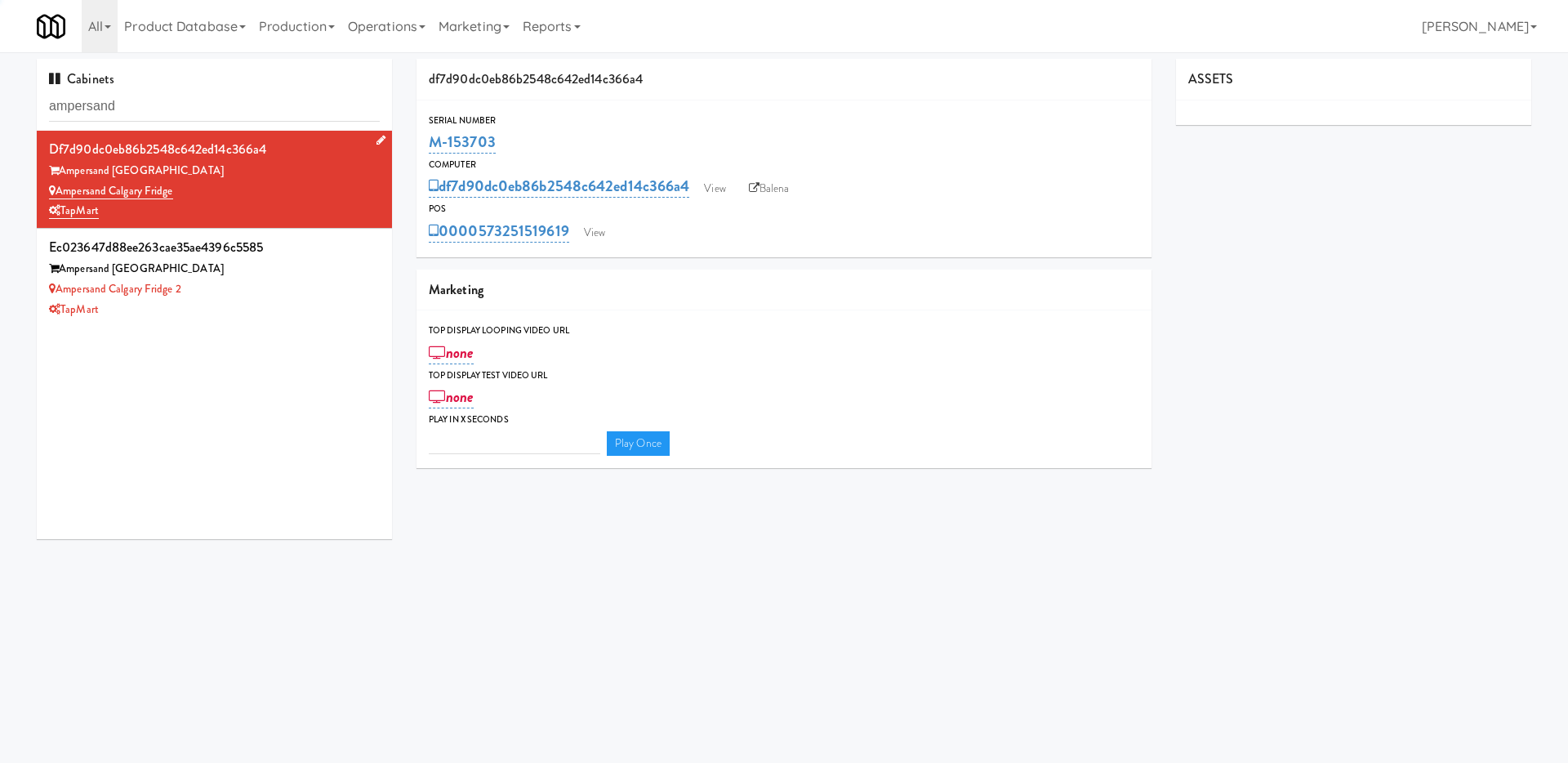
type input "3"
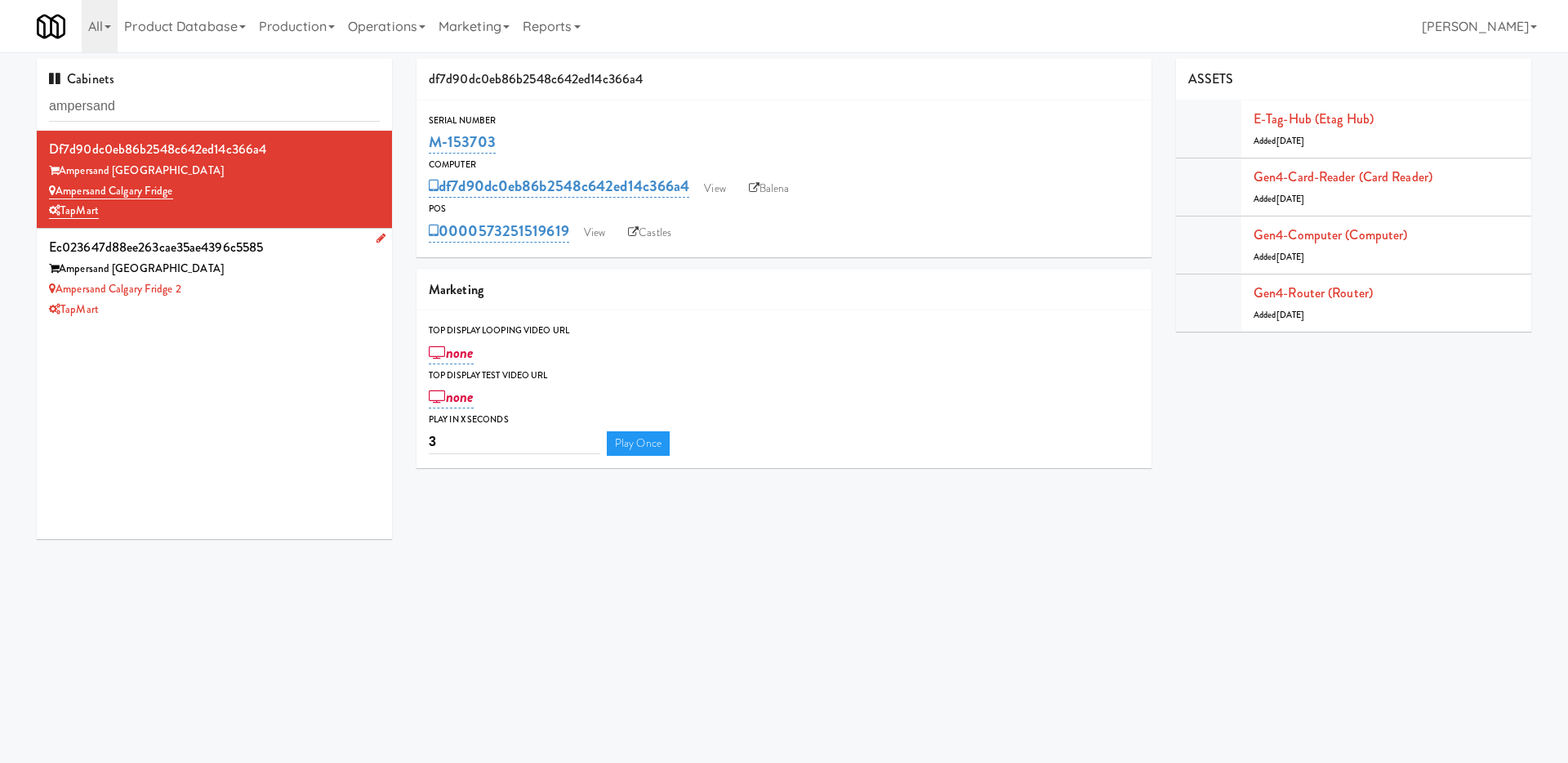
click at [247, 286] on div "Ampersand Calgary Fridge 2" at bounding box center [215, 289] width 331 height 20
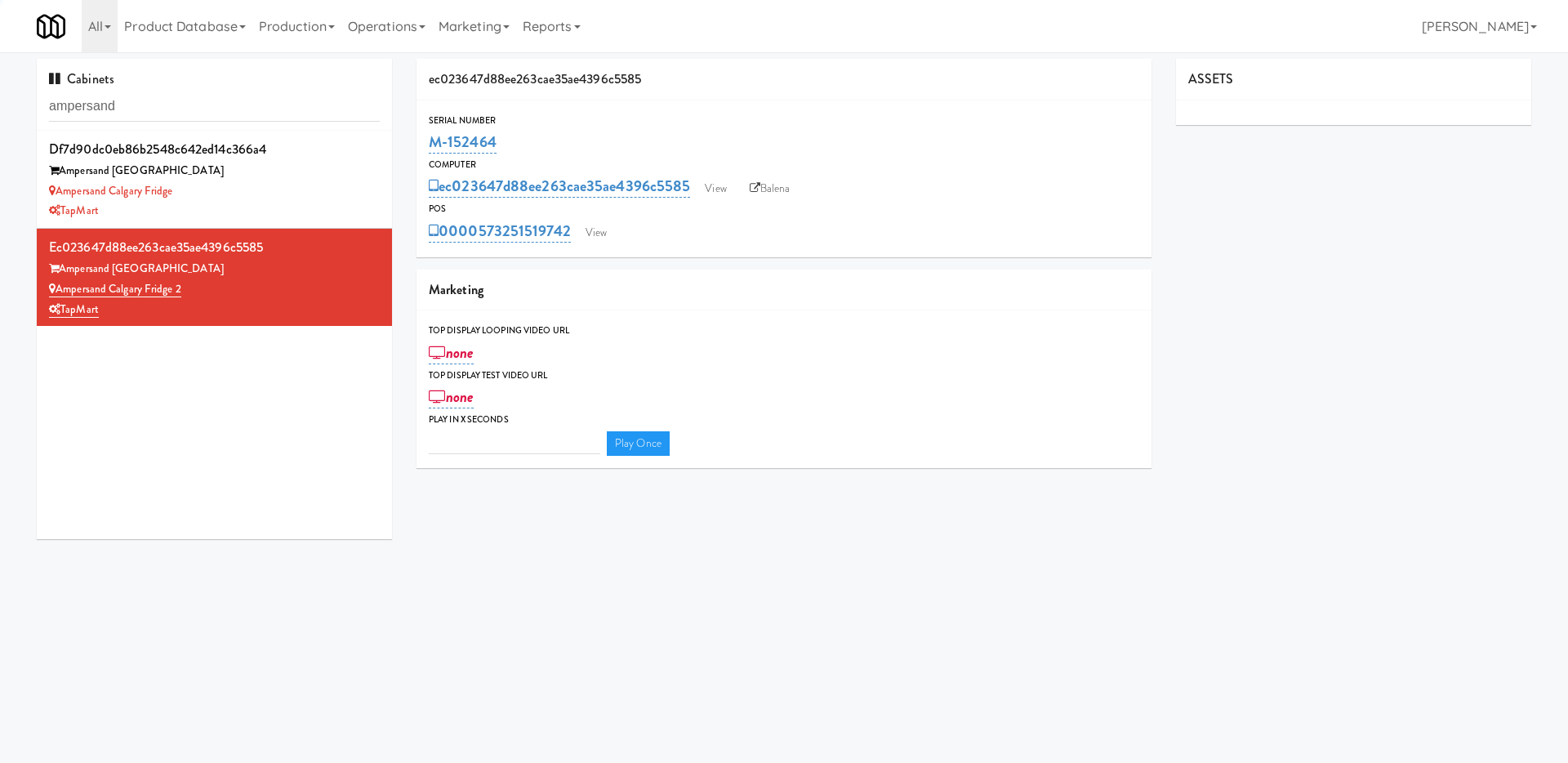
type input "3"
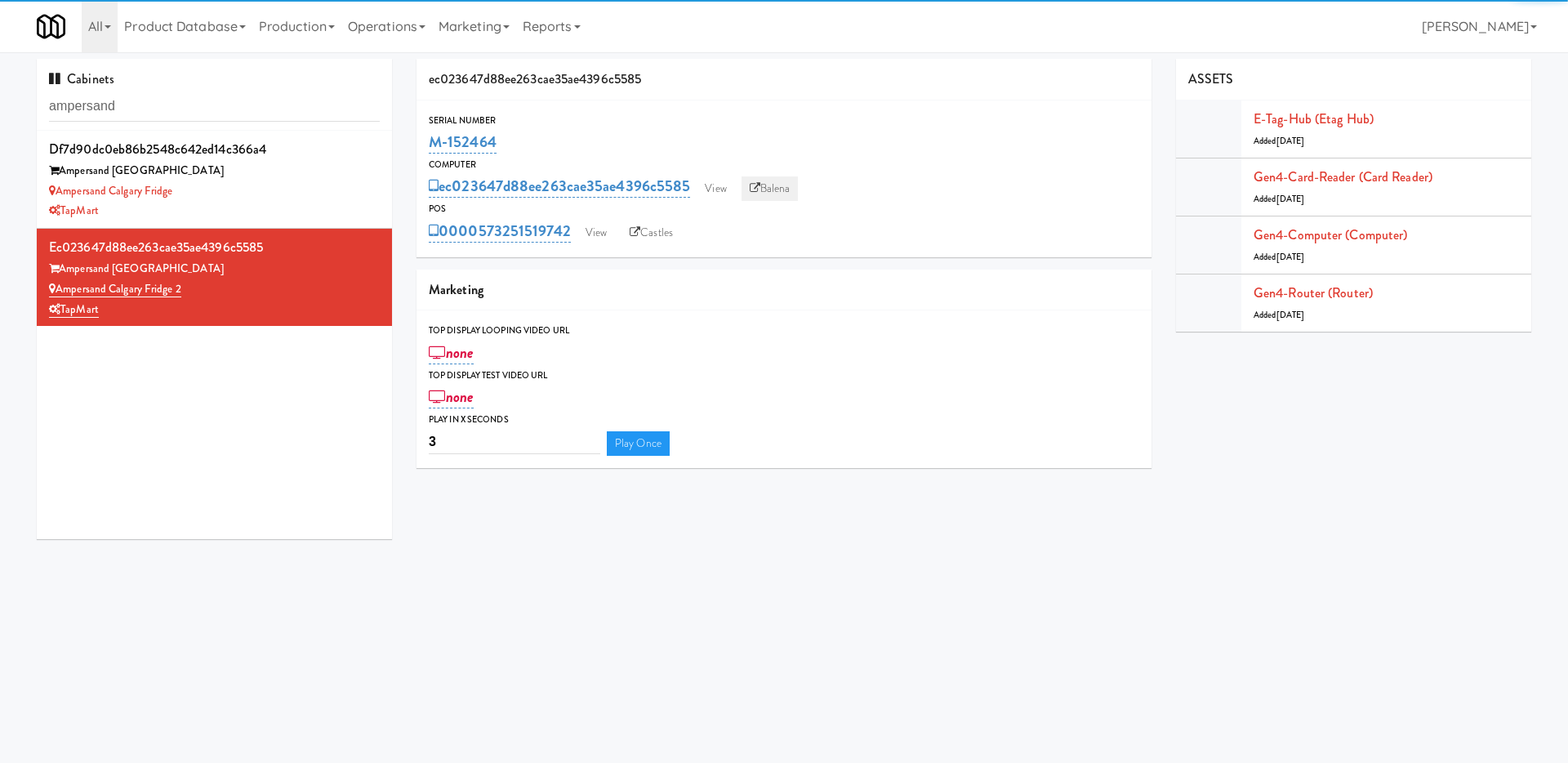
click at [780, 189] on link "Balena" at bounding box center [770, 188] width 57 height 25
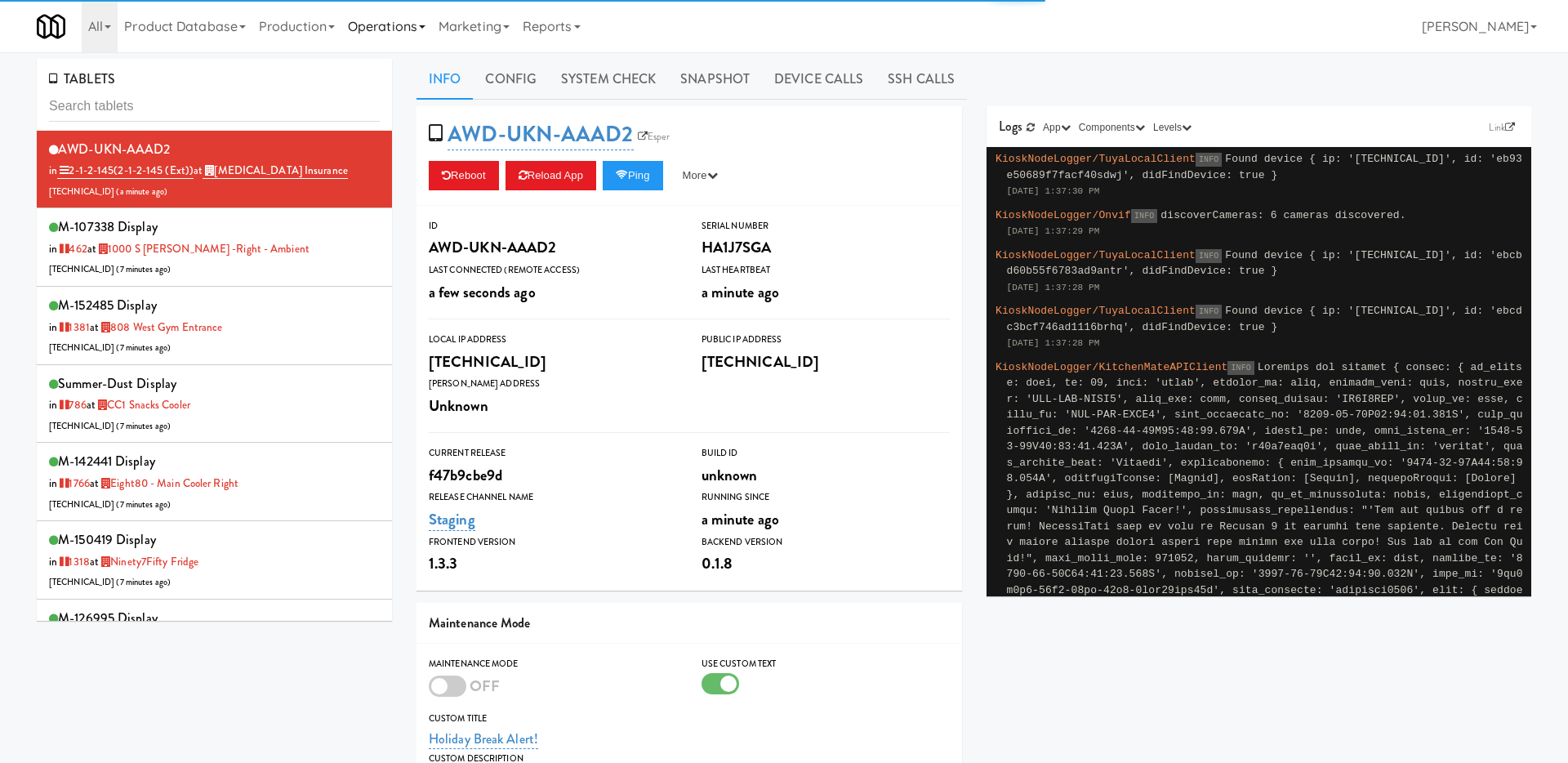
click at [388, 36] on link "Operations" at bounding box center [387, 26] width 91 height 53
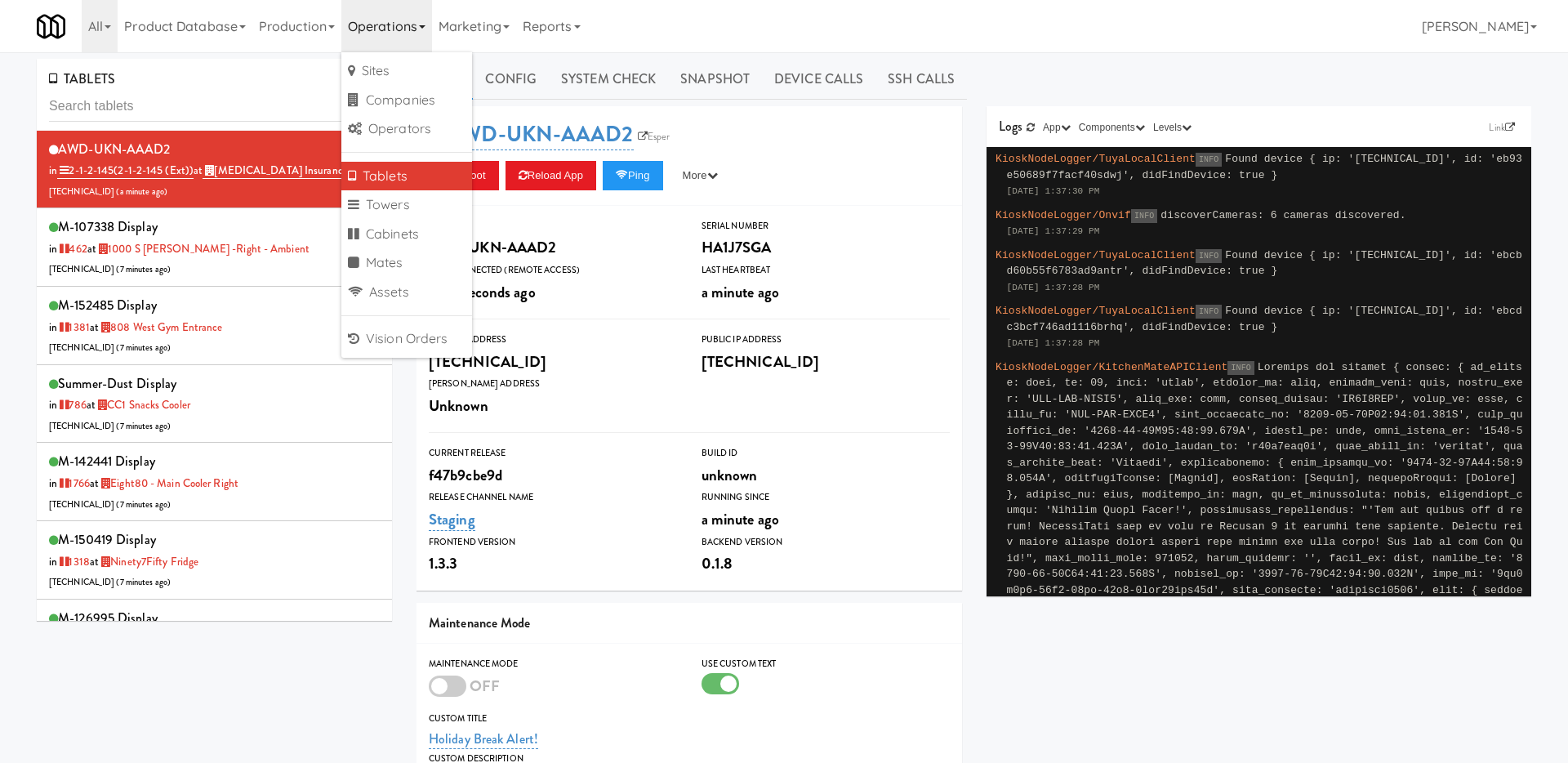
click at [408, 169] on link "Tablets" at bounding box center [407, 176] width 131 height 29
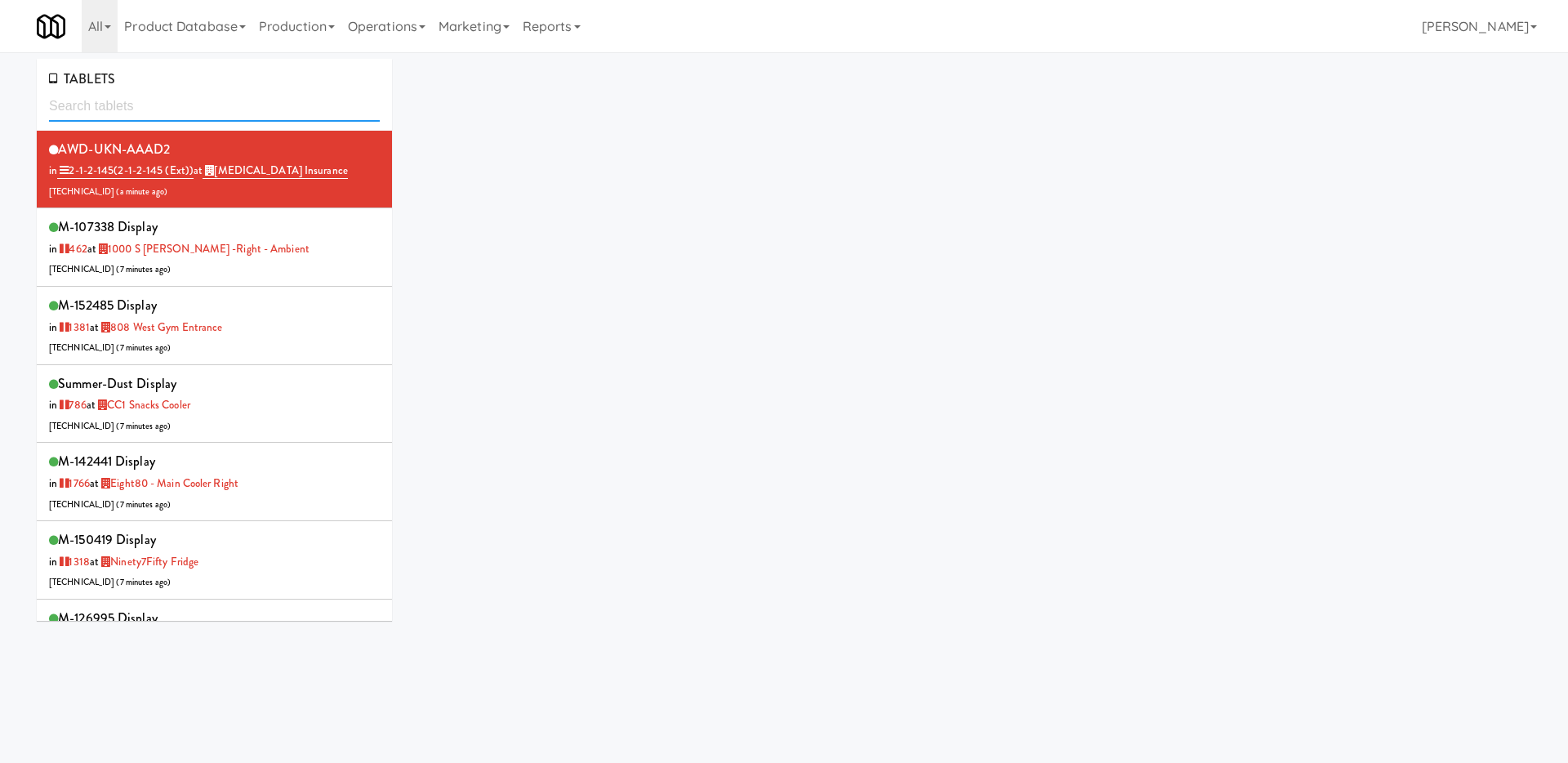
click at [280, 106] on input "text" at bounding box center [215, 106] width 331 height 30
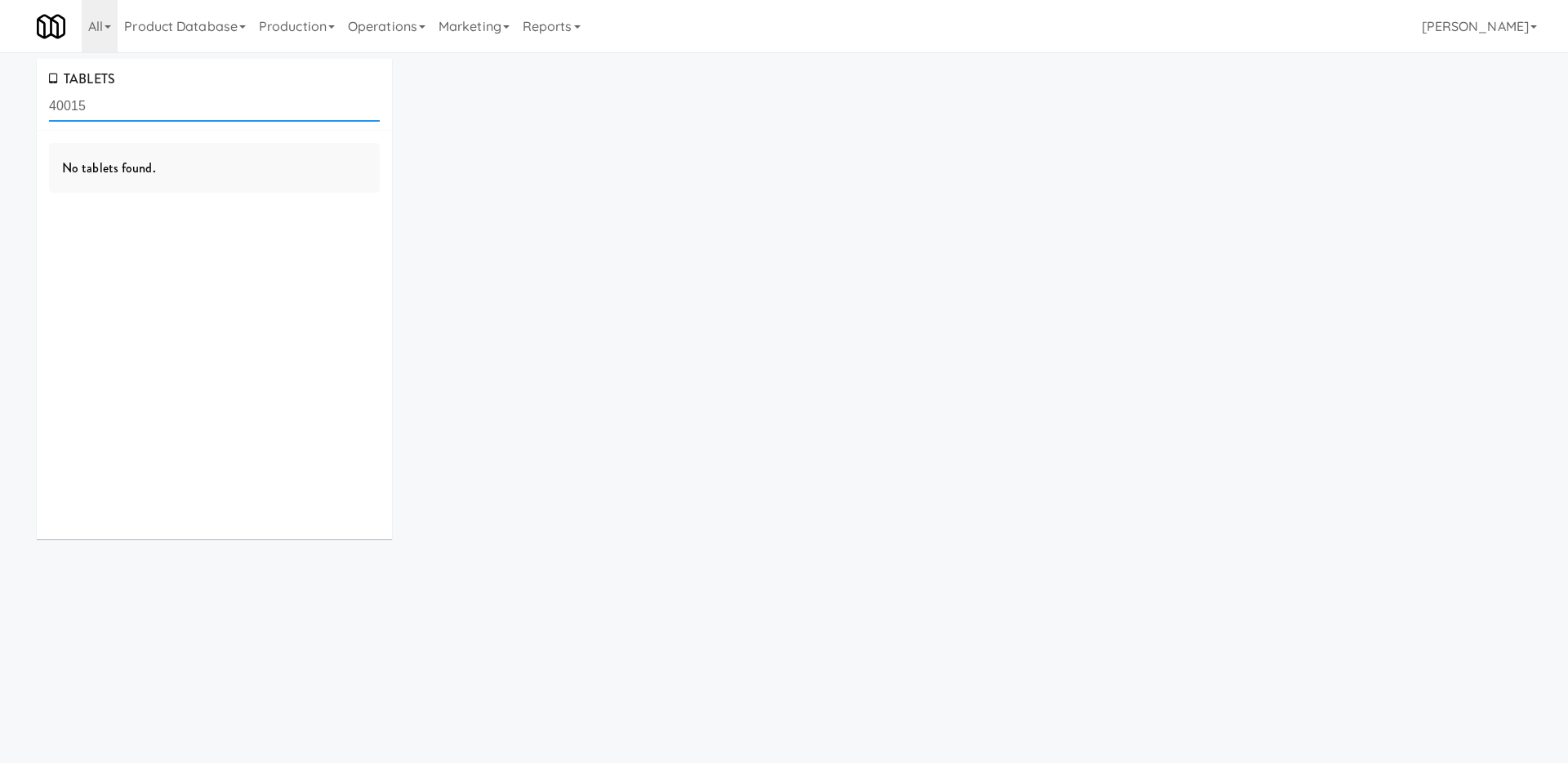
type input "40015"
drag, startPoint x: 100, startPoint y: 107, endPoint x: 32, endPoint y: 107, distance: 68.0
click at [32, 107] on div "TABLETS 40015 No tablets found." at bounding box center [215, 306] width 380 height 493
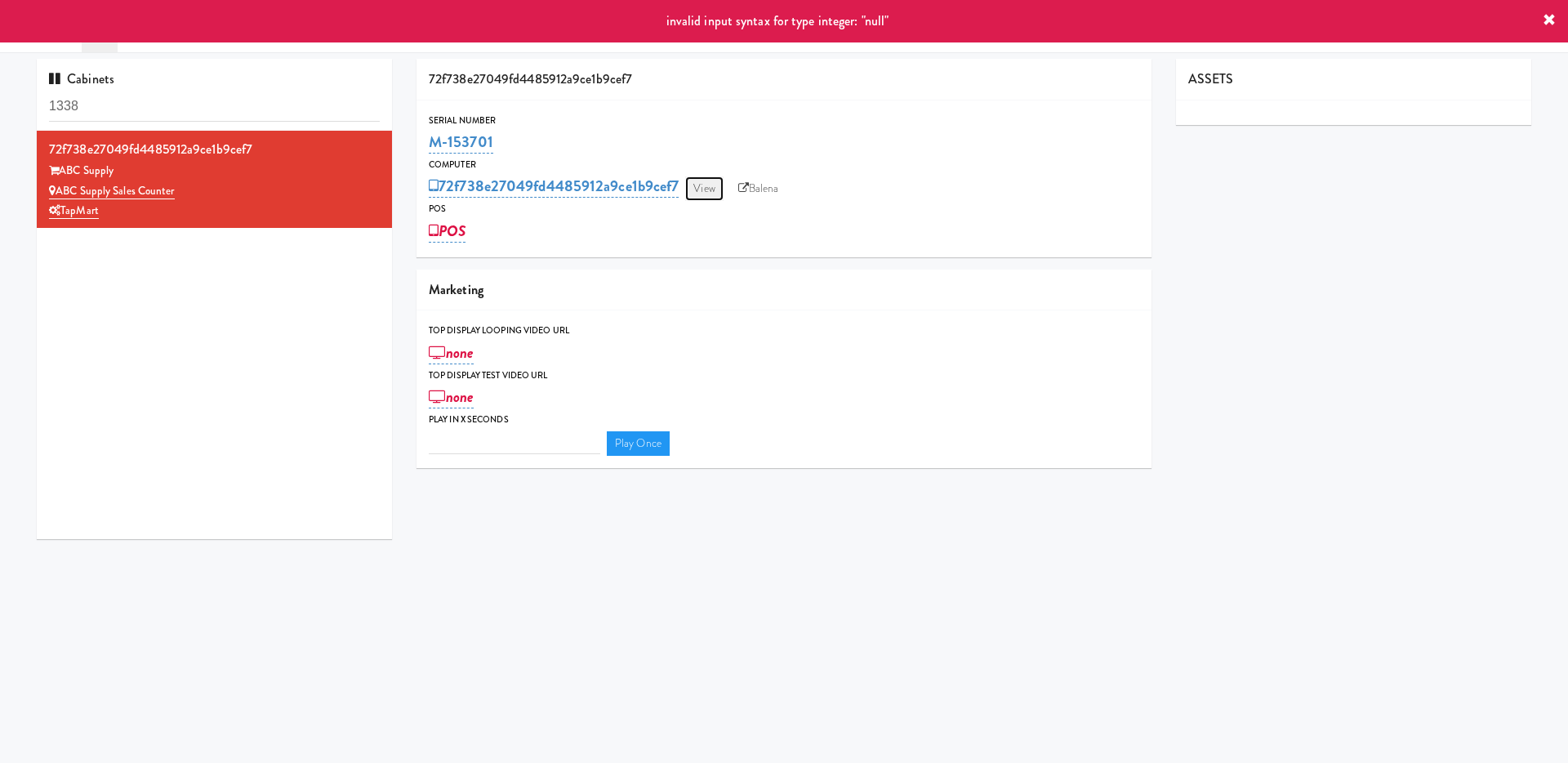
click at [708, 187] on link "View" at bounding box center [704, 188] width 37 height 25
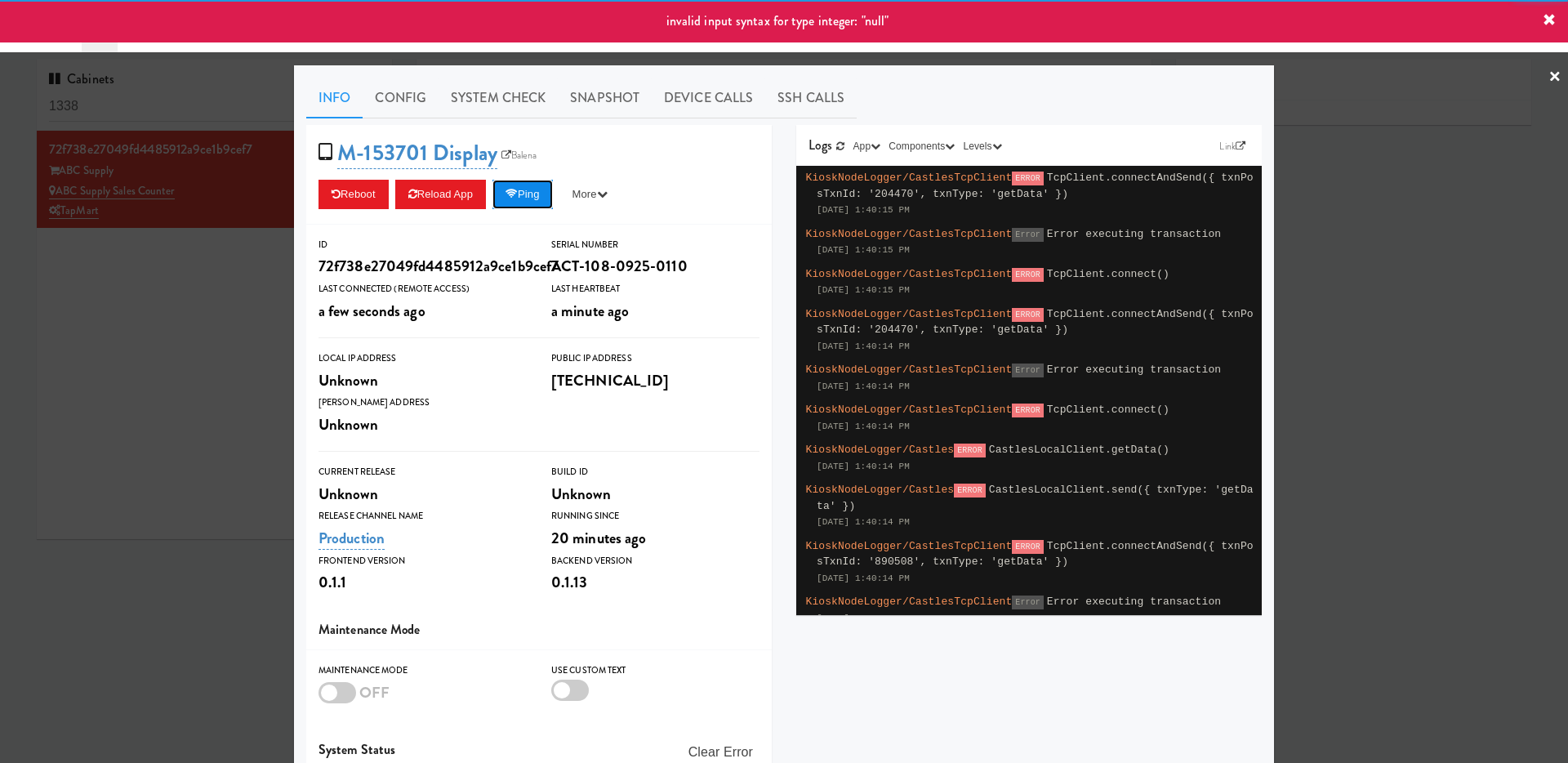
click at [518, 192] on icon at bounding box center [511, 195] width 12 height 11
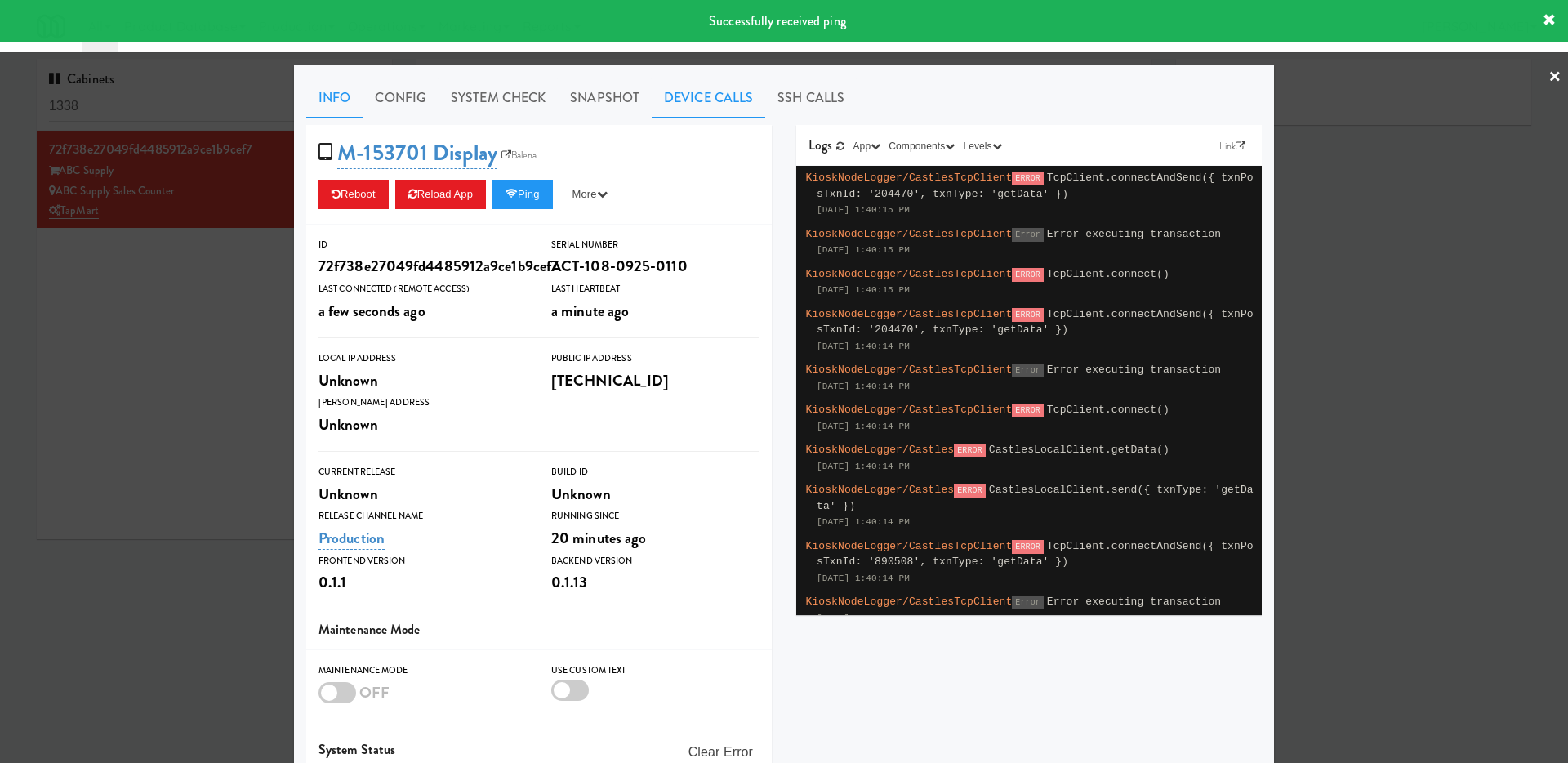
click at [718, 99] on link "Device Calls" at bounding box center [708, 97] width 114 height 41
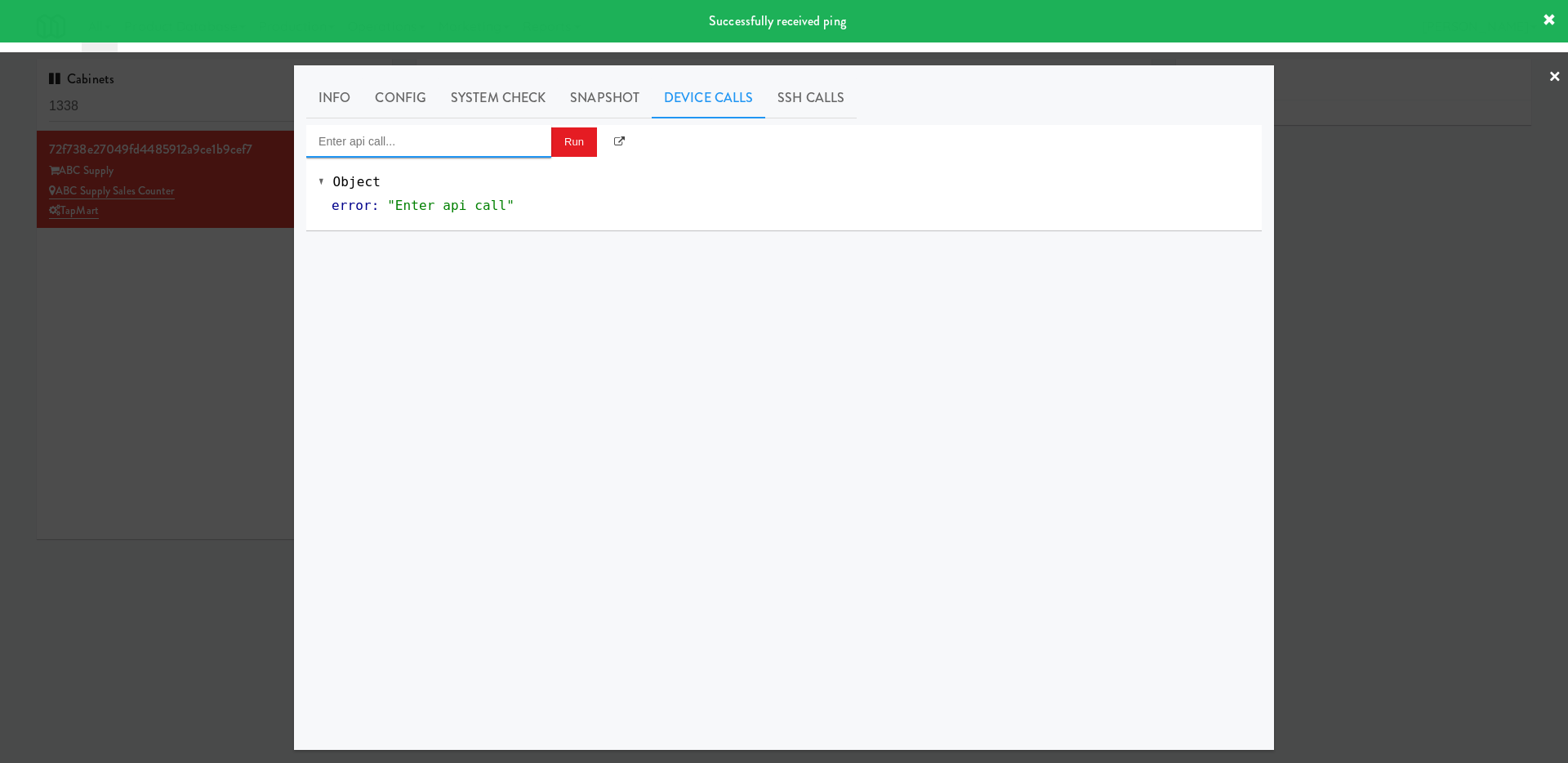
click at [443, 146] on input "Enter api call..." at bounding box center [429, 141] width 245 height 33
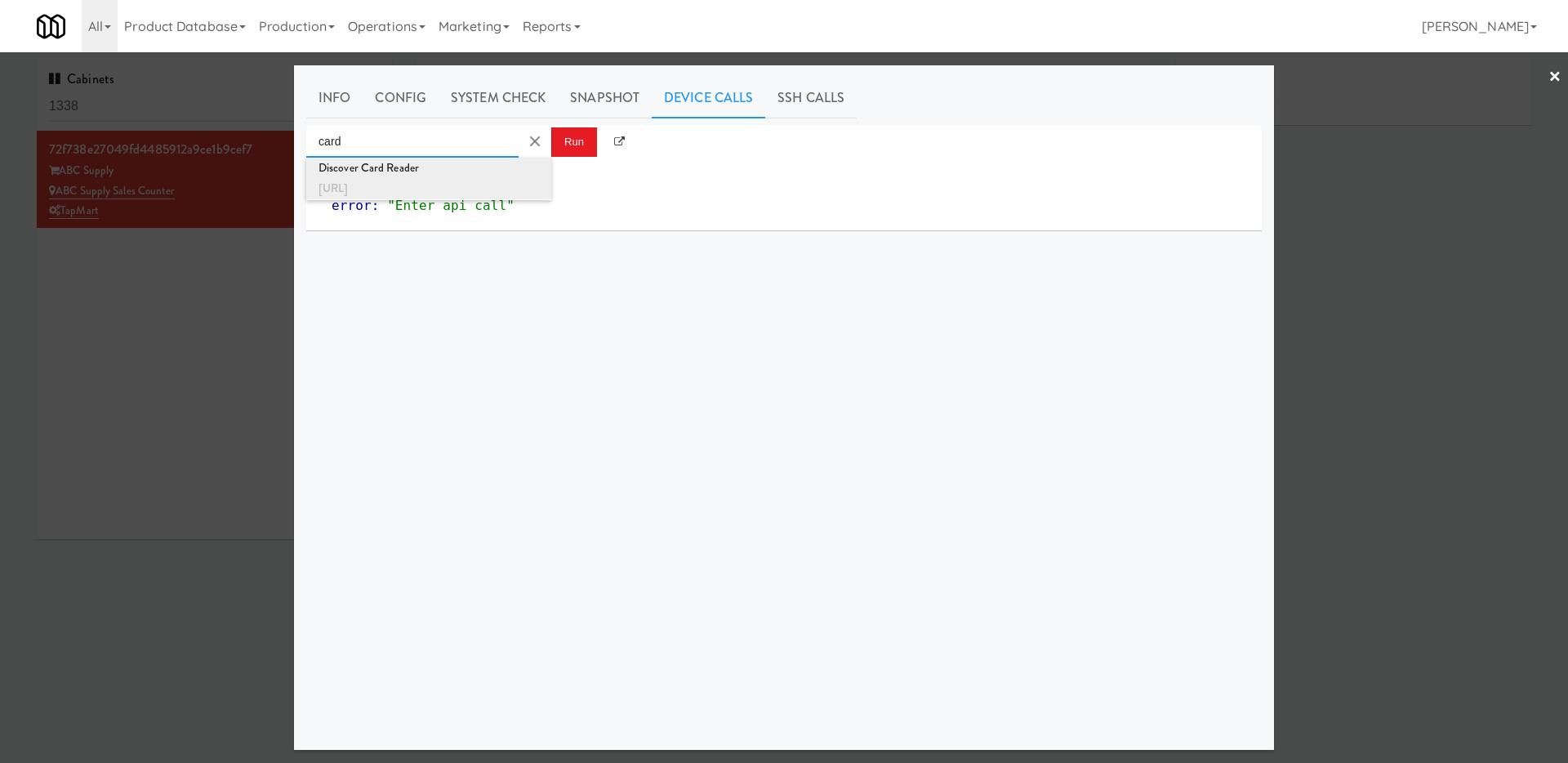
click at [403, 182] on div "http://localhost:3000/card-reader" at bounding box center [428, 188] width 221 height 21
type input "Discover Card Reader"
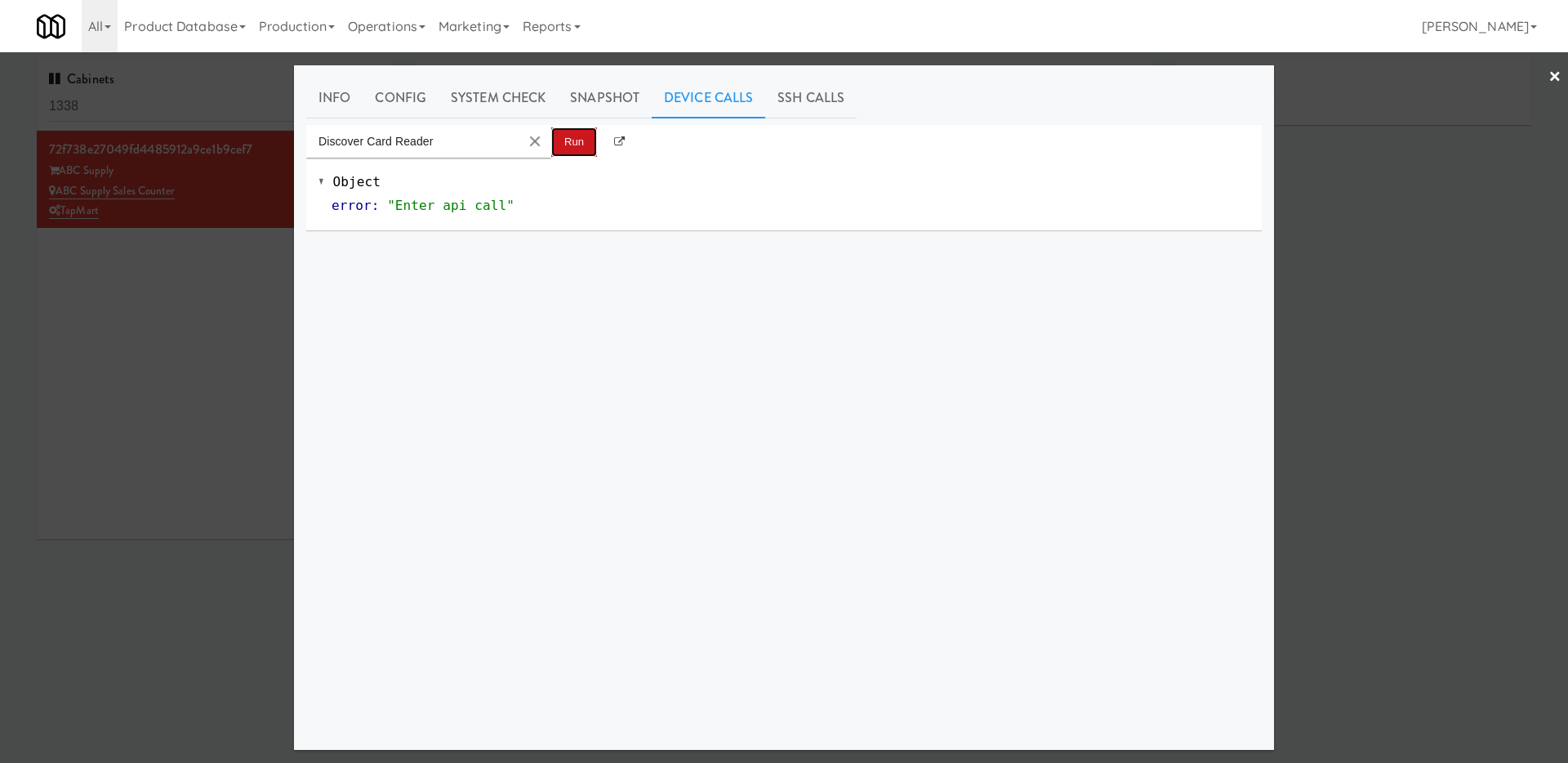
click at [579, 128] on button "Run" at bounding box center [574, 142] width 45 height 29
click at [1549, 74] on link "×" at bounding box center [1555, 78] width 13 height 51
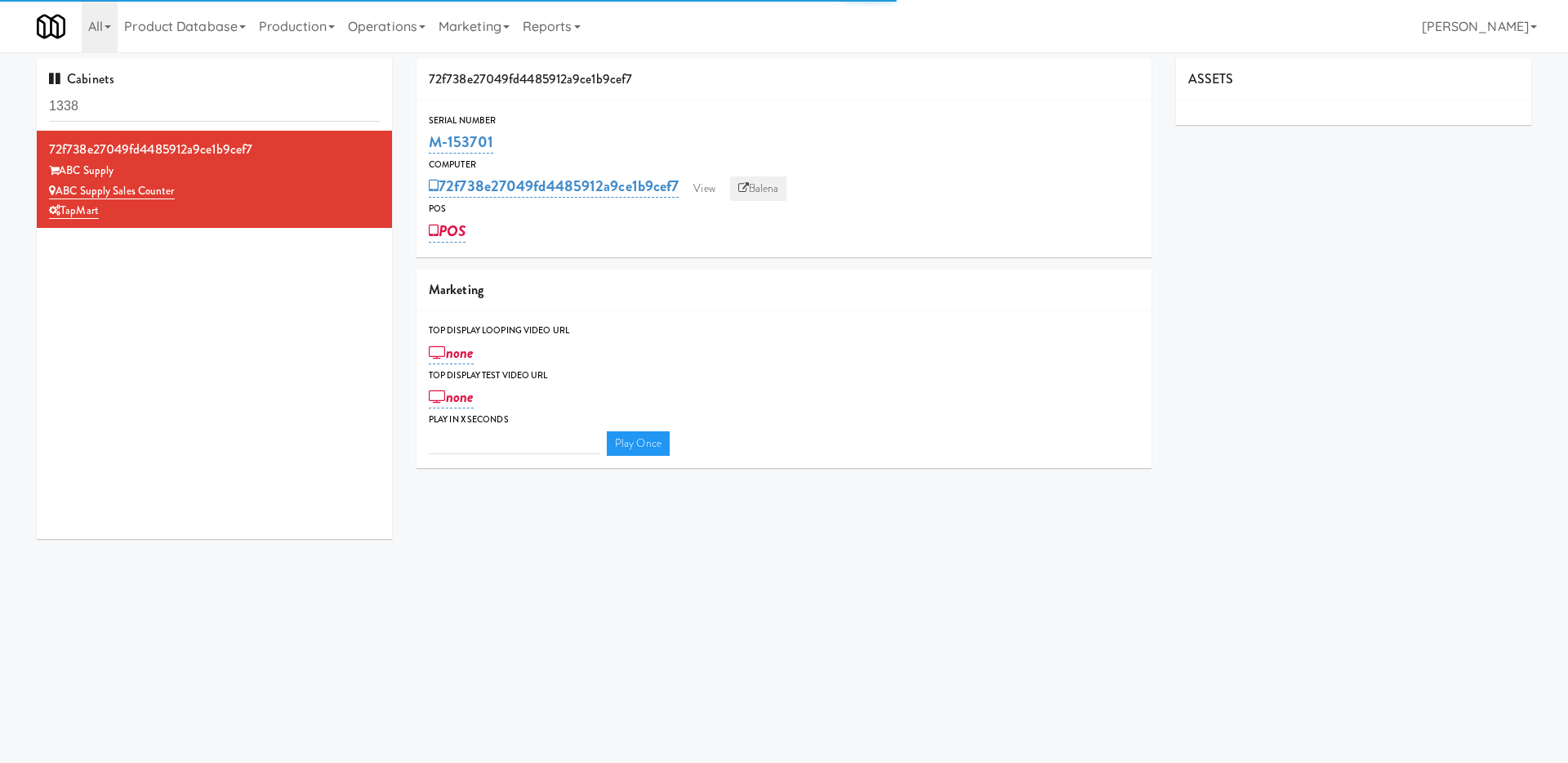
click at [780, 182] on link "Balena" at bounding box center [758, 188] width 57 height 25
type input "3"
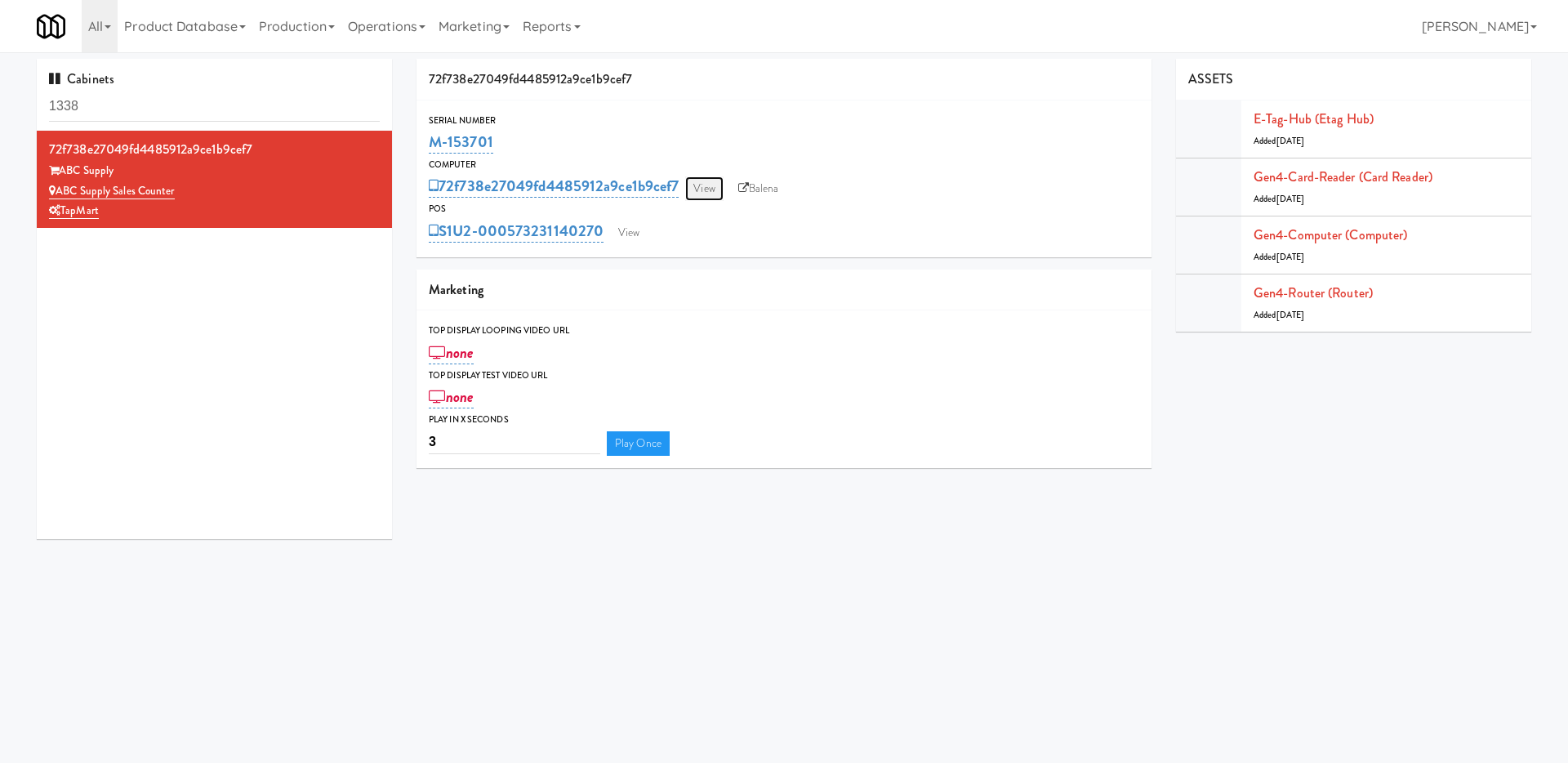
click at [715, 187] on link "View" at bounding box center [704, 188] width 37 height 25
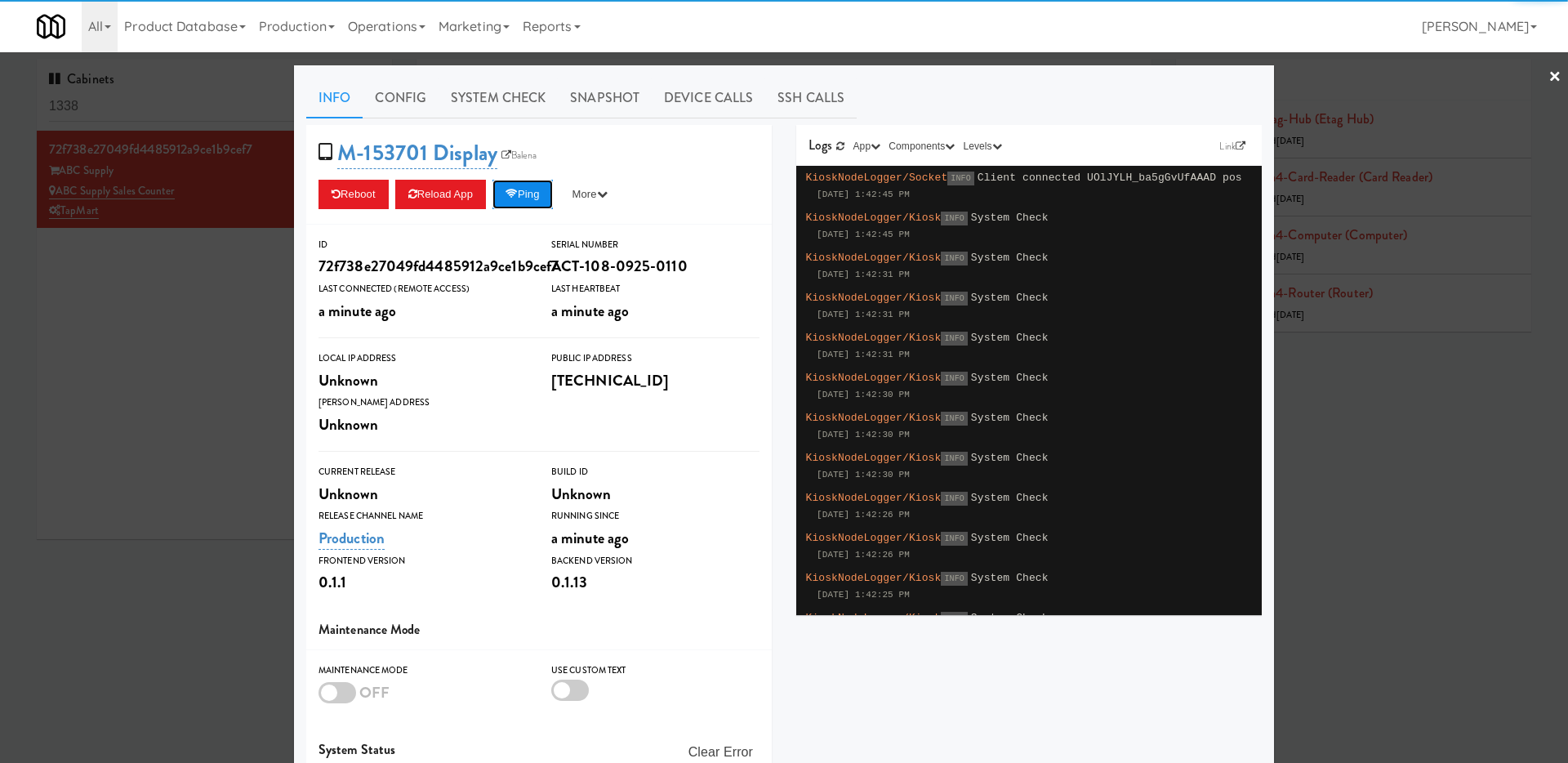
click at [541, 203] on button "Ping" at bounding box center [523, 195] width 60 height 29
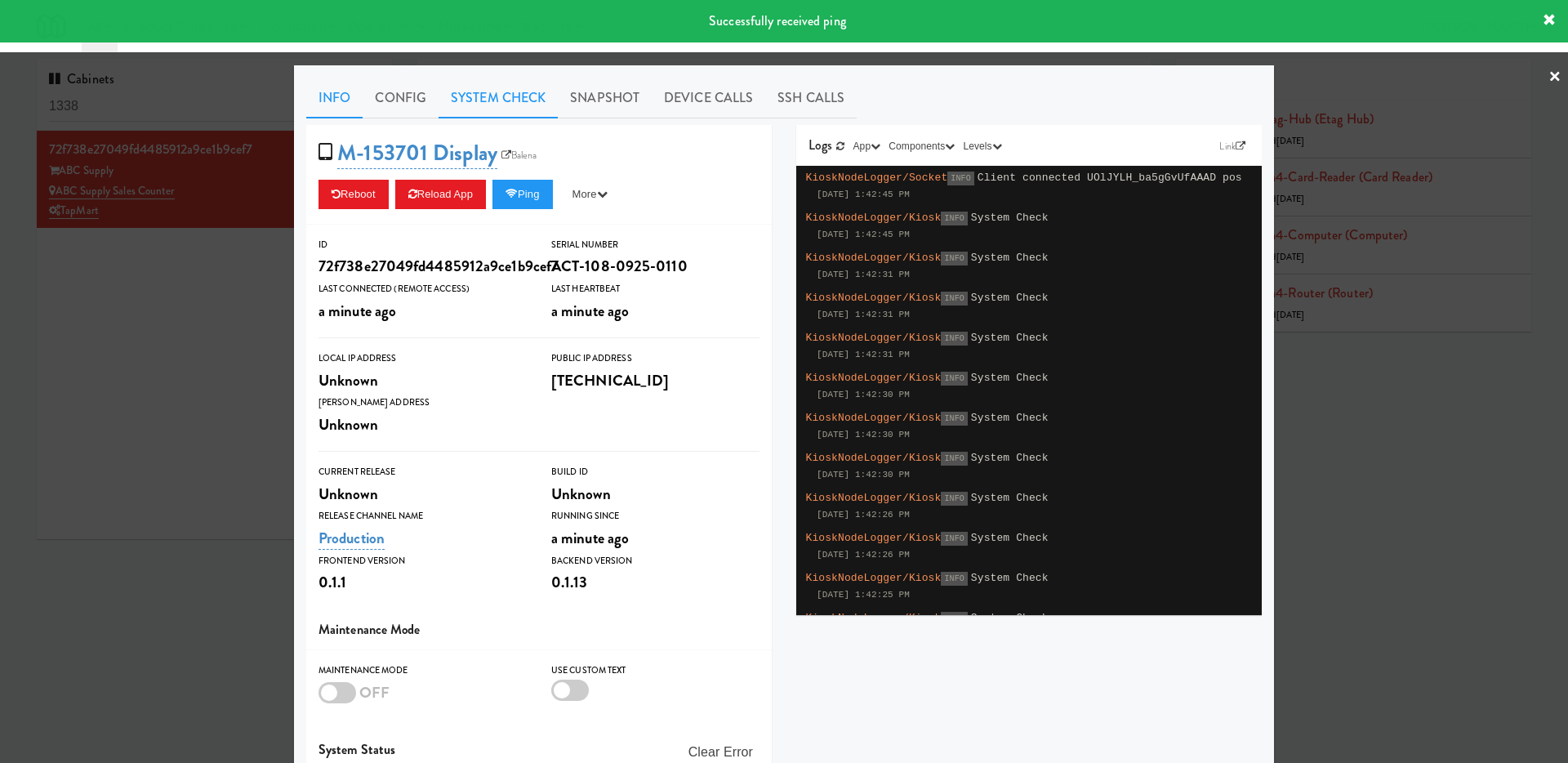
click at [497, 94] on link "System Check" at bounding box center [497, 97] width 119 height 41
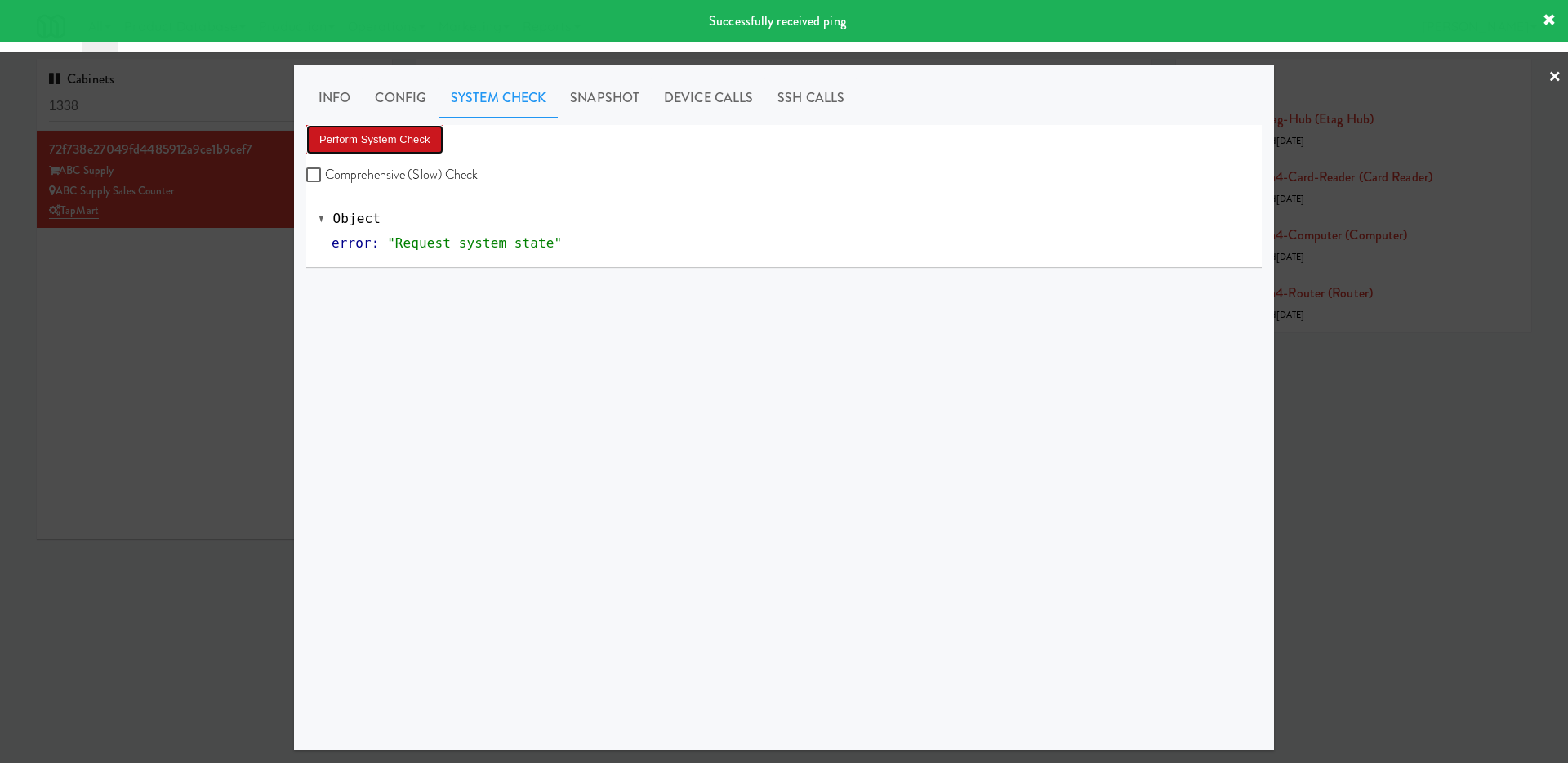
click at [425, 131] on button "Perform System Check" at bounding box center [375, 139] width 137 height 29
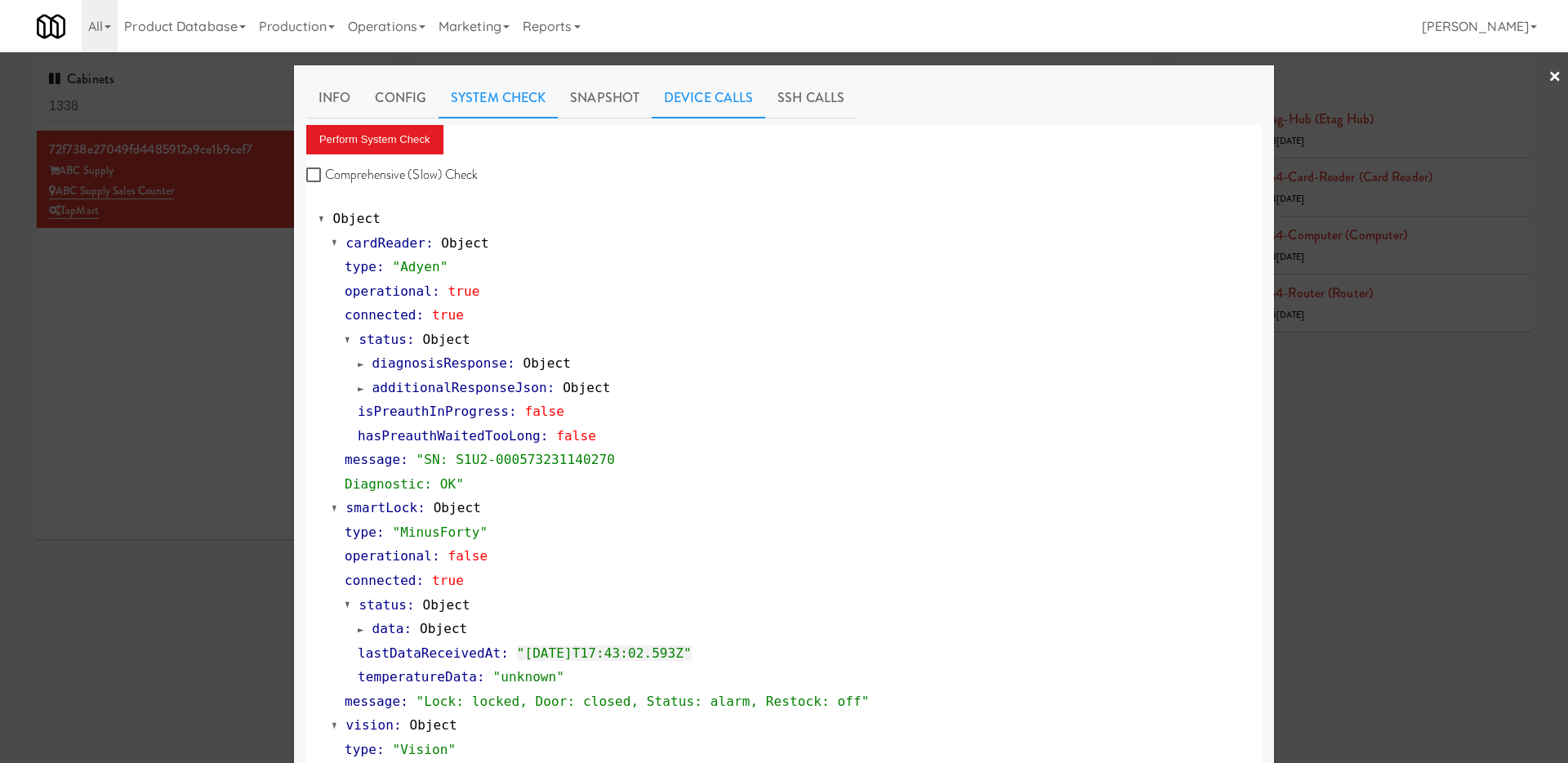
click at [687, 95] on link "Device Calls" at bounding box center [708, 97] width 114 height 41
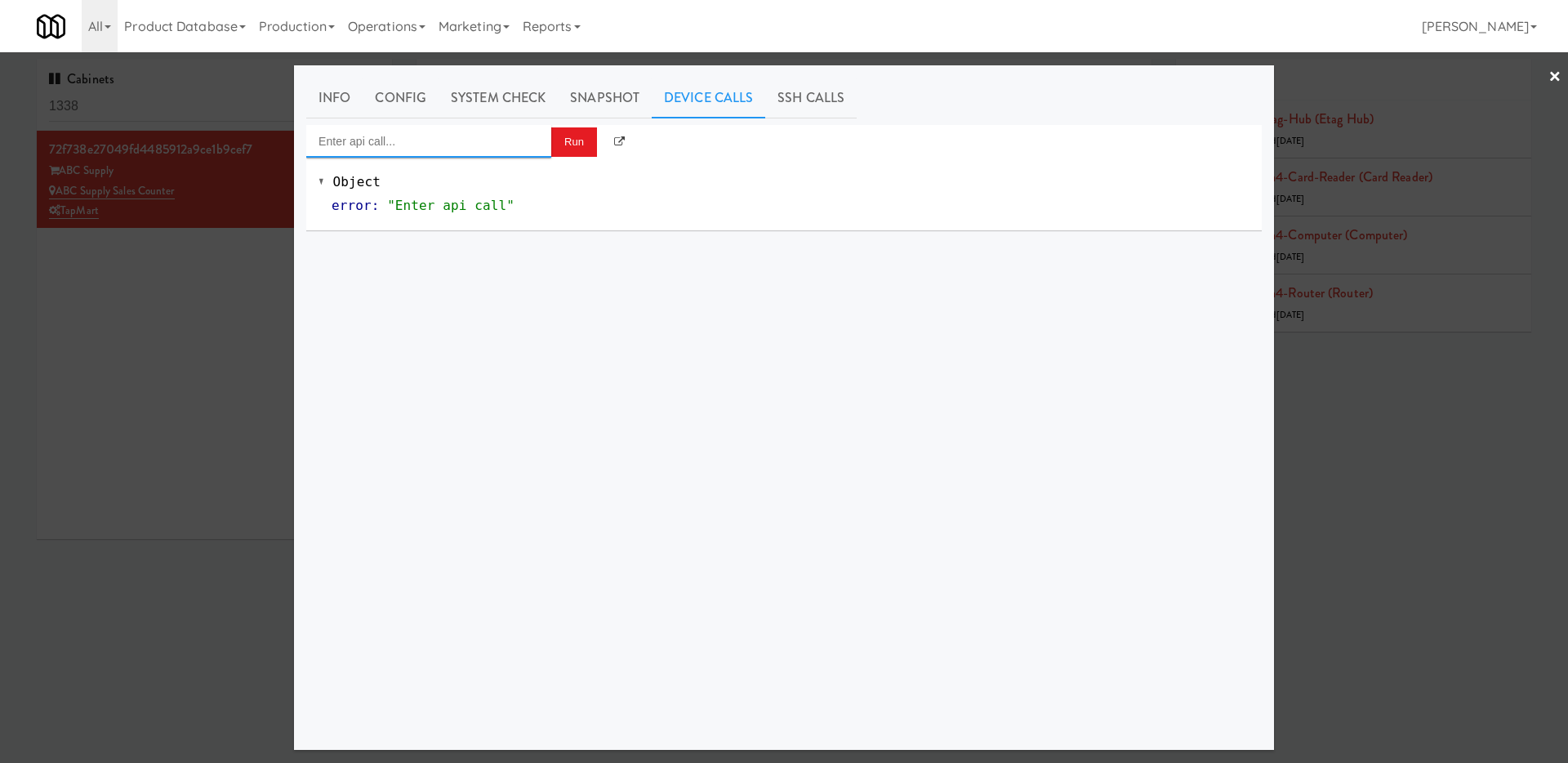
click at [445, 137] on input "Enter api call..." at bounding box center [429, 141] width 245 height 33
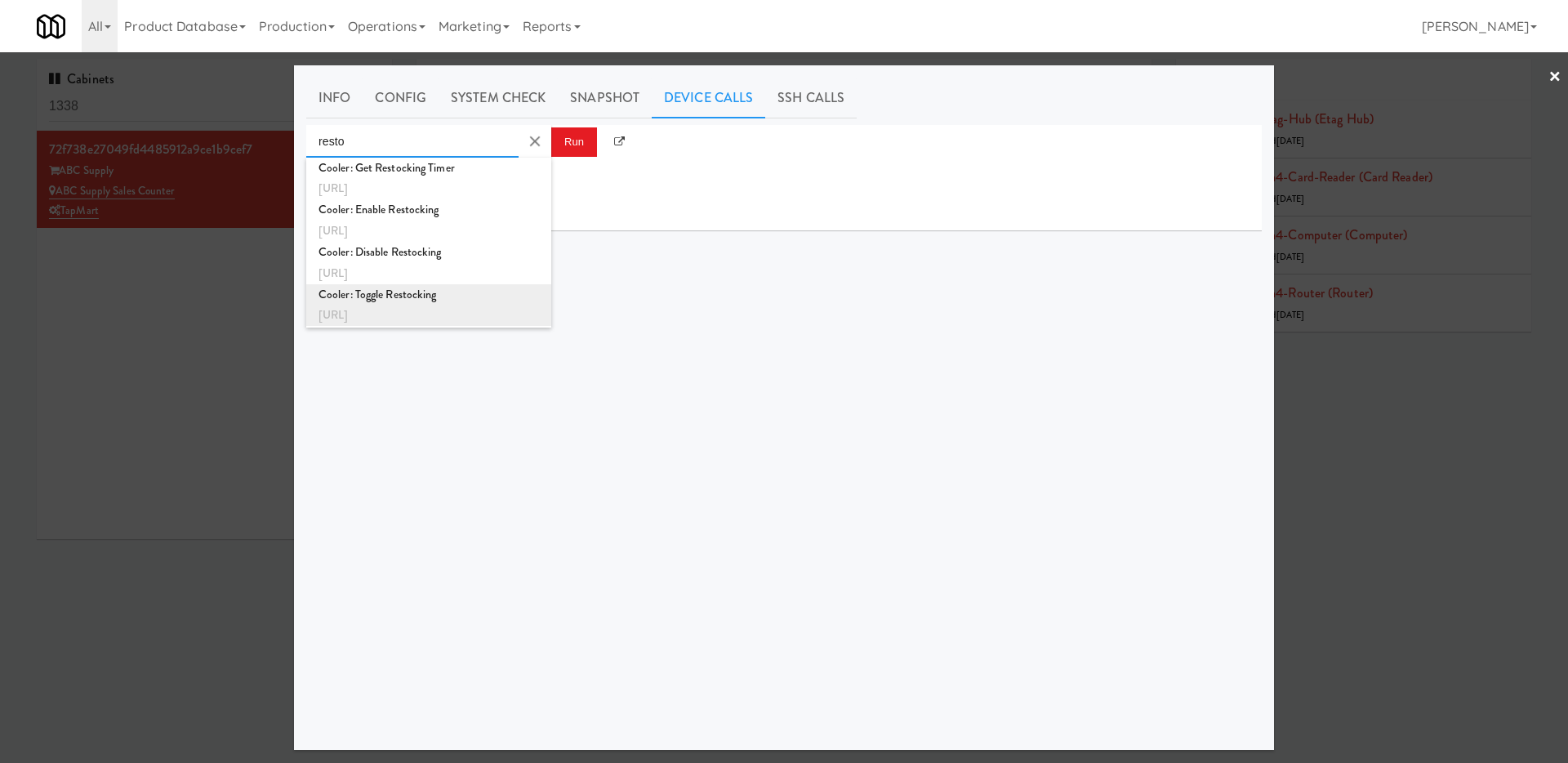
click at [445, 299] on div "Cooler: Toggle Restocking" at bounding box center [428, 295] width 221 height 21
type input "Cooler: Toggle Restocking"
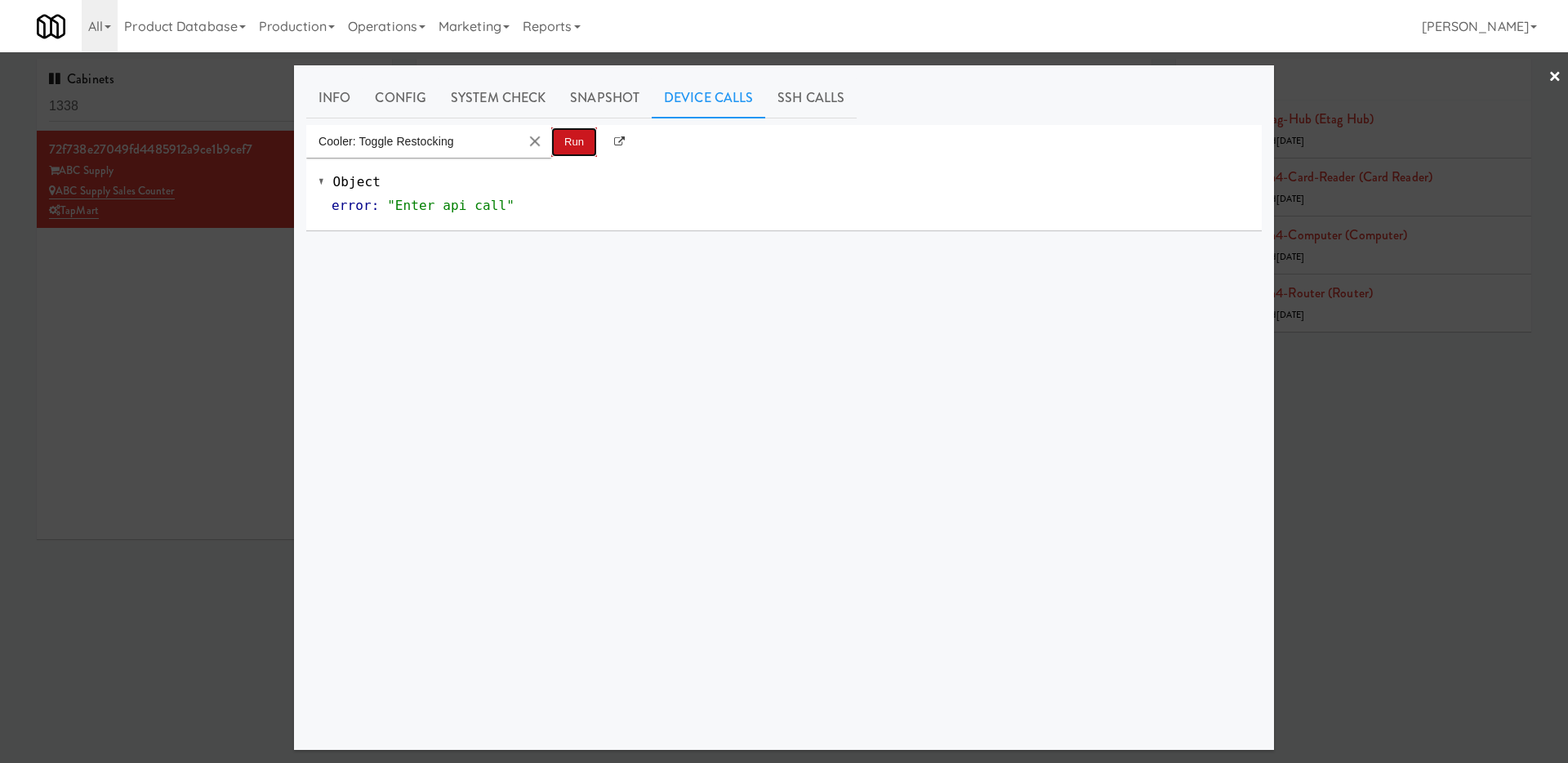
click at [560, 146] on button "Run" at bounding box center [574, 142] width 45 height 29
click at [536, 146] on button "Clear Input" at bounding box center [534, 141] width 25 height 25
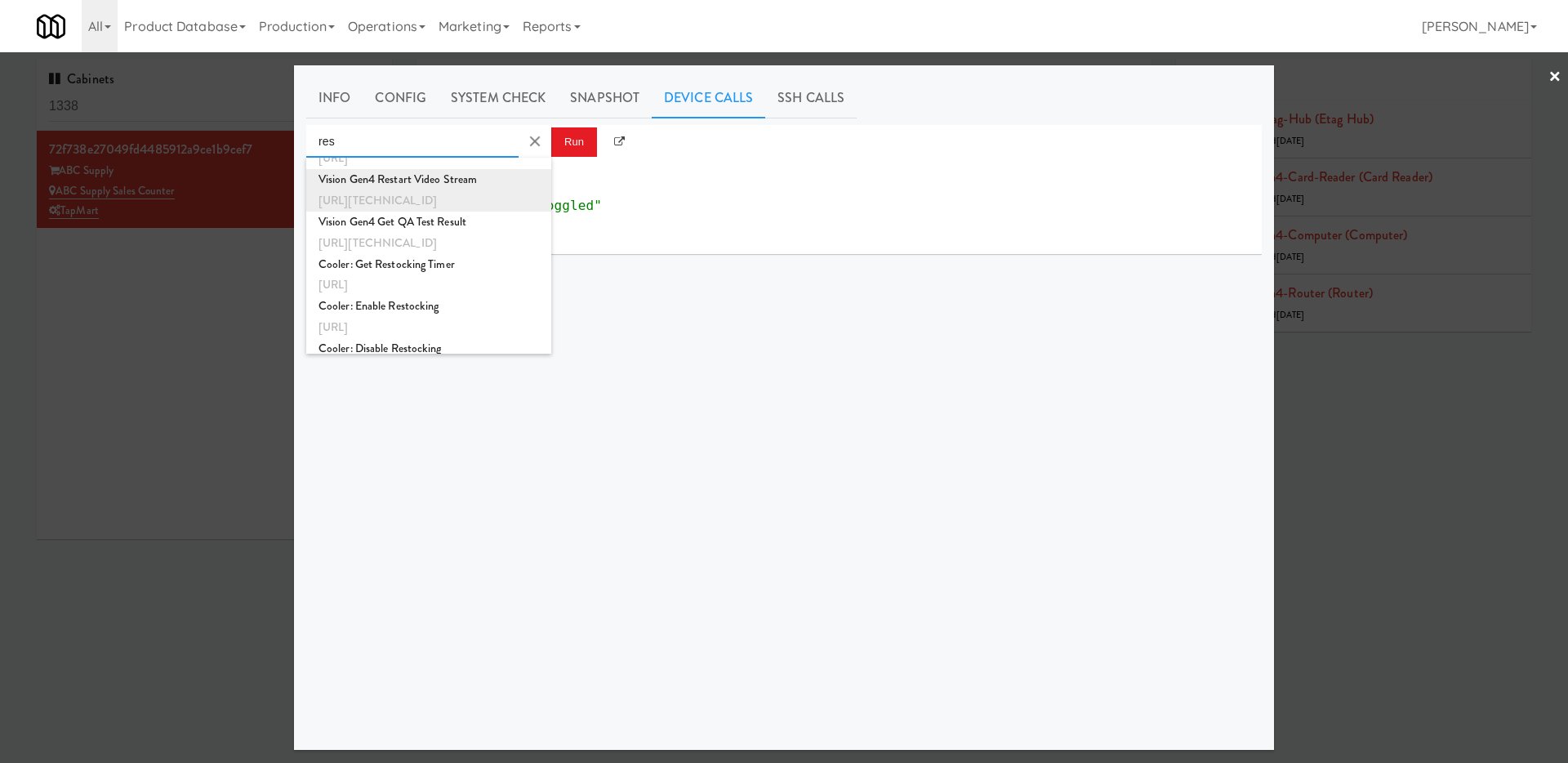
scroll to position [32, 0]
click at [430, 345] on div "Cooler: Disable Restocking" at bounding box center [428, 346] width 221 height 21
type input "Cooler: Disable Restocking"
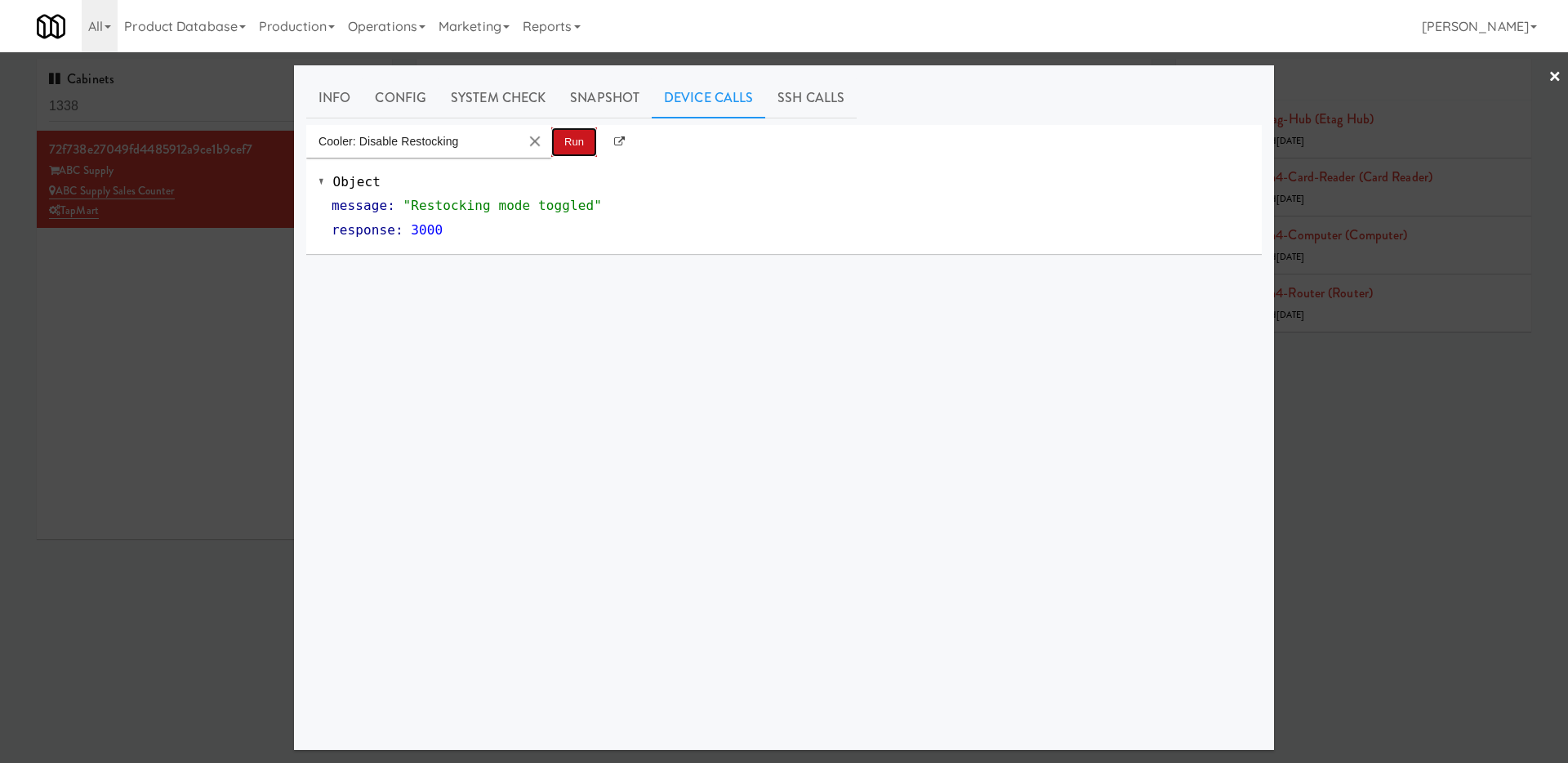
click at [570, 142] on button "Run" at bounding box center [574, 142] width 45 height 29
click at [197, 344] on div at bounding box center [784, 381] width 1568 height 763
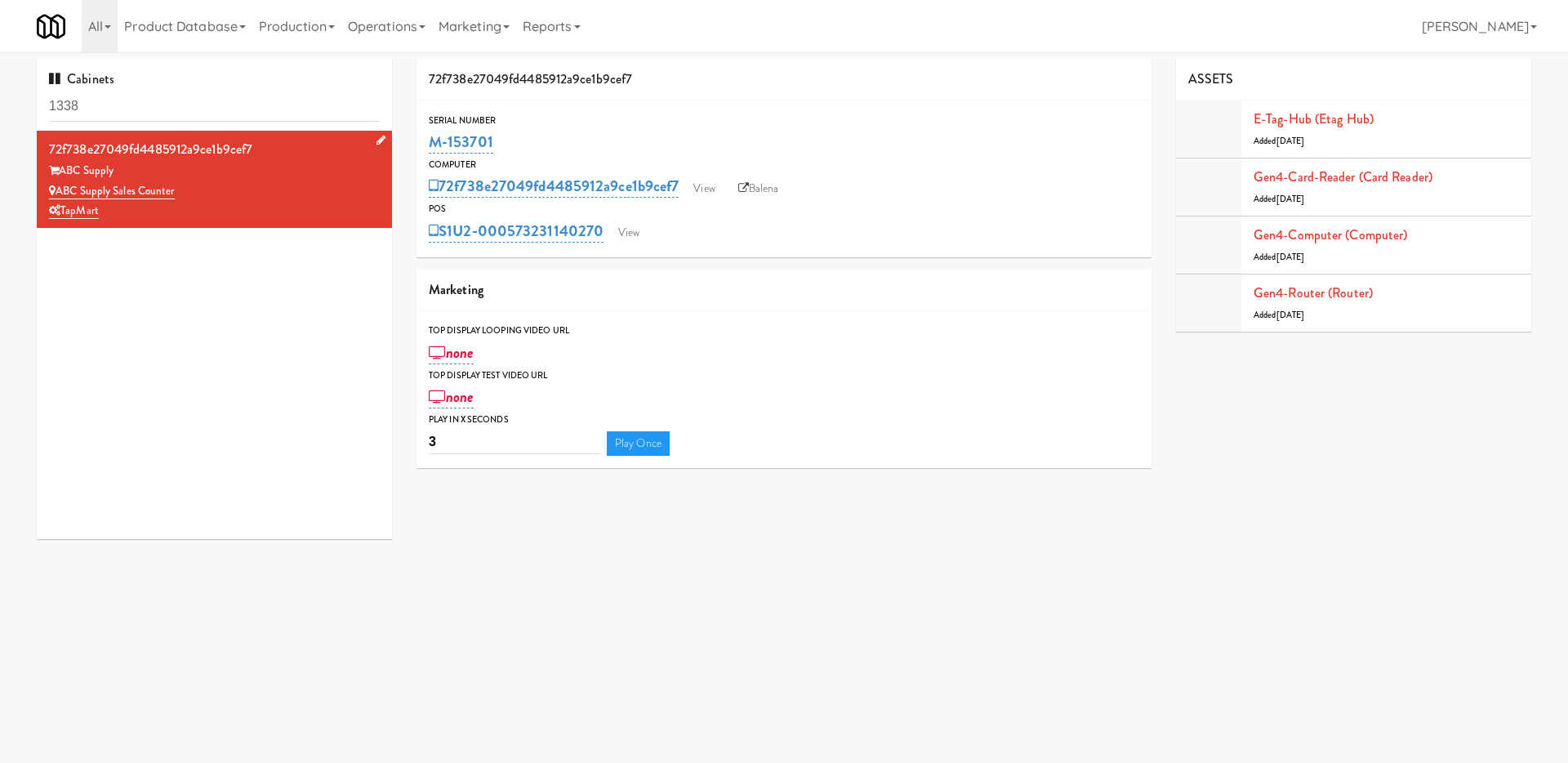
drag, startPoint x: 199, startPoint y: 196, endPoint x: 57, endPoint y: 191, distance: 142.1
click at [57, 191] on div "ABC Supply Sales Counter" at bounding box center [215, 191] width 331 height 20
copy link "ABC Supply Sales Counter"
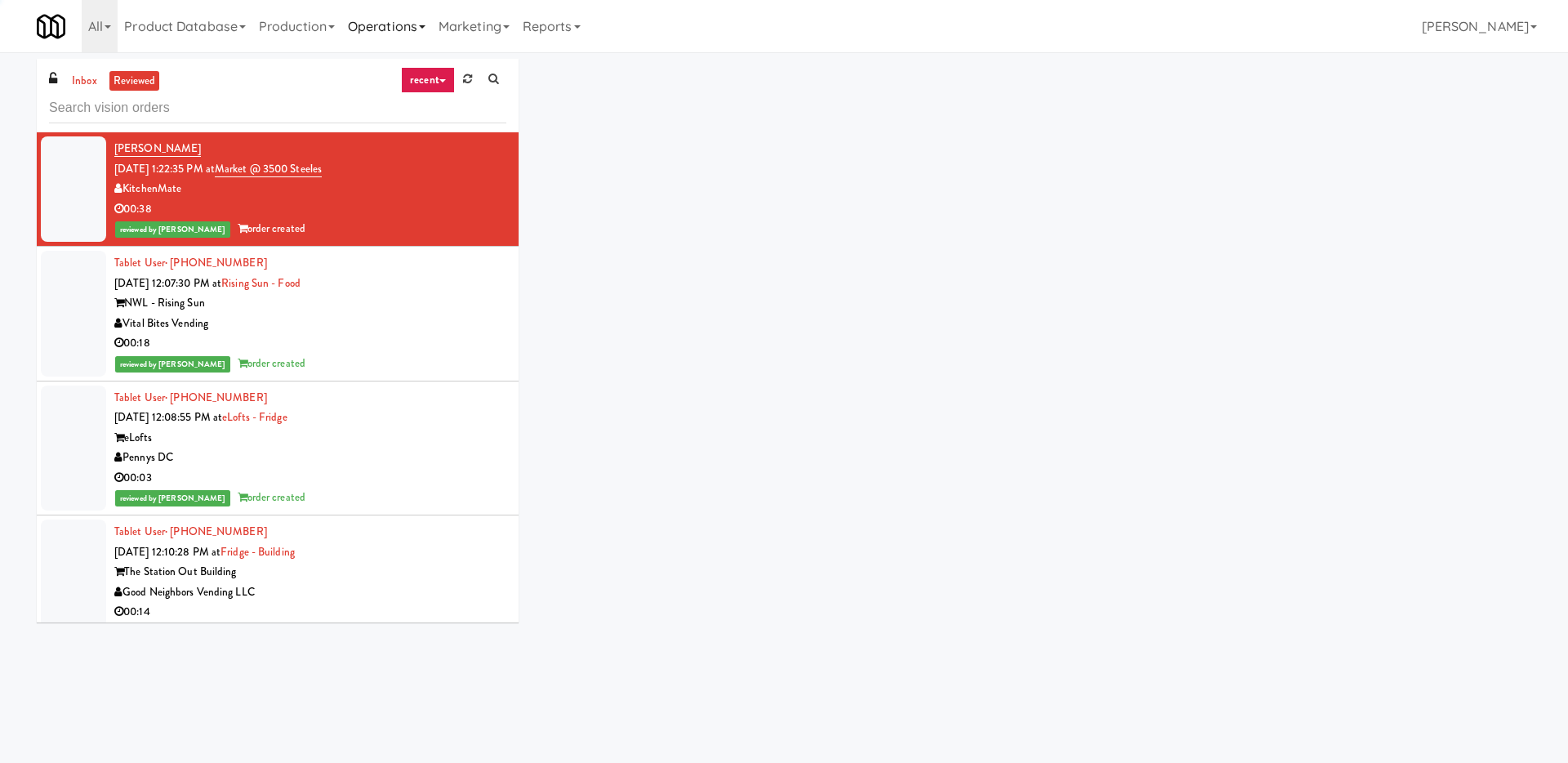
click at [400, 29] on link "Operations" at bounding box center [387, 26] width 91 height 53
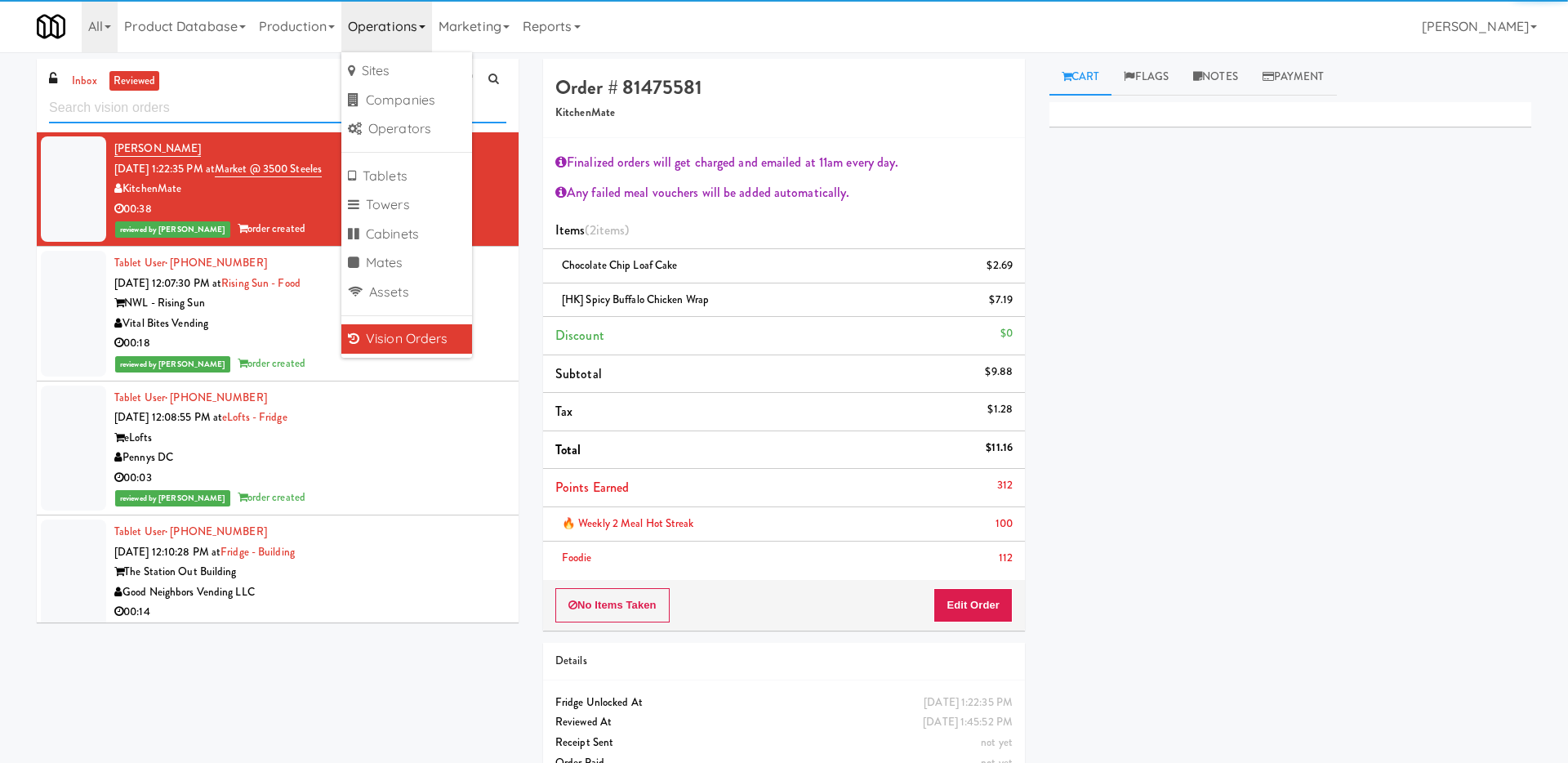
click at [192, 99] on input "text" at bounding box center [277, 107] width 457 height 30
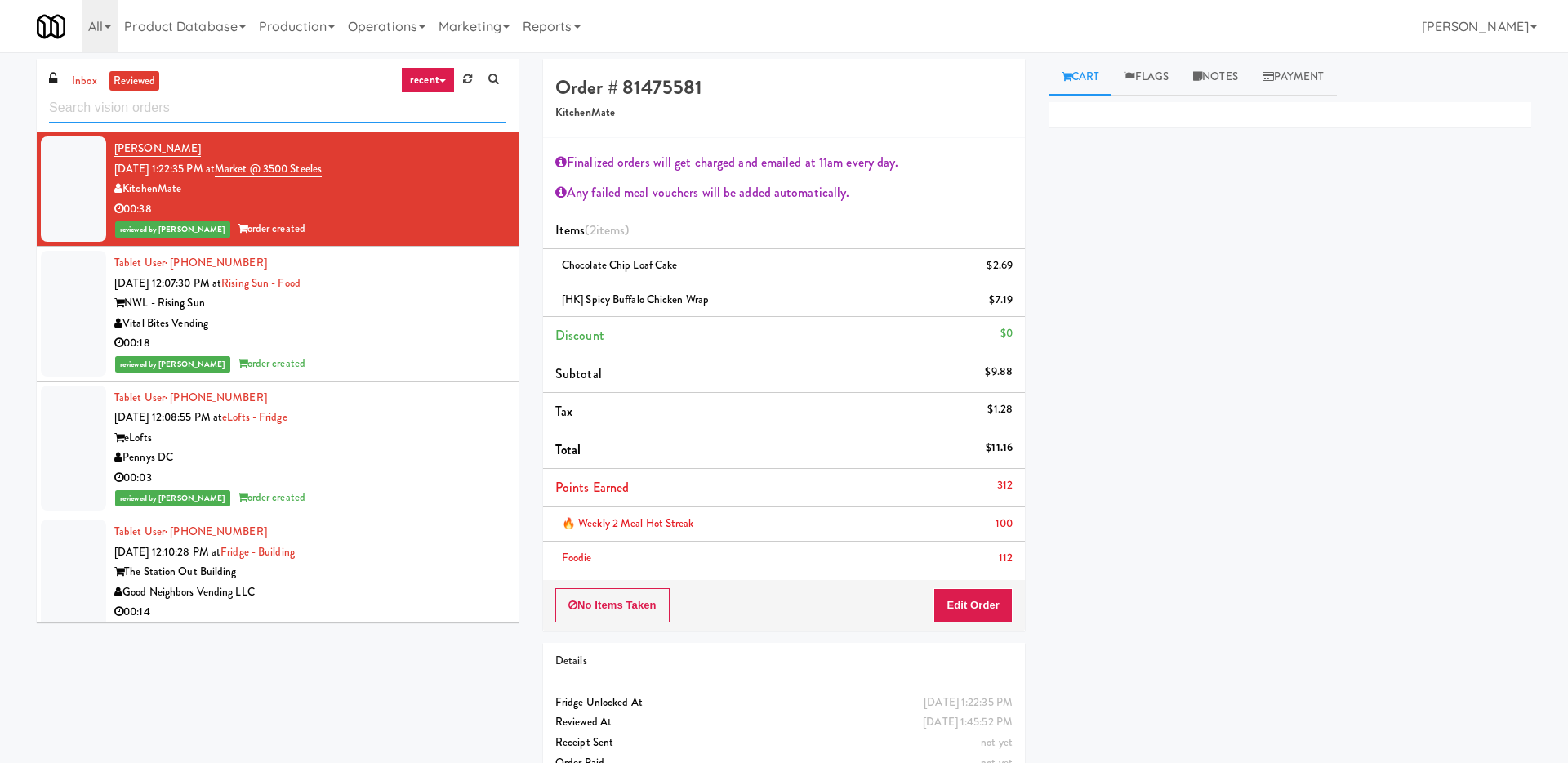
paste input "Ampersand Calgary Fridge"
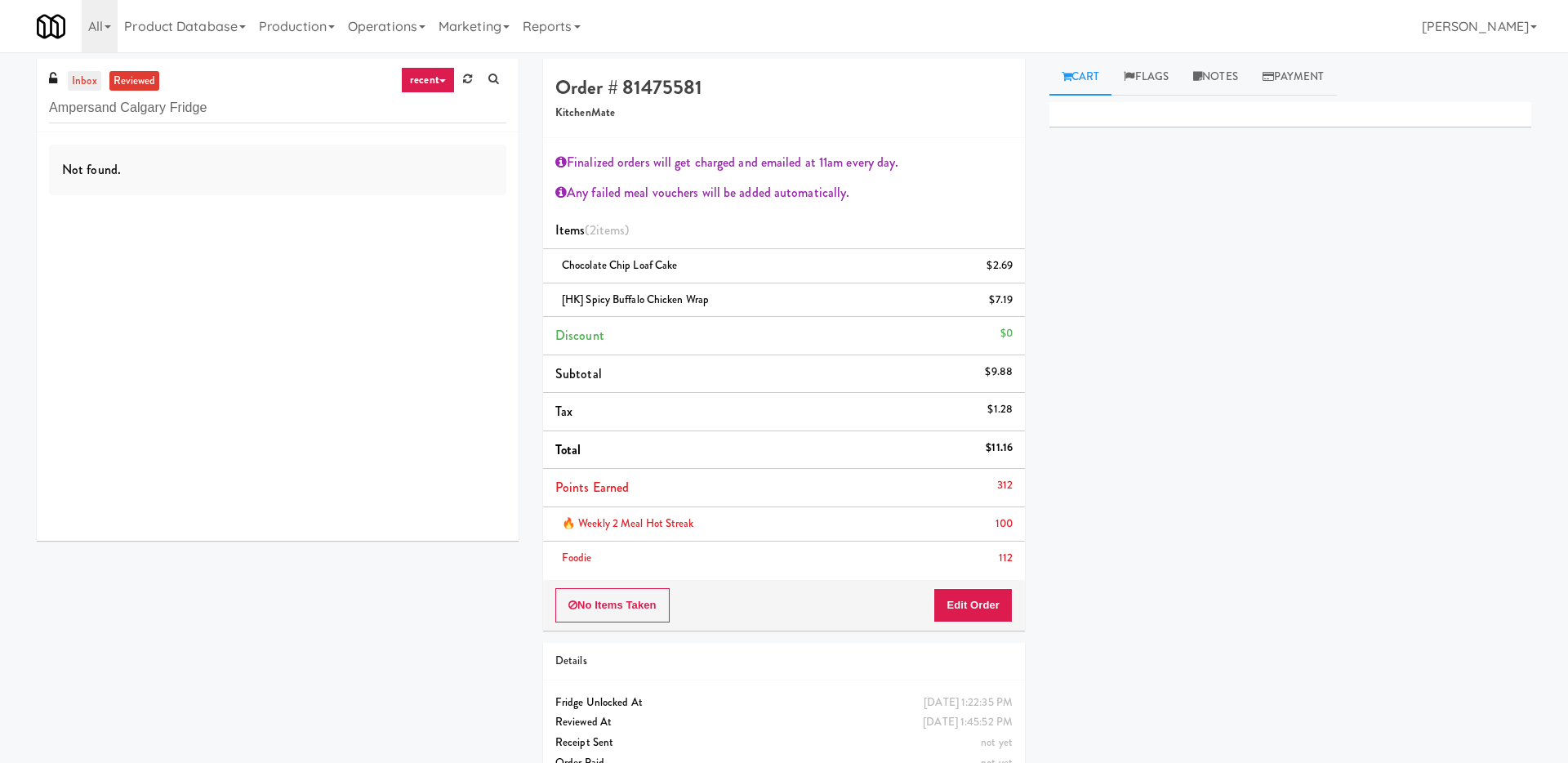
click at [82, 75] on link "inbox" at bounding box center [85, 81] width 34 height 20
click at [232, 108] on input "Ampersand Calgary Fridge" at bounding box center [277, 107] width 457 height 30
click at [312, 118] on input "Ampersand Calgary Fridge" at bounding box center [277, 107] width 457 height 30
click at [443, 74] on link "recent" at bounding box center [427, 80] width 54 height 26
click at [422, 111] on link "all" at bounding box center [441, 112] width 131 height 29
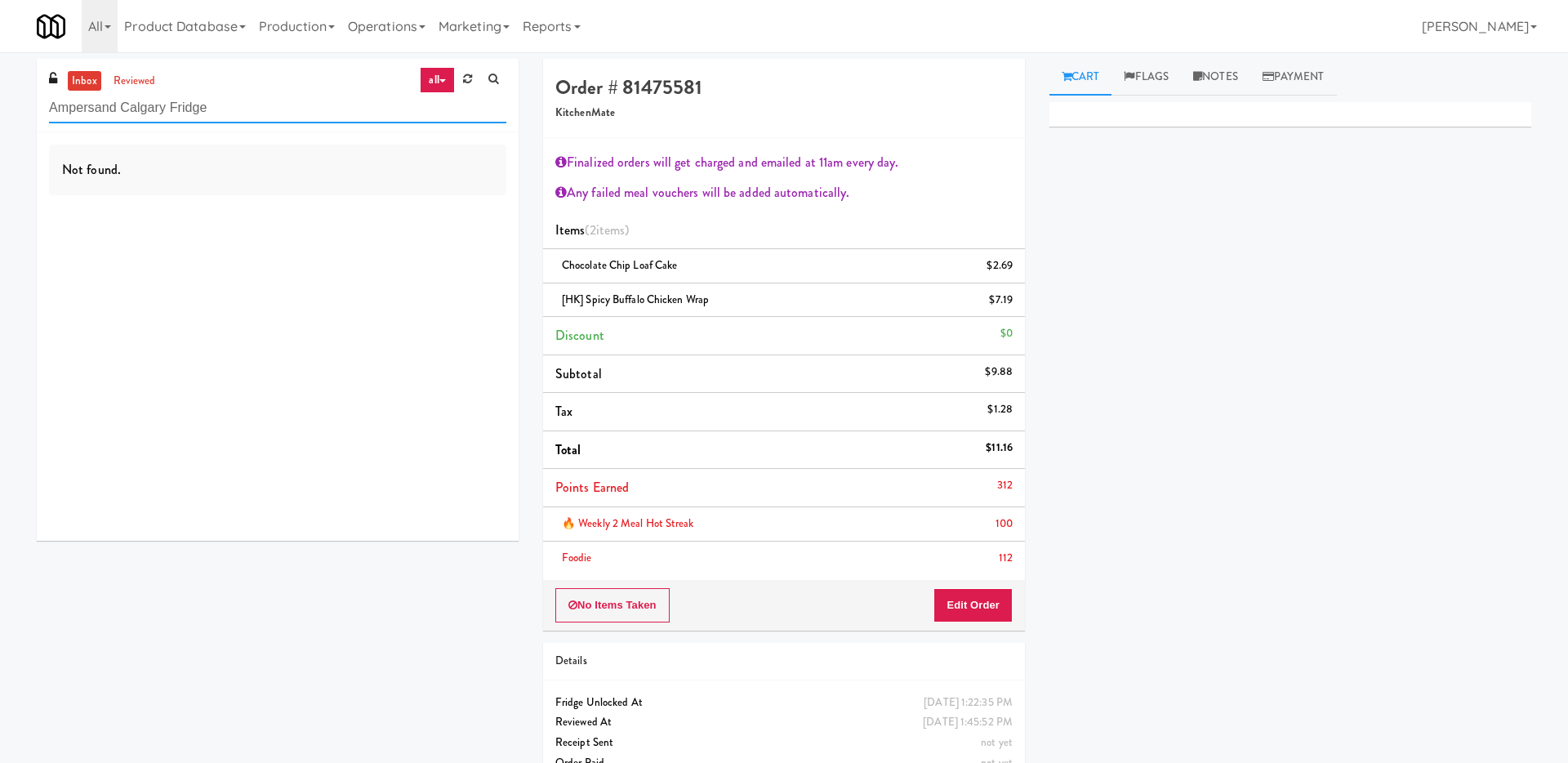
click at [343, 113] on input "Ampersand Calgary Fridge" at bounding box center [277, 107] width 457 height 30
drag, startPoint x: 248, startPoint y: 118, endPoint x: 0, endPoint y: 22, distance: 265.9
click at [0, 53] on body "Okay Okay Select date: previous 2025-Oct next Su Mo Tu We Th Fr Sa 28 29 30 1 2…" at bounding box center [784, 434] width 1568 height 763
paste input "BC Supply Sales Counter"
type input "ABC Supply Sales Counter"
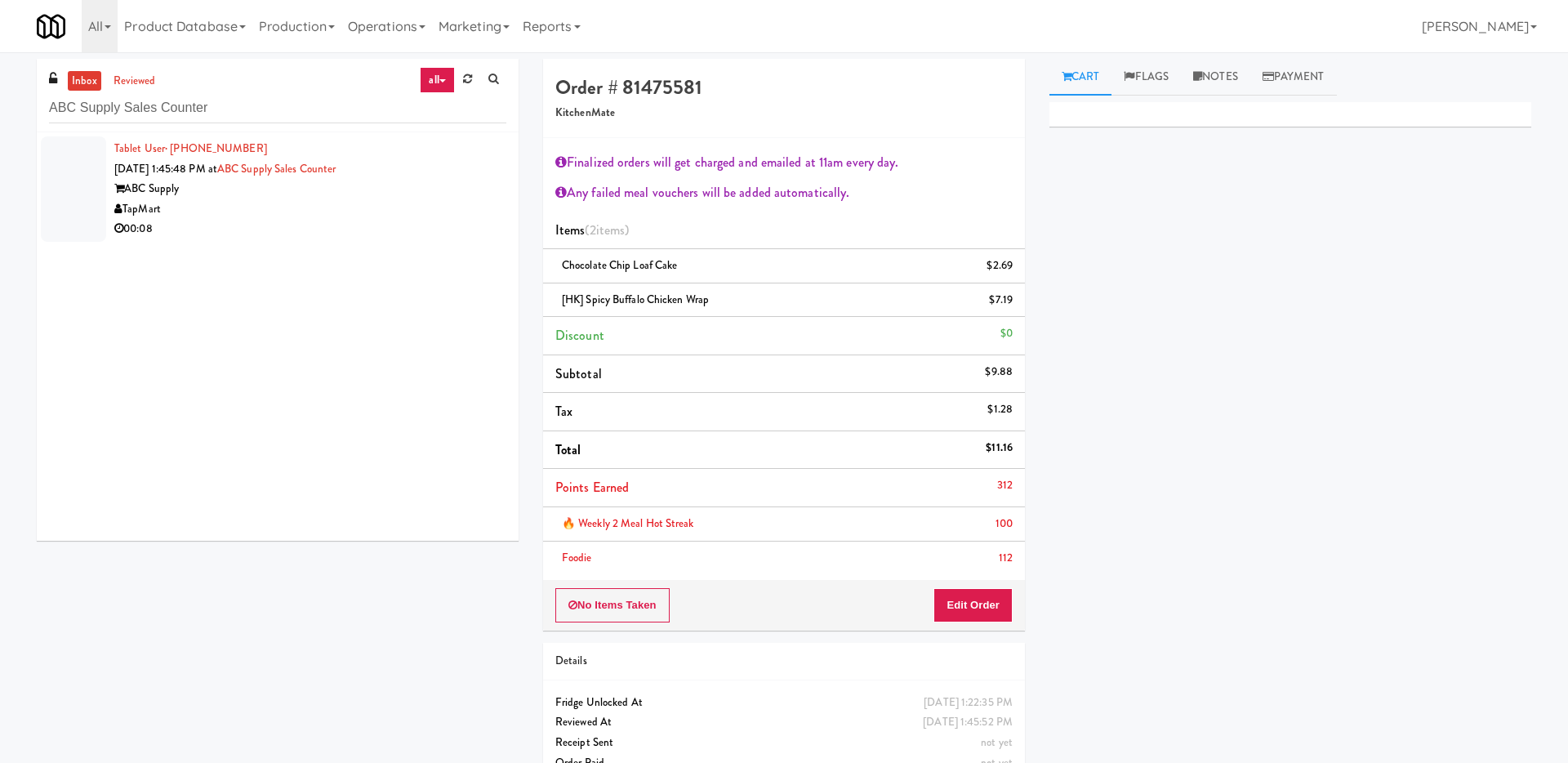
click at [308, 217] on div "TapMart" at bounding box center [310, 209] width 392 height 20
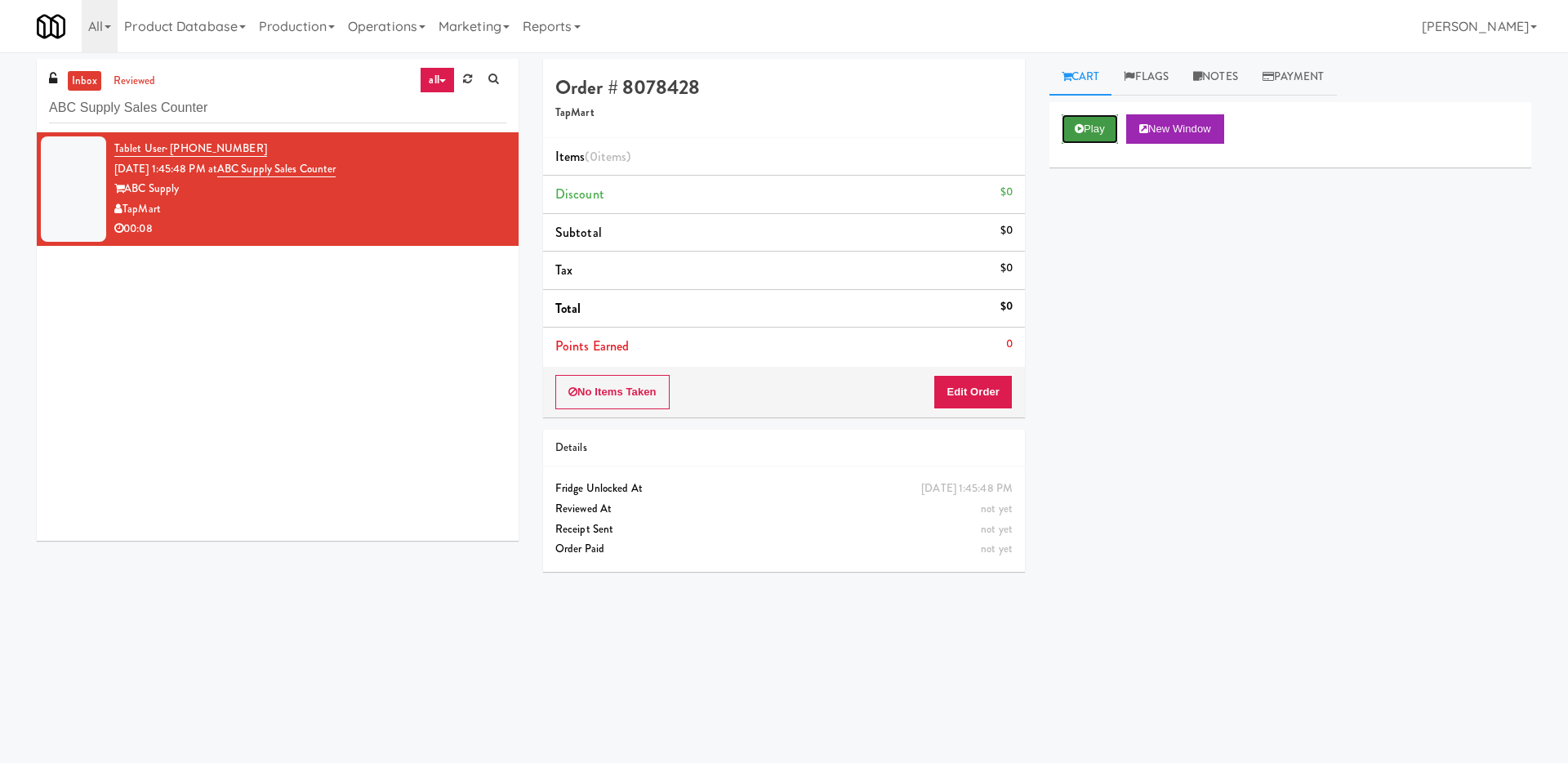
click at [1097, 121] on button "Play" at bounding box center [1090, 129] width 56 height 29
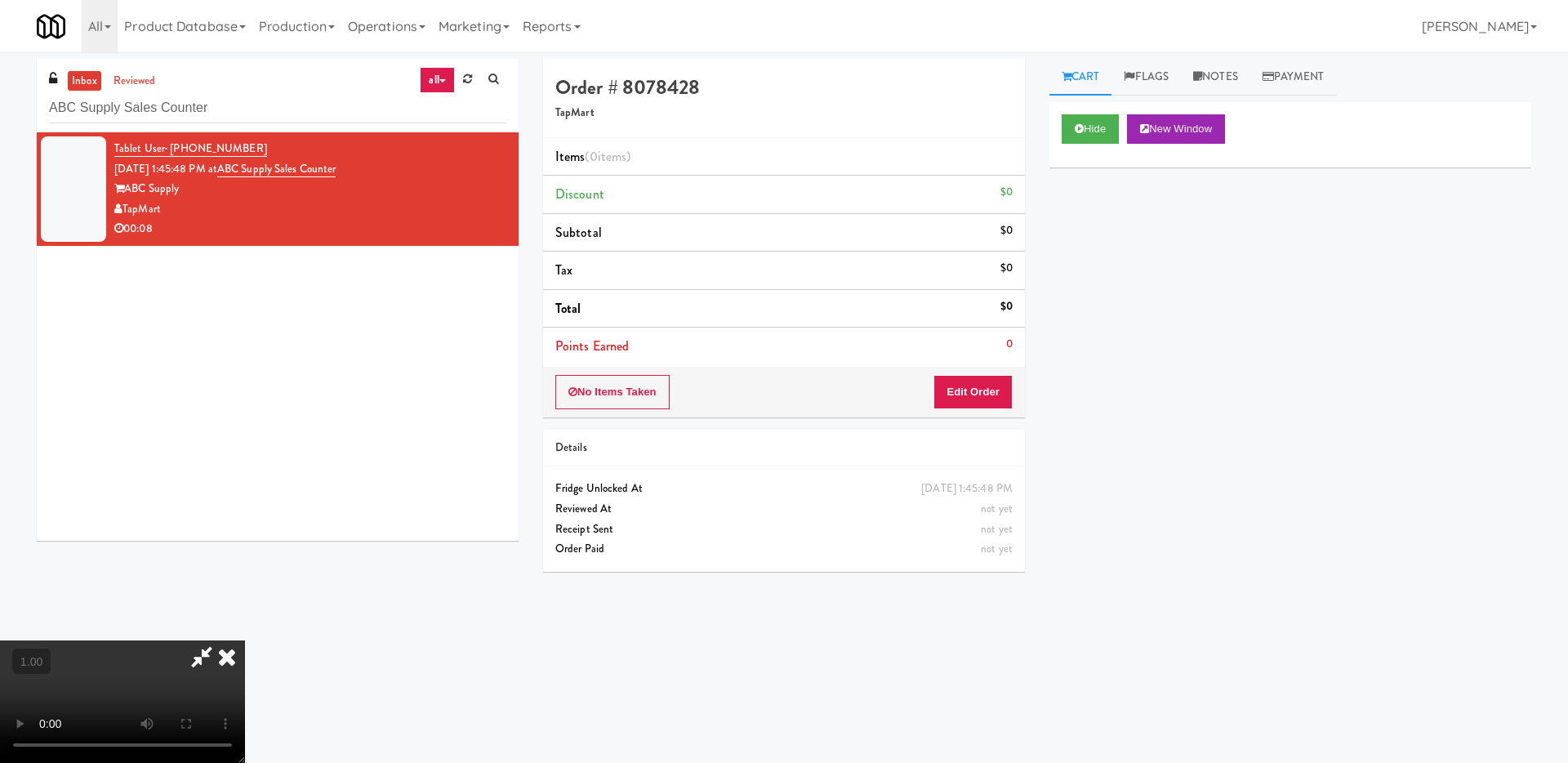
click at [245, 640] on icon at bounding box center [227, 657] width 36 height 33
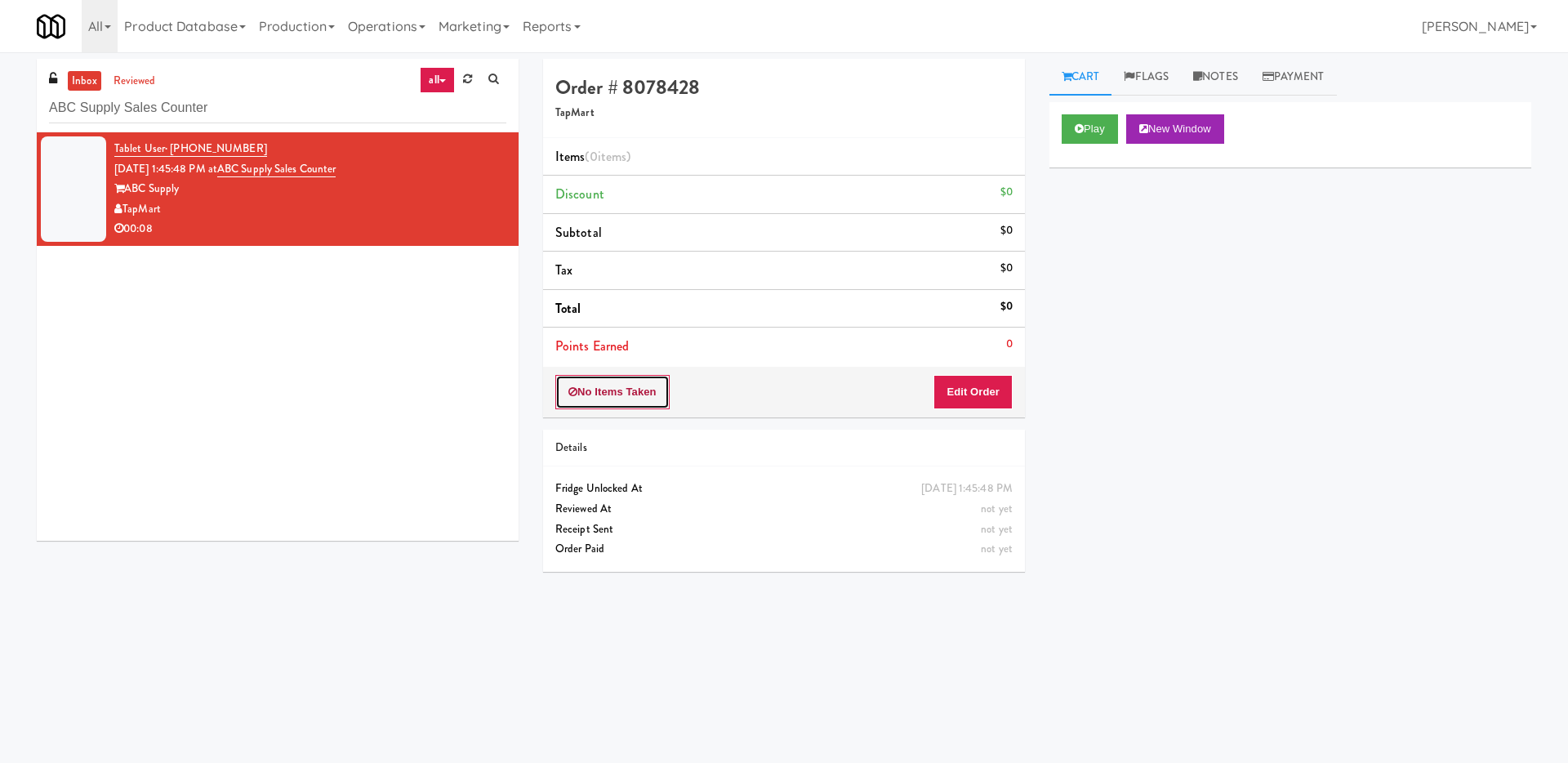
click at [584, 392] on button "No Items Taken" at bounding box center [613, 392] width 115 height 35
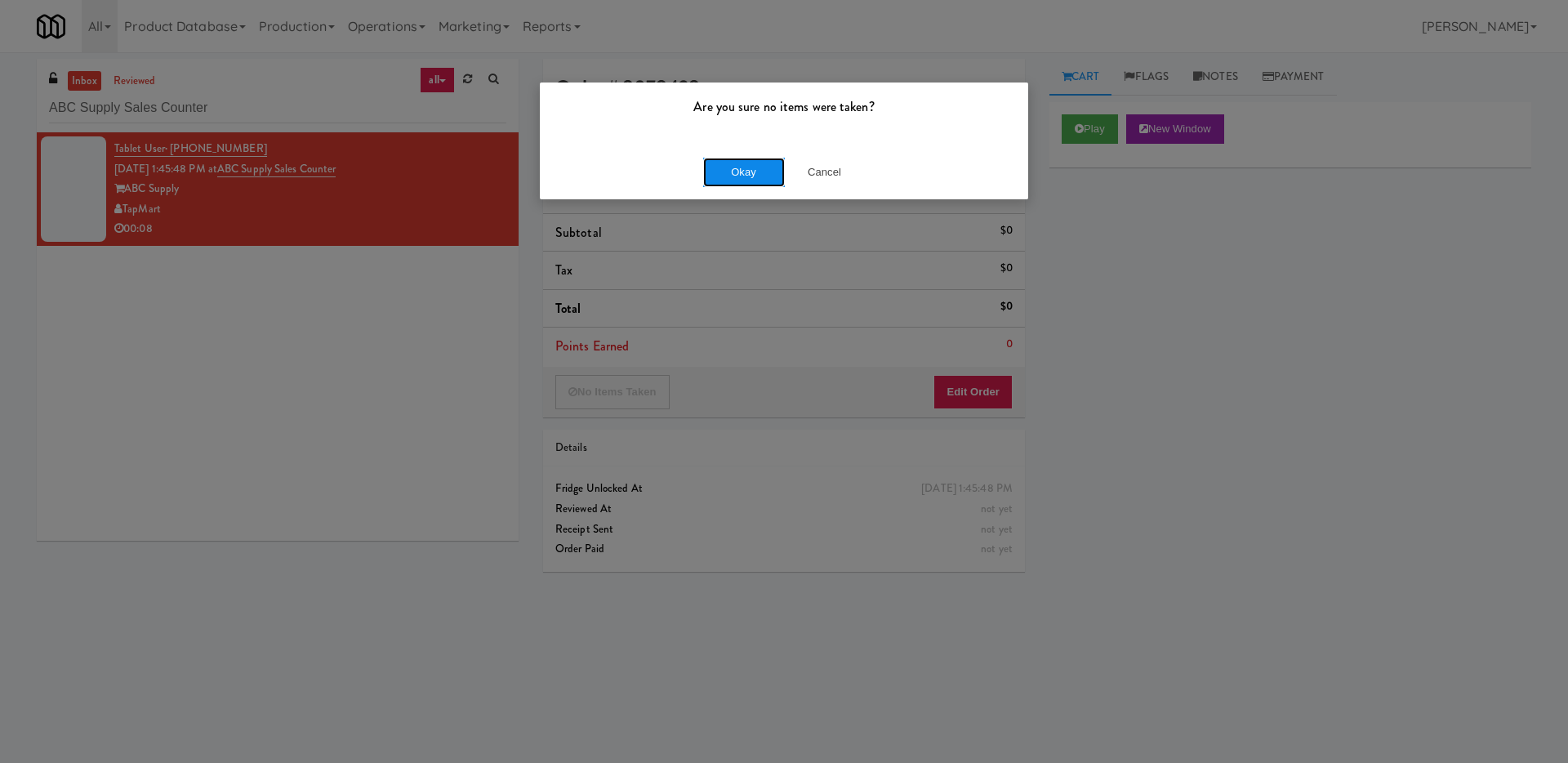
click at [761, 169] on button "Okay" at bounding box center [744, 172] width 82 height 29
